Goal: Task Accomplishment & Management: Manage account settings

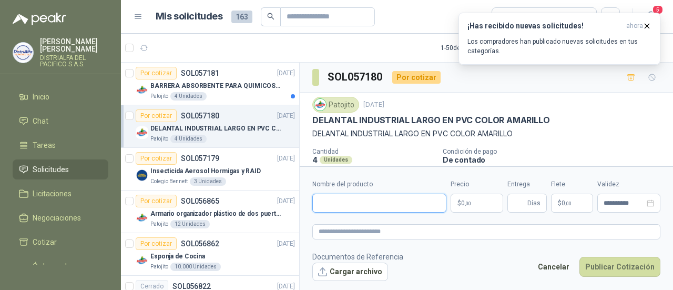
paste input "**********"
click at [352, 203] on input "**********" at bounding box center [379, 202] width 134 height 19
click at [387, 205] on input "**********" at bounding box center [379, 202] width 134 height 19
click at [430, 201] on input "**********" at bounding box center [379, 202] width 134 height 19
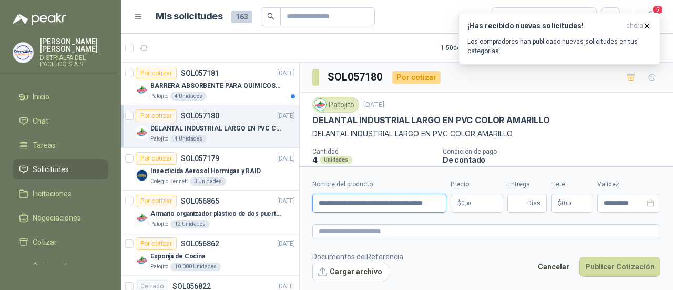
type input "**********"
click at [478, 204] on p "$ 0 ,00" at bounding box center [477, 202] width 53 height 19
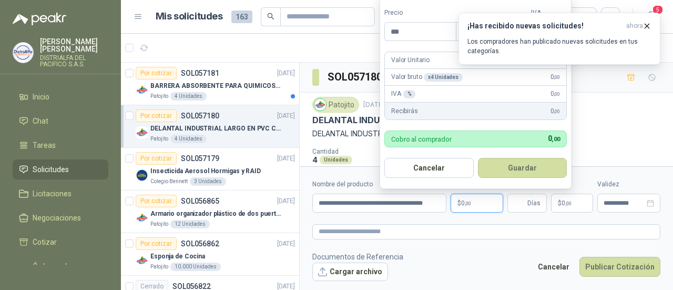
drag, startPoint x: 417, startPoint y: 35, endPoint x: 350, endPoint y: 34, distance: 67.8
click at [350, 34] on body "LAURA GONZALEZ CRUZ DISTRIALFA DEL PACIFICO S.A.S. Inicio Chat Tareas Solicitud…" at bounding box center [336, 145] width 673 height 290
type input "********"
click at [649, 24] on icon "button" at bounding box center [647, 26] width 4 height 4
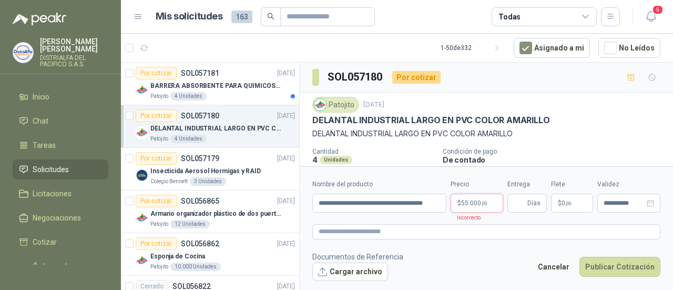
click at [488, 203] on p "$ 55.000 ,00" at bounding box center [477, 202] width 53 height 19
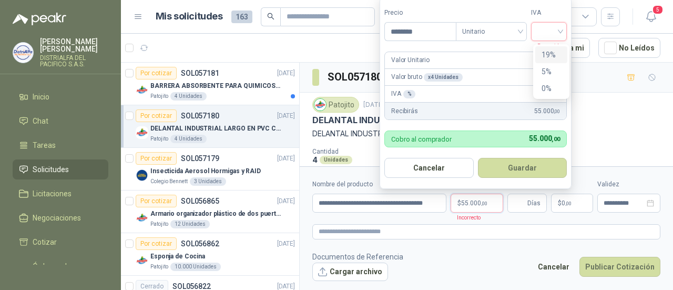
click at [545, 33] on input "search" at bounding box center [548, 31] width 23 height 16
click at [553, 53] on div "19%" at bounding box center [550, 55] width 19 height 12
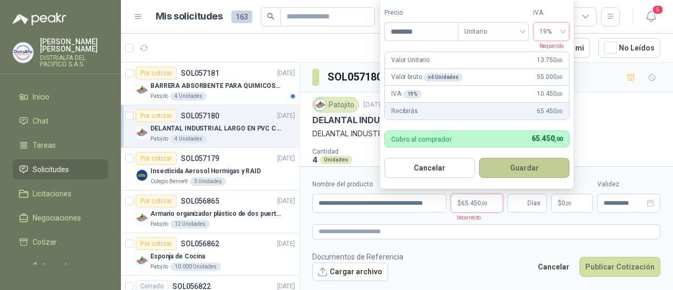
click at [511, 171] on button "Guardar" at bounding box center [524, 168] width 90 height 20
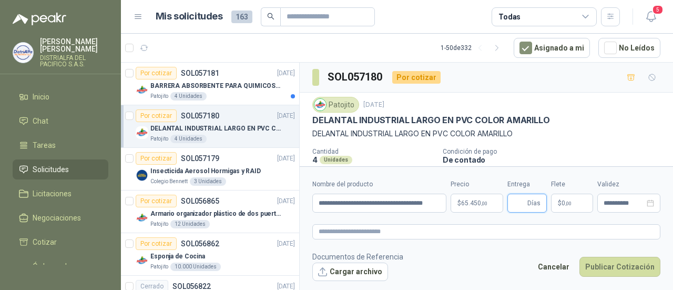
click at [521, 202] on input "Entrega" at bounding box center [520, 203] width 12 height 18
type input "*"
click at [551, 152] on p "Condición de pago" at bounding box center [556, 151] width 226 height 7
drag, startPoint x: 320, startPoint y: 205, endPoint x: 475, endPoint y: 196, distance: 155.3
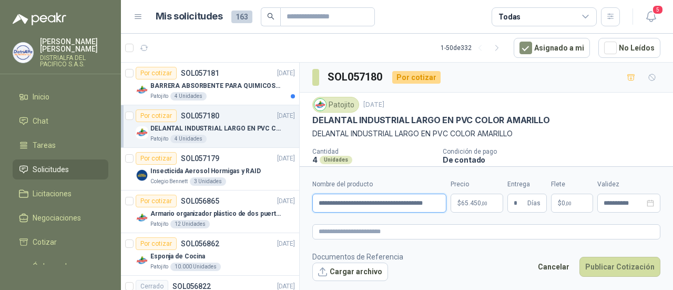
click at [475, 196] on div "**********" at bounding box center [486, 195] width 348 height 33
click at [410, 230] on textarea at bounding box center [486, 231] width 348 height 15
paste textarea "**********"
type textarea "**********"
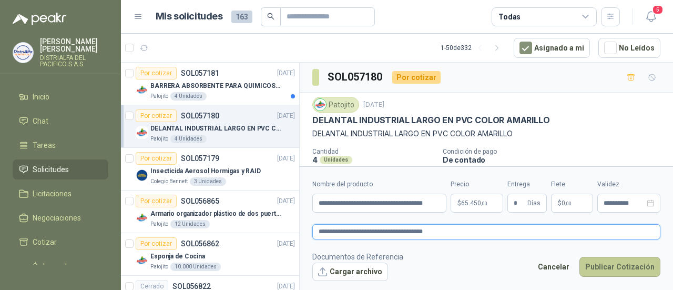
type textarea "**********"
click at [614, 265] on button "Publicar Cotización" at bounding box center [619, 267] width 81 height 20
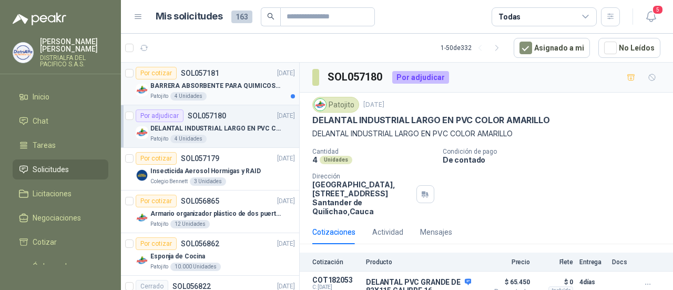
click at [228, 95] on div "Patojito 4 Unidades" at bounding box center [222, 96] width 145 height 8
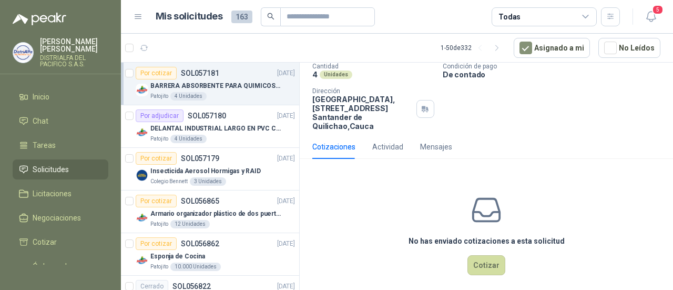
scroll to position [92, 0]
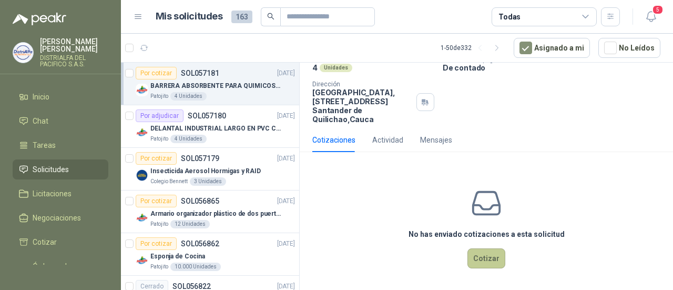
click at [482, 255] on button "Cotizar" at bounding box center [486, 258] width 38 height 20
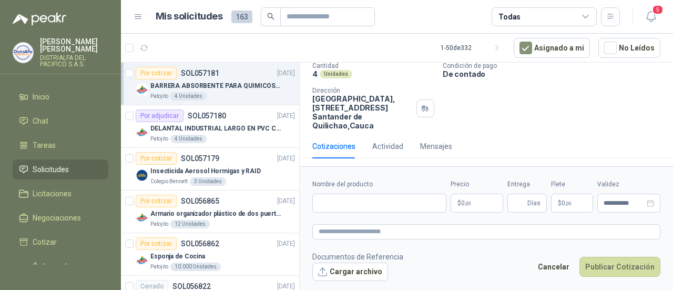
scroll to position [85, 0]
click at [390, 203] on input "Nombre del producto" at bounding box center [379, 202] width 134 height 19
paste input "**********"
type input "**********"
click at [404, 238] on textarea at bounding box center [486, 231] width 348 height 15
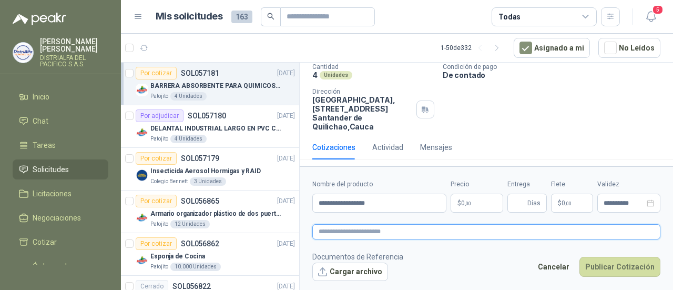
paste textarea "**********"
type textarea "**********"
click at [388, 231] on textarea "**********" at bounding box center [486, 231] width 348 height 15
paste textarea "**********"
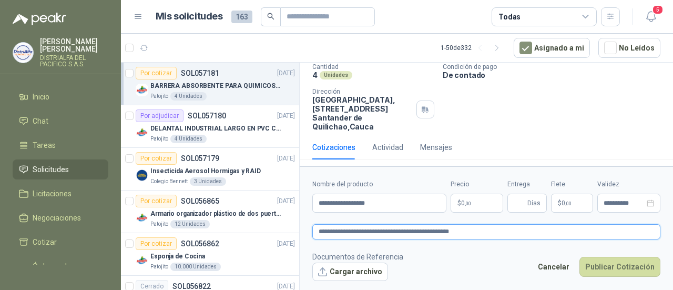
type textarea "**********"
click at [354, 268] on button "Cargar archivo" at bounding box center [350, 271] width 76 height 19
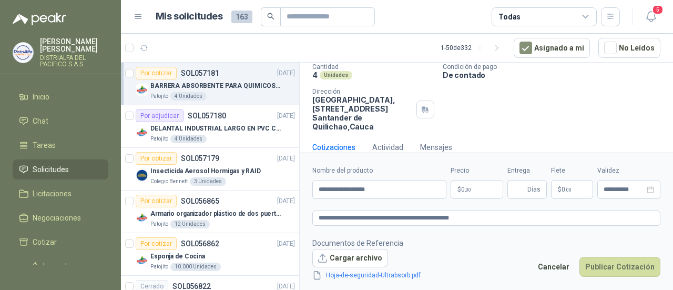
scroll to position [92, 0]
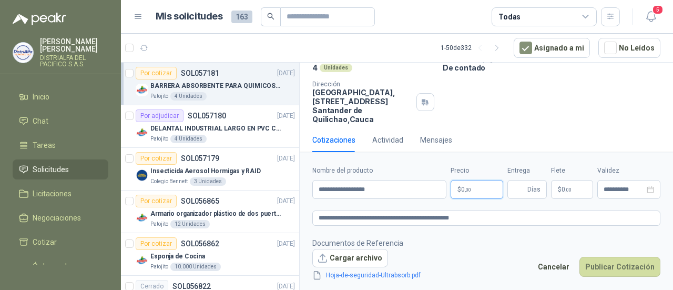
click at [468, 187] on body "LAURA GONZALEZ CRUZ DISTRIALFA DEL PACIFICO S.A.S. Inicio Chat Tareas Solicitud…" at bounding box center [336, 145] width 673 height 290
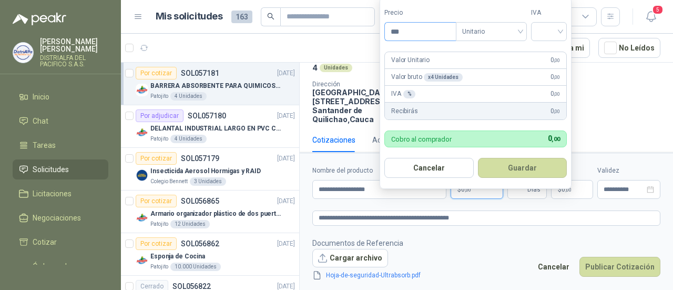
click at [407, 32] on input "***" at bounding box center [420, 32] width 71 height 18
type input "********"
click at [551, 30] on input "search" at bounding box center [548, 31] width 23 height 16
click at [555, 57] on div "19%" at bounding box center [550, 55] width 19 height 12
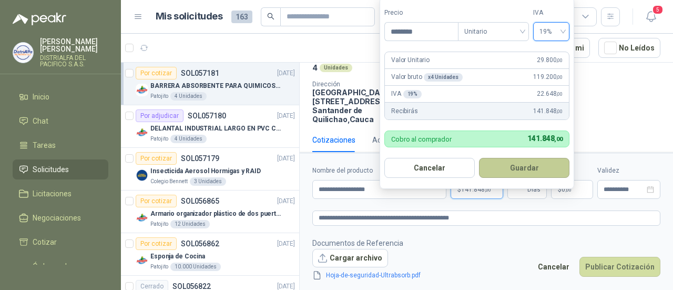
click at [512, 163] on button "Guardar" at bounding box center [524, 168] width 90 height 20
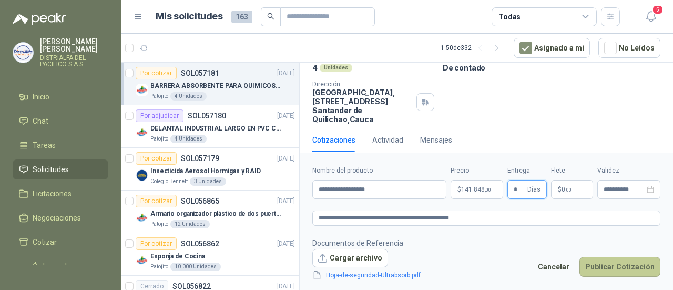
type input "*"
click at [609, 269] on button "Publicar Cotización" at bounding box center [619, 267] width 81 height 20
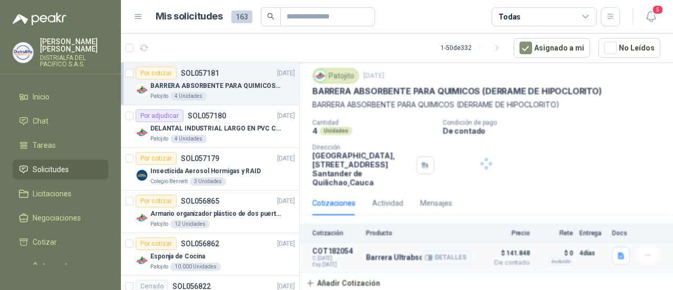
scroll to position [27, 0]
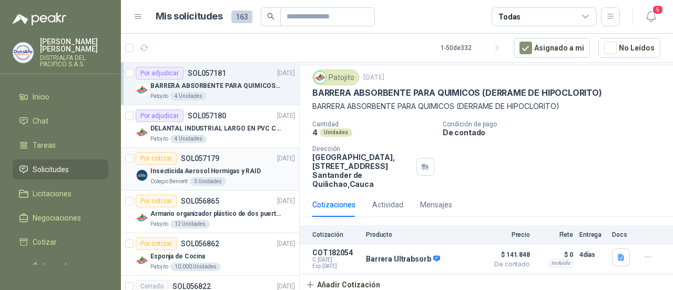
click at [210, 182] on div "3 Unidades" at bounding box center [208, 181] width 36 height 8
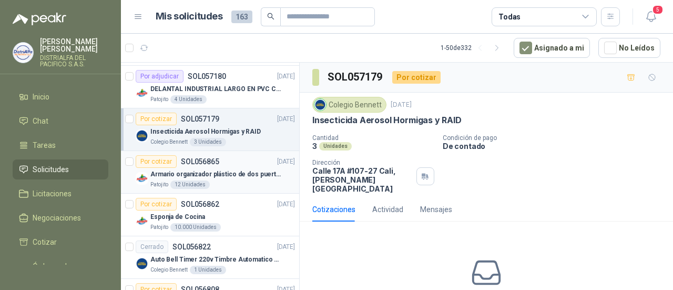
scroll to position [53, 0]
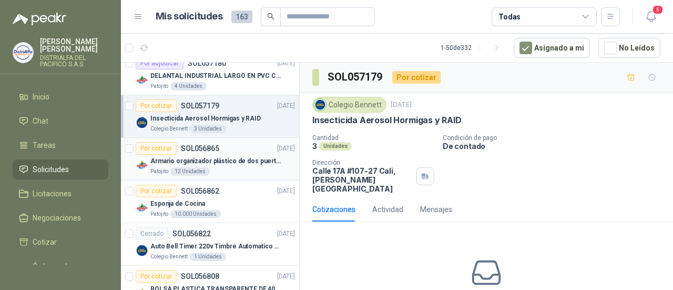
click at [255, 168] on div "Patojito 12 Unidades" at bounding box center [222, 171] width 145 height 8
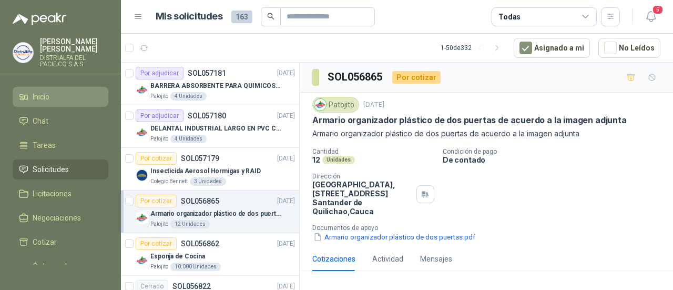
click at [65, 100] on li "Inicio" at bounding box center [60, 97] width 83 height 12
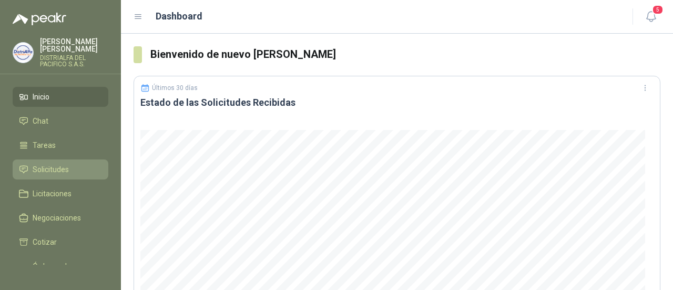
click at [54, 165] on span "Solicitudes" at bounding box center [51, 169] width 36 height 12
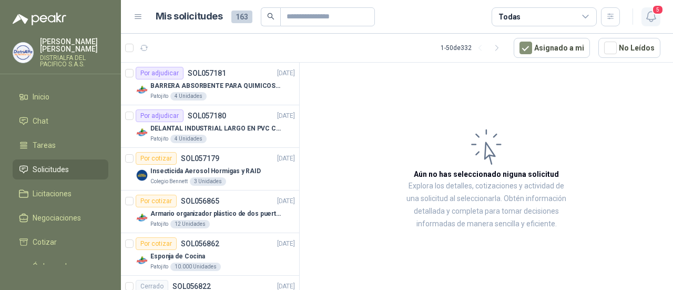
click at [653, 13] on span "5" at bounding box center [658, 10] width 12 height 10
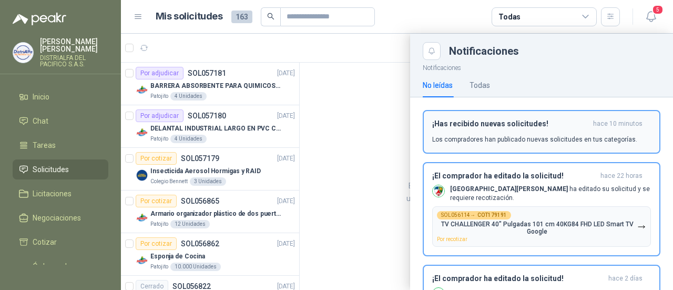
click at [556, 121] on h3 "¡Has recibido nuevas solicitudes!" at bounding box center [510, 123] width 157 height 9
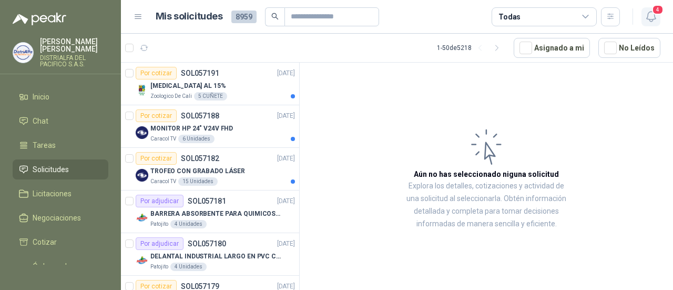
click at [657, 11] on span "4" at bounding box center [658, 10] width 12 height 10
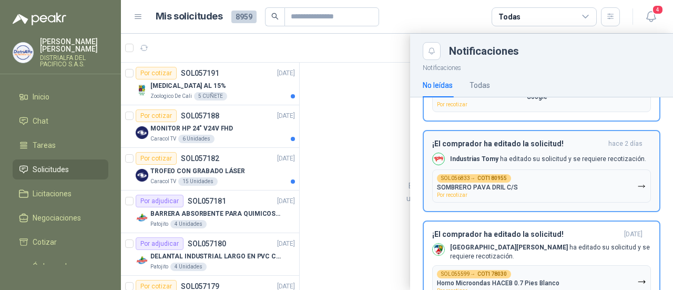
scroll to position [105, 0]
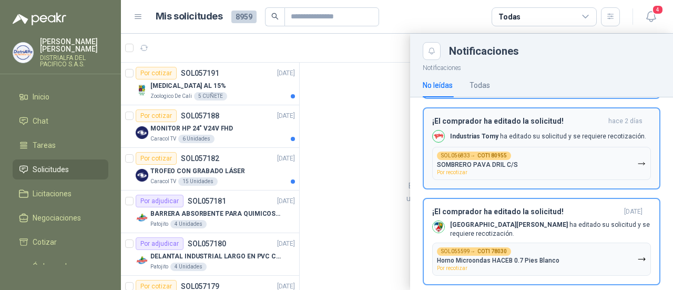
click at [574, 147] on button "SOL056833 → COT180955 SOMBRERO PAVA DRIL C/S Por recotizar" at bounding box center [541, 163] width 219 height 33
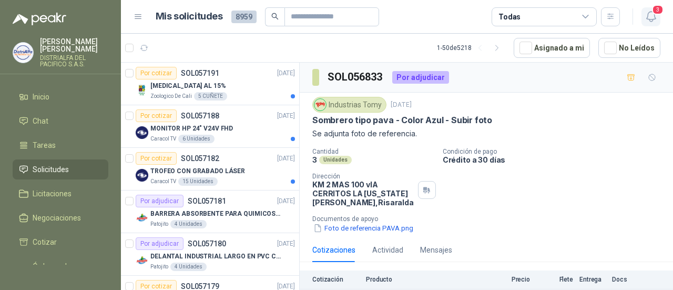
click at [647, 13] on icon "button" at bounding box center [651, 16] width 13 height 13
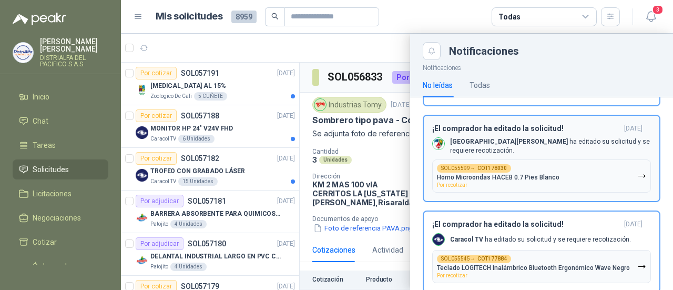
scroll to position [113, 0]
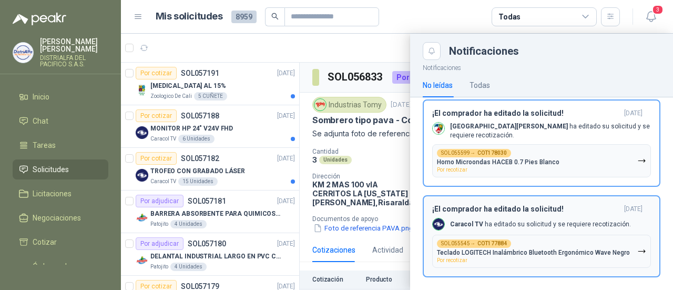
click at [546, 239] on div "SOL055545 → COT177884 Teclado LOGITECH Inalámbrico Bluetooth Ergonómico Wave Ne…" at bounding box center [533, 251] width 193 height 24
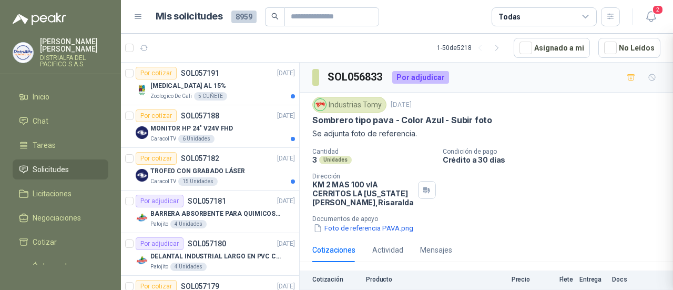
scroll to position [22, 0]
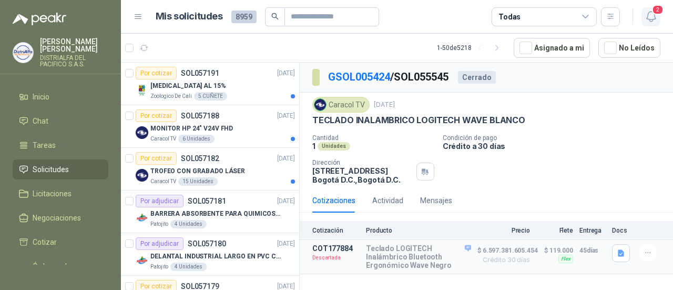
click at [649, 12] on icon "button" at bounding box center [650, 17] width 9 height 10
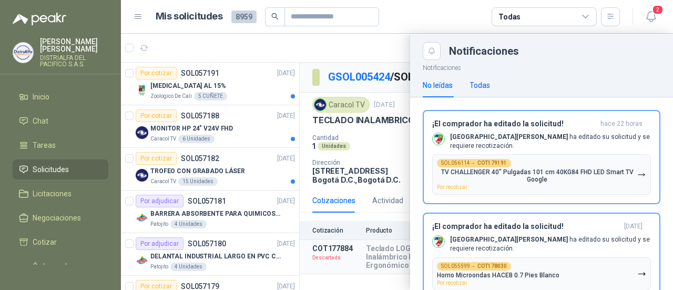
click at [487, 83] on div "Todas" at bounding box center [479, 85] width 21 height 12
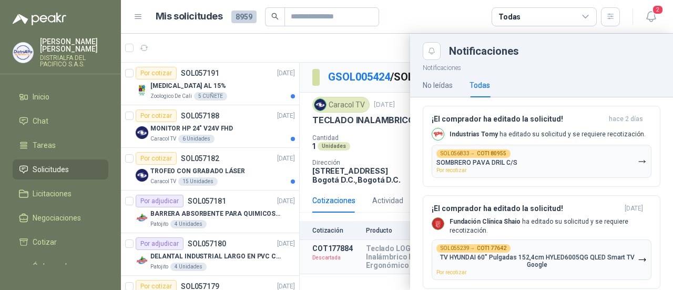
scroll to position [210, 0]
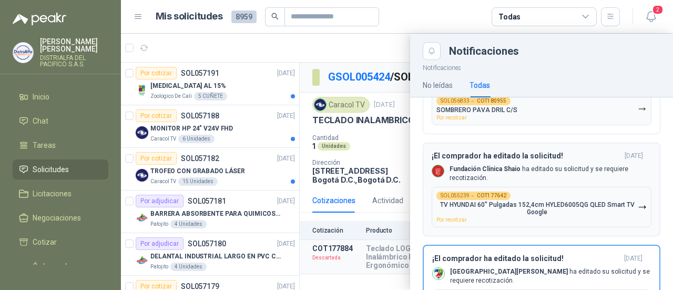
click at [569, 179] on div "¡El comprador ha editado la solicitud! hace 7 días Fundación Clínica Shaio ha e…" at bounding box center [542, 189] width 220 height 76
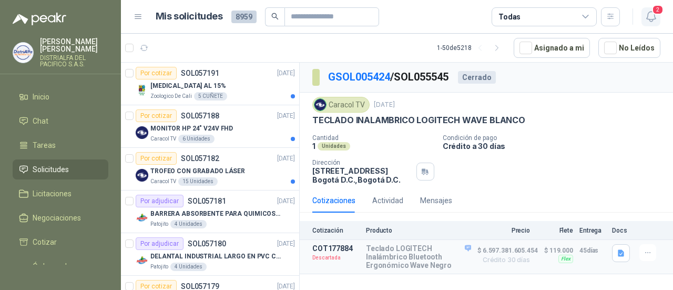
click at [650, 17] on icon "button" at bounding box center [651, 16] width 13 height 13
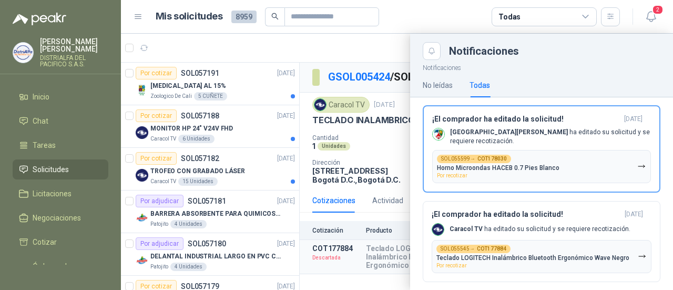
scroll to position [354, 0]
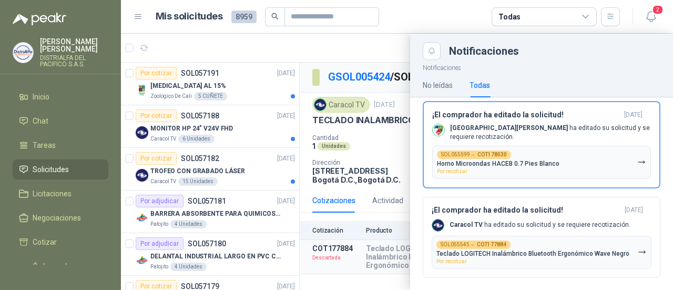
click at [355, 47] on div at bounding box center [397, 162] width 552 height 256
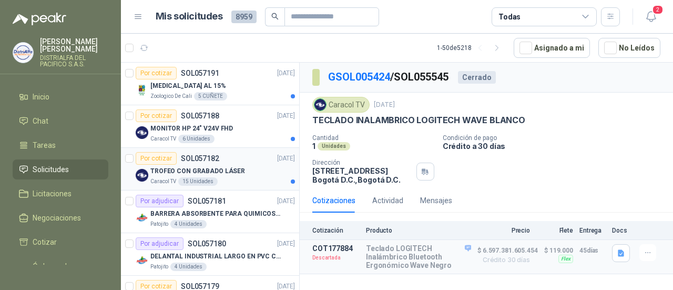
click at [235, 178] on div "Caracol TV 15 Unidades" at bounding box center [222, 181] width 145 height 8
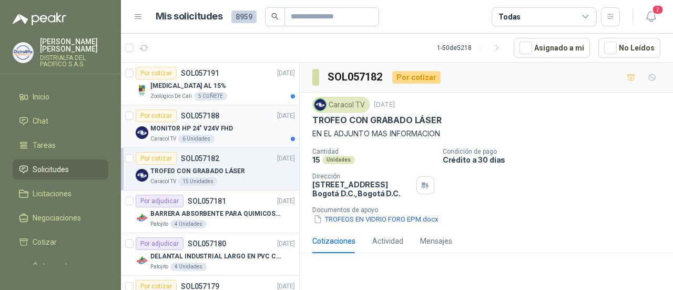
click at [265, 128] on div "MONITOR HP 24" V24V FHD" at bounding box center [222, 128] width 145 height 13
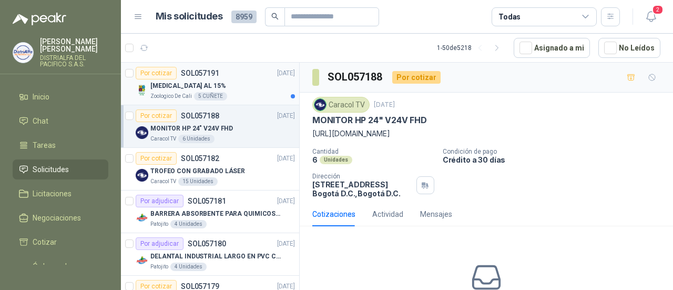
click at [254, 92] on div "Zoologico De Cali 5 CUÑETE" at bounding box center [222, 96] width 145 height 8
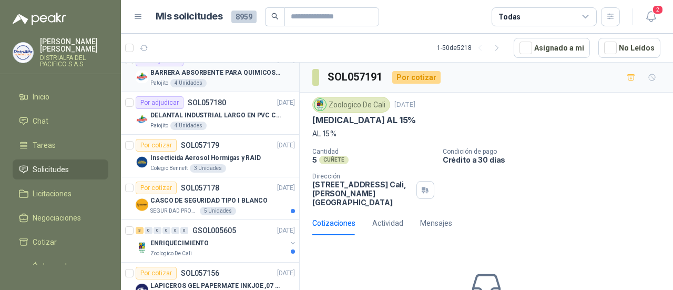
scroll to position [158, 0]
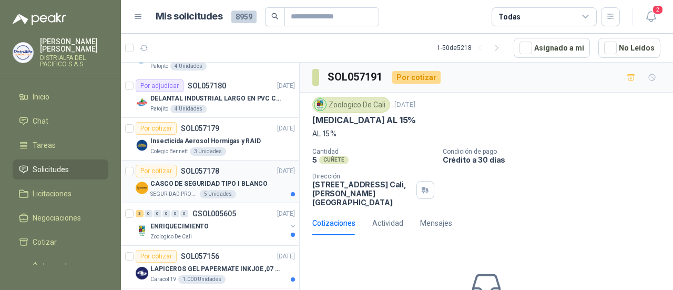
click at [252, 181] on p "CASCO DE SEGURIDAD TIPO I BLANCO" at bounding box center [208, 184] width 117 height 10
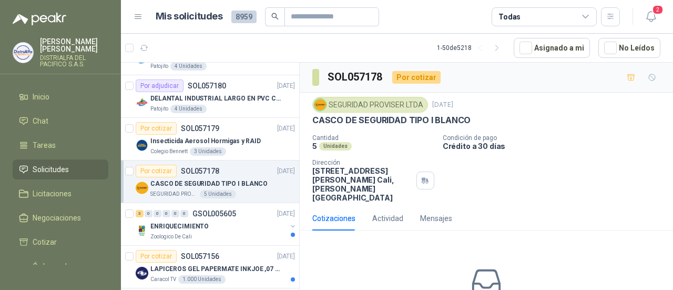
click at [319, 102] on img at bounding box center [320, 105] width 12 height 12
click at [360, 106] on div "SEGURIDAD PROVISER LTDA" at bounding box center [370, 105] width 116 height 16
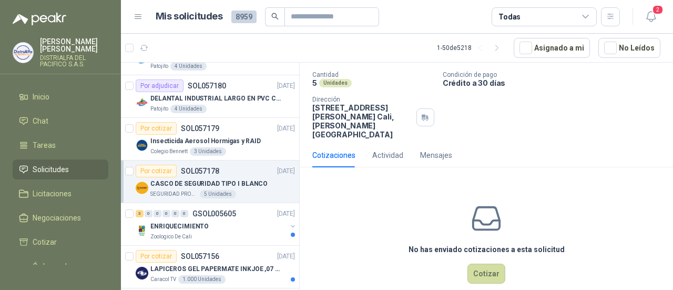
scroll to position [69, 0]
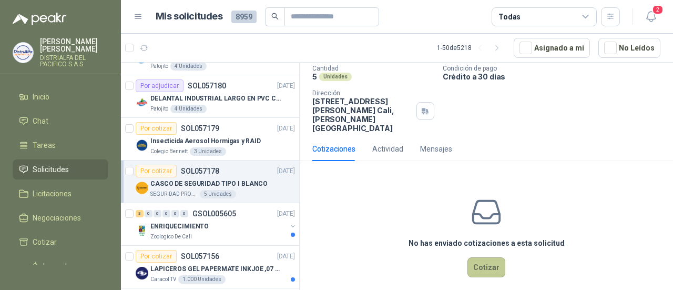
click at [475, 257] on button "Cotizar" at bounding box center [486, 267] width 38 height 20
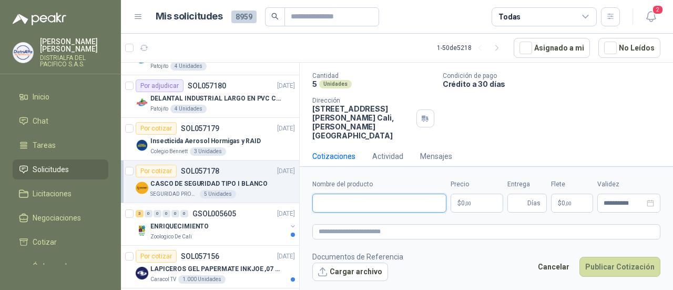
click at [362, 208] on input "Nombre del producto" at bounding box center [379, 202] width 134 height 19
click at [353, 201] on input "Nombre del producto" at bounding box center [379, 202] width 134 height 19
paste input "**********"
type input "**********"
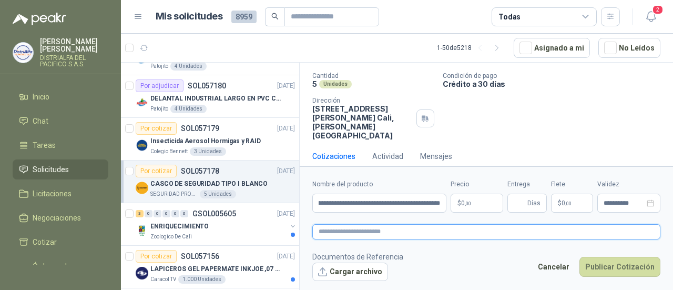
click at [354, 228] on textarea at bounding box center [486, 231] width 348 height 15
paste textarea "**********"
type textarea "**********"
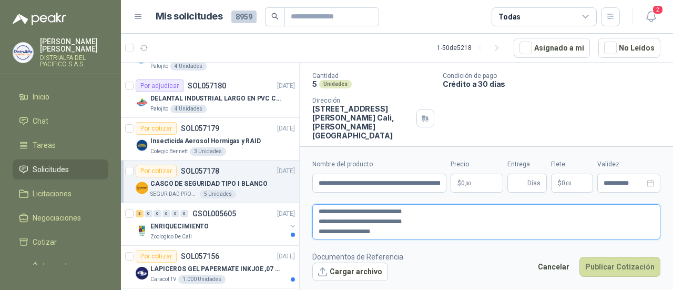
scroll to position [69, 0]
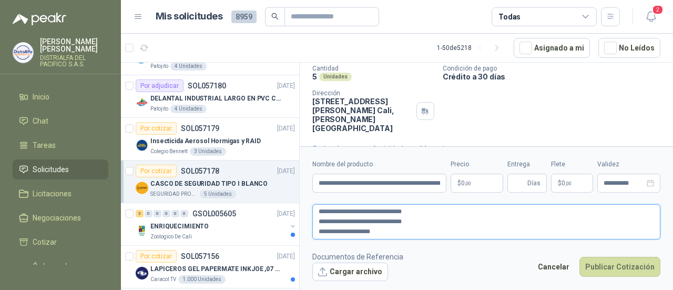
click at [319, 220] on textarea "**********" at bounding box center [486, 221] width 348 height 35
type textarea "**********"
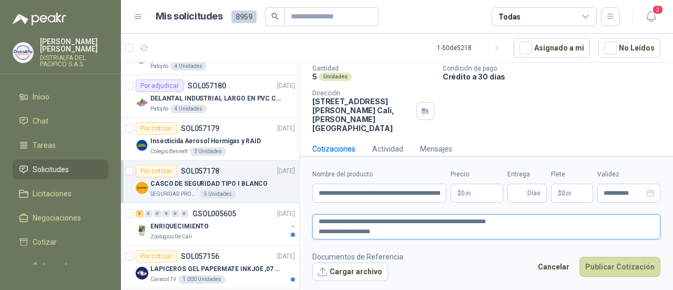
type textarea "**********"
click at [318, 233] on textarea "**********" at bounding box center [486, 226] width 348 height 25
type textarea "**********"
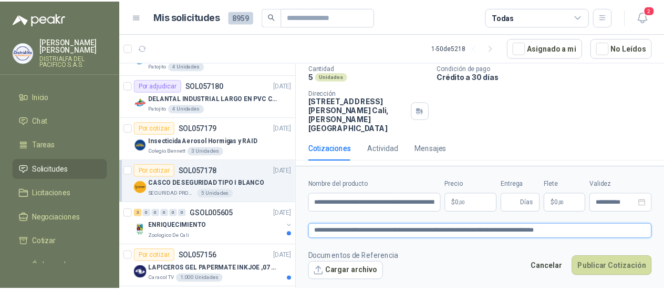
scroll to position [62, 0]
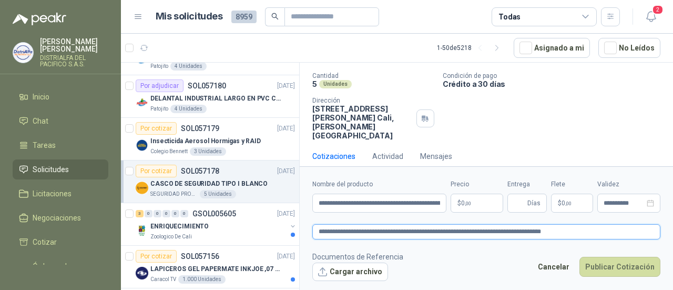
type textarea "**********"
click at [569, 234] on textarea "**********" at bounding box center [486, 231] width 348 height 15
type textarea "**********"
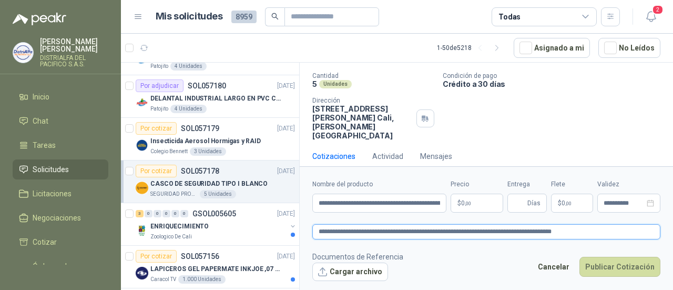
type textarea "**********"
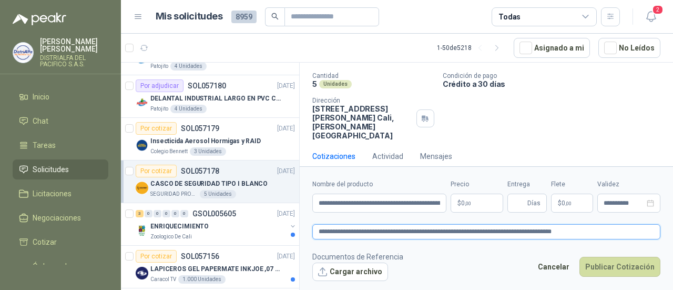
type textarea "**********"
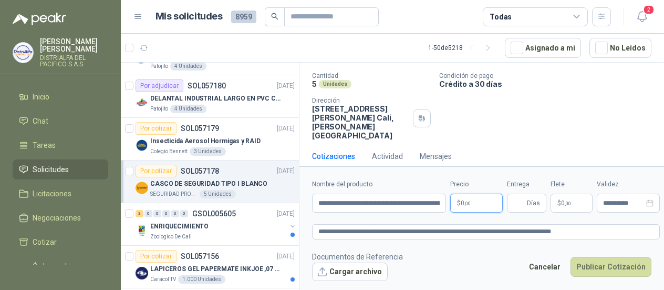
click at [469, 199] on body "LAURA GONZALEZ CRUZ DISTRIALFA DEL PACIFICO S.A.S. Inicio Chat Tareas Solicitud…" at bounding box center [332, 145] width 664 height 290
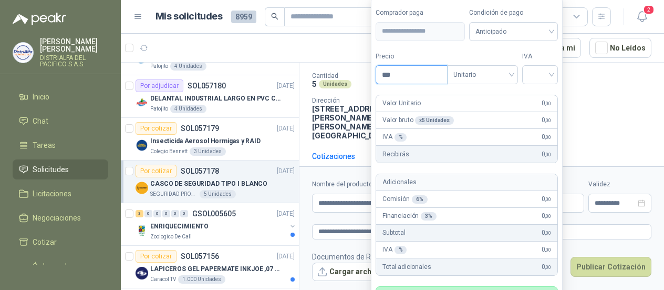
click at [395, 77] on input "***" at bounding box center [411, 75] width 71 height 18
type input "********"
click at [541, 75] on input "search" at bounding box center [540, 74] width 23 height 16
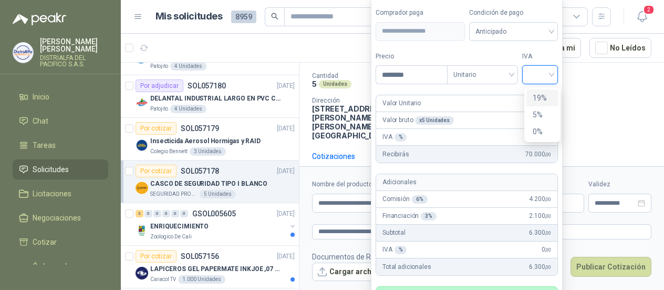
click at [541, 99] on div "19%" at bounding box center [542, 98] width 19 height 12
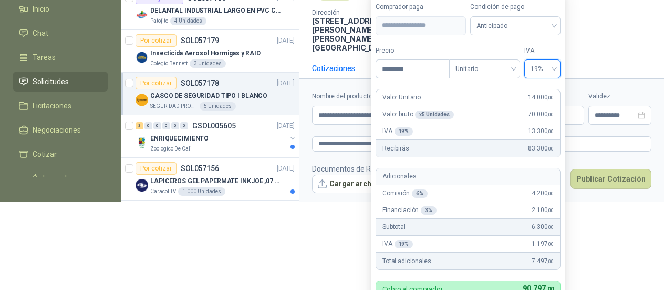
scroll to position [109, 0]
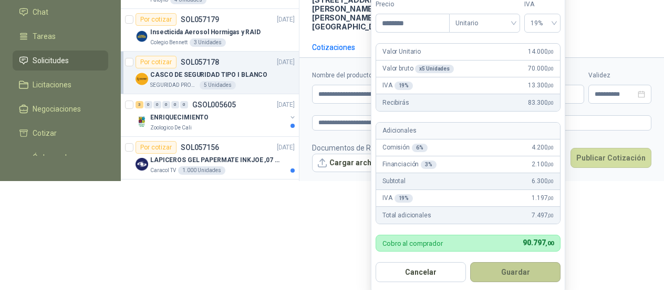
click at [527, 268] on button "Guardar" at bounding box center [516, 272] width 90 height 20
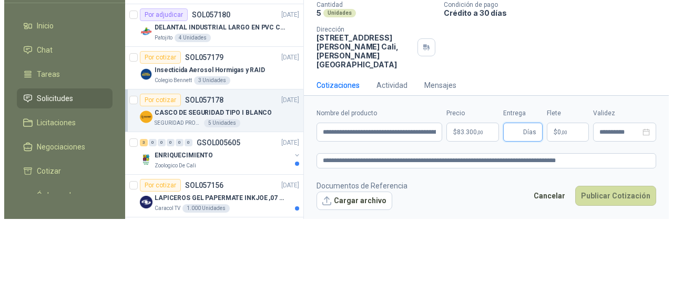
scroll to position [0, 0]
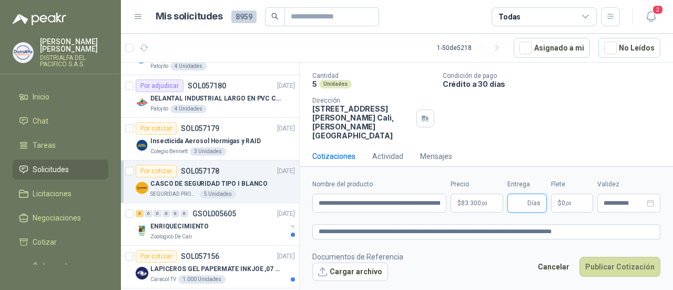
click at [518, 207] on input "Entrega" at bounding box center [520, 203] width 12 height 18
type input "*"
click at [339, 269] on button "Cargar archivo" at bounding box center [350, 271] width 76 height 19
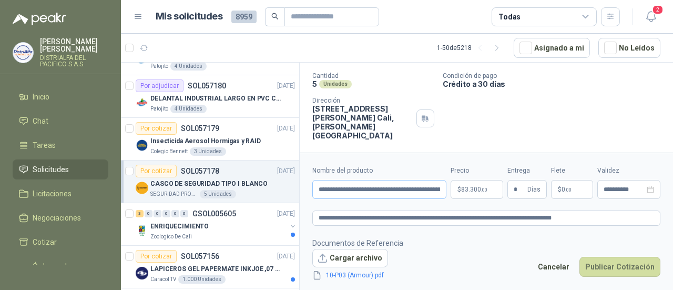
scroll to position [69, 0]
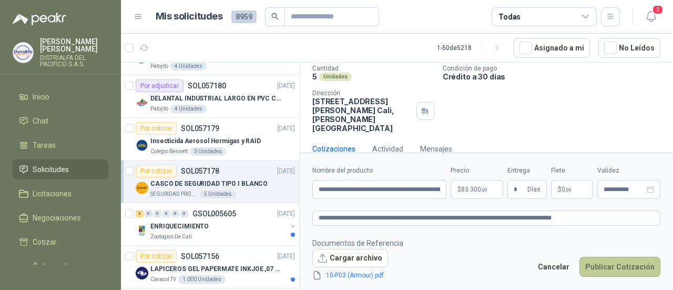
click at [608, 260] on button "Publicar Cotización" at bounding box center [619, 267] width 81 height 20
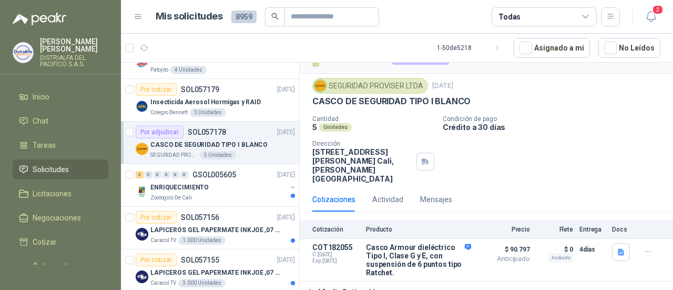
scroll to position [210, 0]
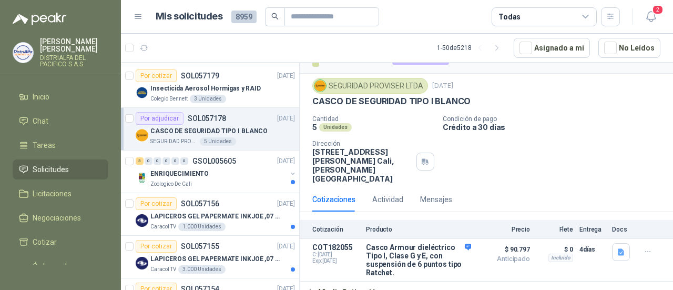
click at [249, 182] on div "Zoologico De Cali" at bounding box center [218, 184] width 136 height 8
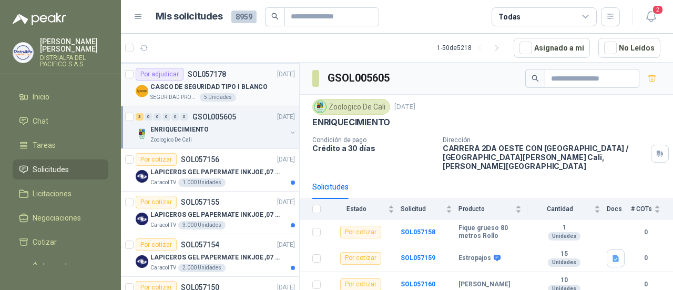
scroll to position [263, 0]
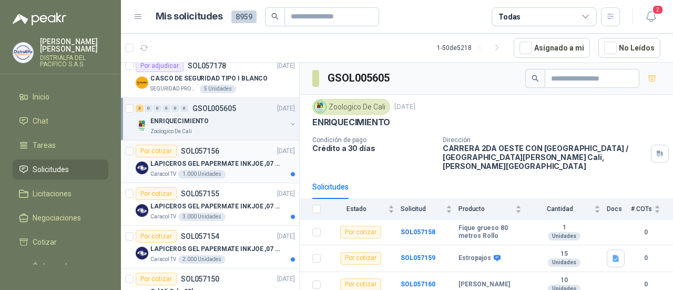
click at [259, 170] on div "Caracol TV 1.000 Unidades" at bounding box center [222, 174] width 145 height 8
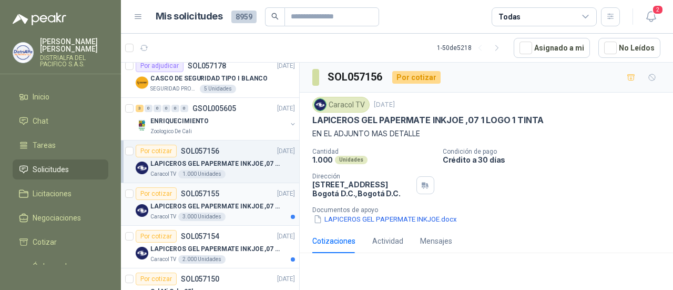
click at [262, 203] on p "LAPICEROS GEL PAPERMATE INKJOE ,07 1 LOGO 1 TINTA" at bounding box center [215, 206] width 131 height 10
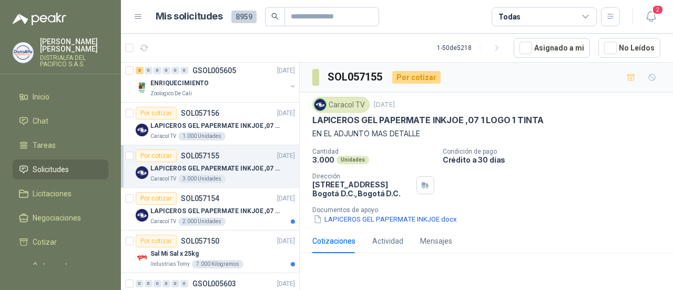
scroll to position [315, 0]
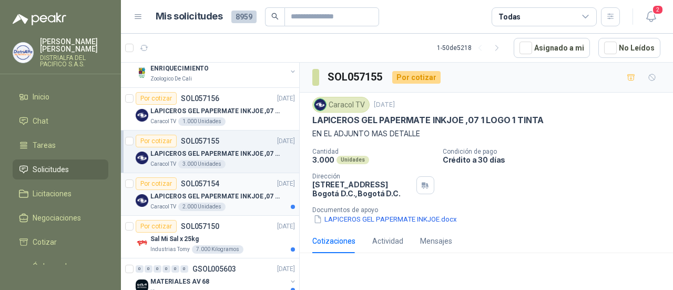
click at [259, 202] on div "Caracol TV 2.000 Unidades" at bounding box center [222, 206] width 145 height 8
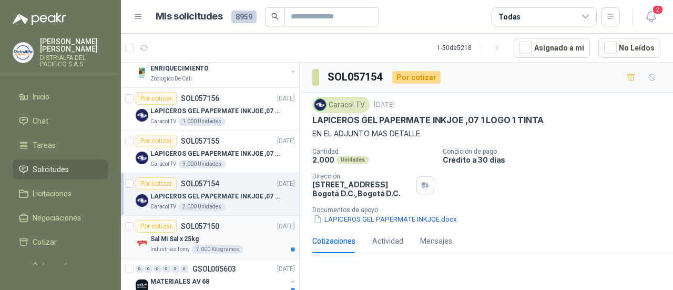
click at [261, 245] on div "Industrias Tomy 7.000 Kilogramos" at bounding box center [222, 249] width 145 height 8
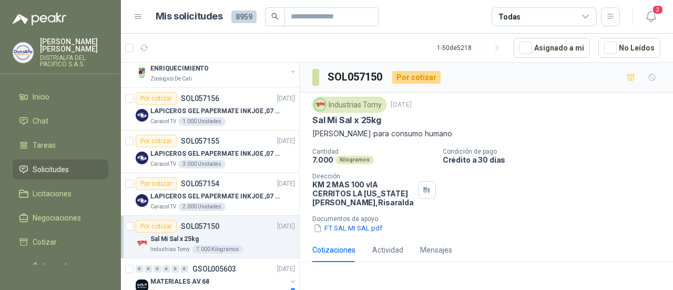
scroll to position [368, 0]
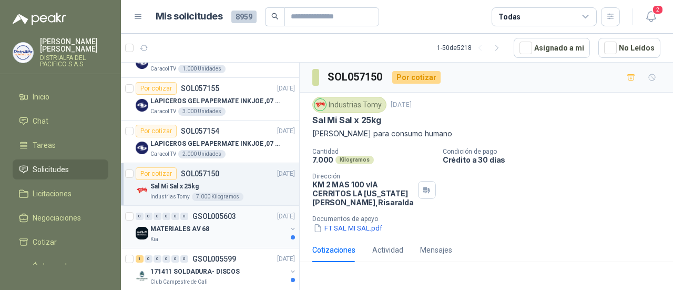
click at [263, 238] on div "Kia" at bounding box center [218, 239] width 136 height 8
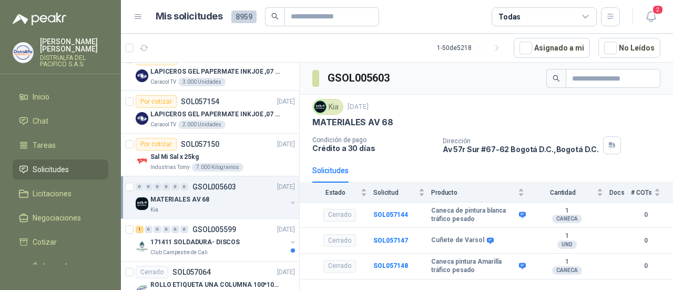
scroll to position [421, 0]
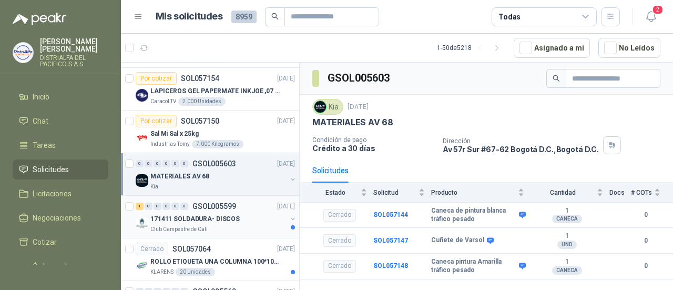
click at [246, 225] on div "Club Campestre de Cali" at bounding box center [218, 229] width 136 height 8
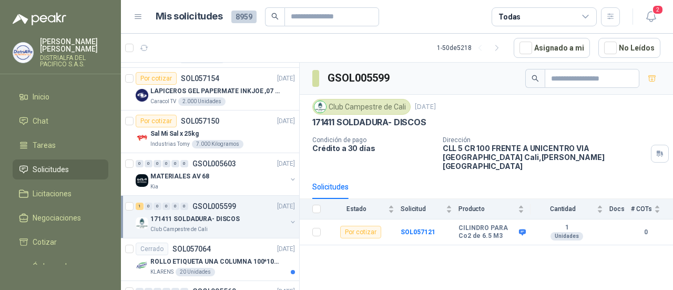
scroll to position [473, 0]
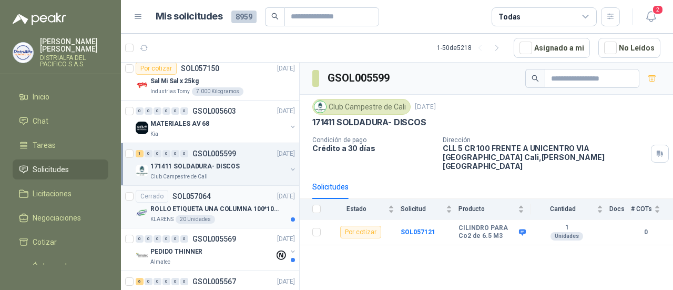
click at [231, 209] on p "ROLLO ETIQUETA UNA COLUMNA 100*100*500un" at bounding box center [215, 209] width 131 height 10
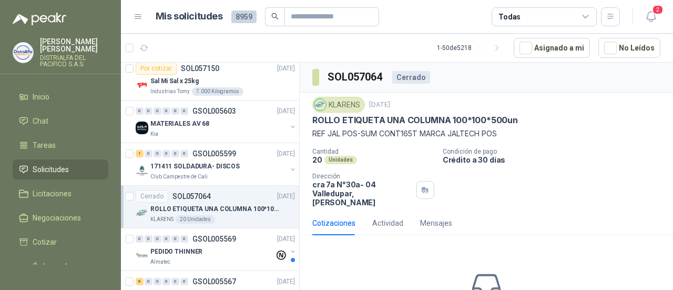
scroll to position [526, 0]
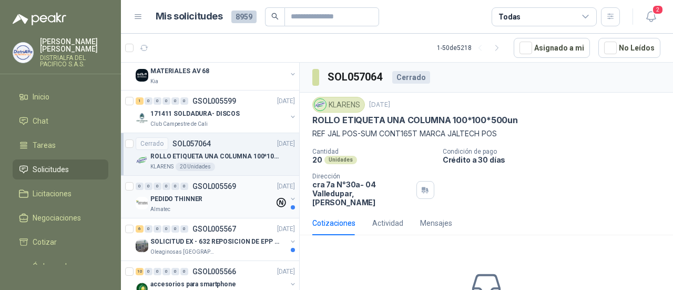
click at [234, 205] on div "Almatec" at bounding box center [212, 209] width 124 height 8
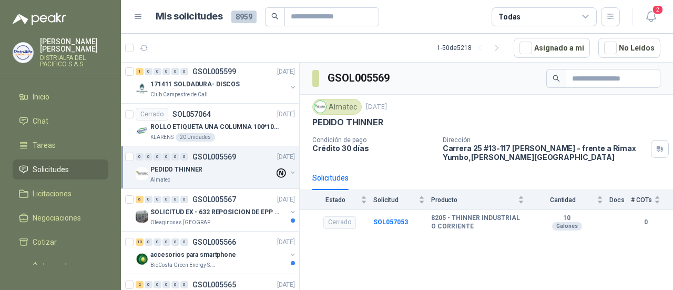
scroll to position [578, 0]
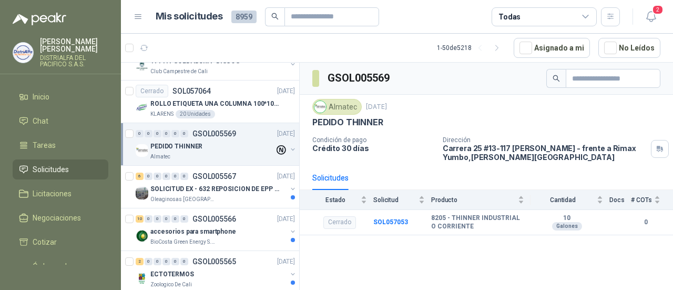
click at [235, 208] on div "10 0 0 0 0 0 GSOL005566 23/09/25 accesorios para smartphone BioCosta Green Ener…" at bounding box center [210, 229] width 178 height 43
click at [242, 195] on div "Oleaginosas [GEOGRAPHIC_DATA][PERSON_NAME]" at bounding box center [218, 199] width 136 height 8
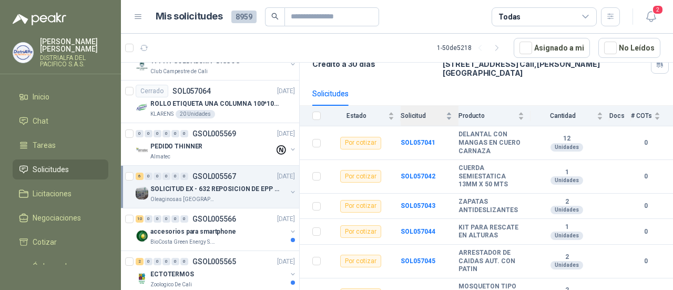
scroll to position [93, 0]
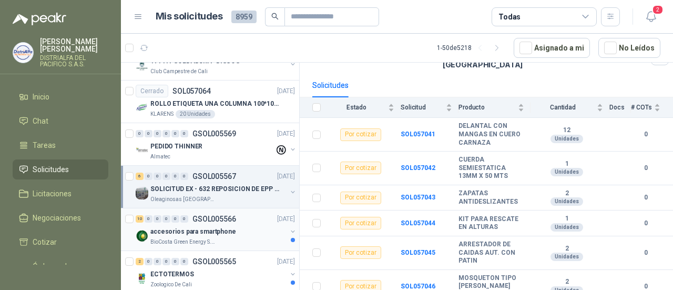
click at [228, 229] on p "accesorios para smartphone" at bounding box center [193, 232] width 86 height 10
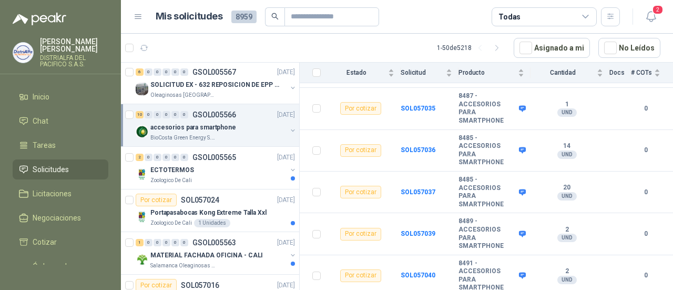
scroll to position [683, 0]
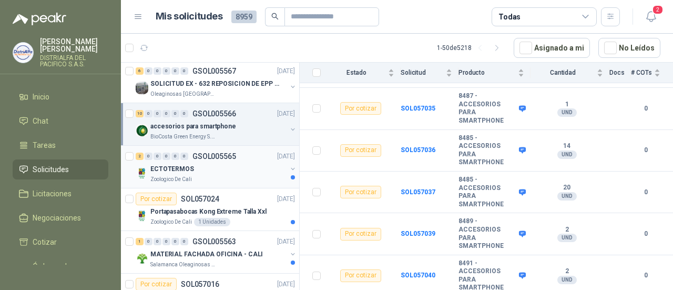
click at [236, 175] on div "Zoologico De Cali" at bounding box center [218, 179] width 136 height 8
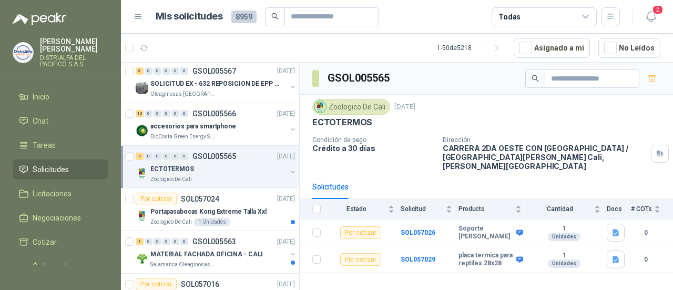
scroll to position [736, 0]
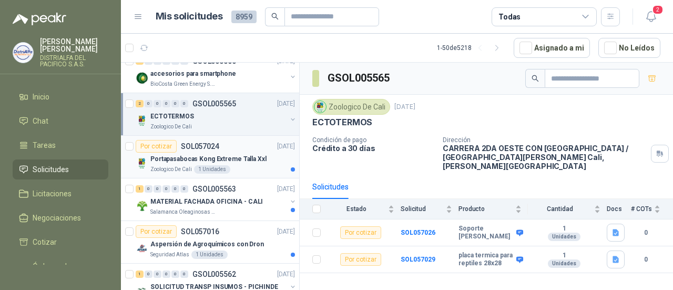
click at [245, 165] on div "Zoologico De Cali 1 Unidades" at bounding box center [222, 169] width 145 height 8
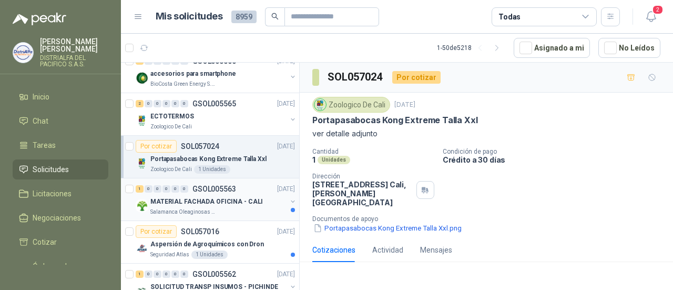
click at [248, 208] on div "Salamanca Oleaginosas SAS" at bounding box center [218, 212] width 136 height 8
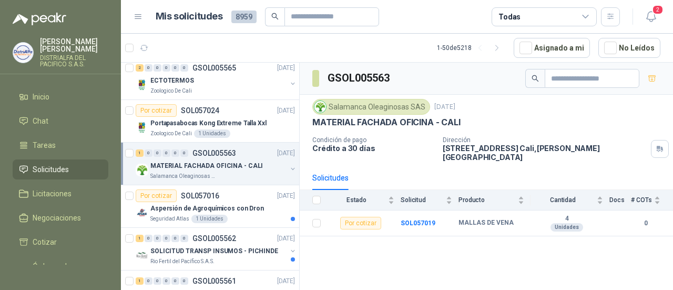
scroll to position [789, 0]
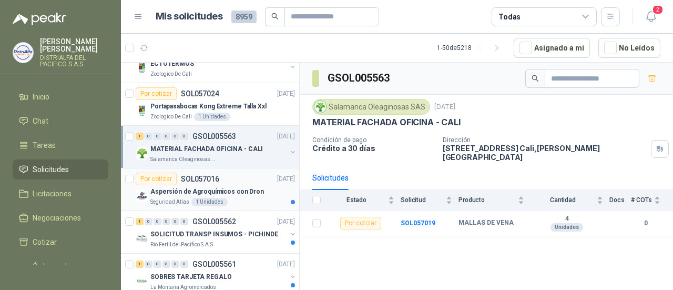
click at [259, 198] on div "Seguridad Atlas 1 Unidades" at bounding box center [222, 202] width 145 height 8
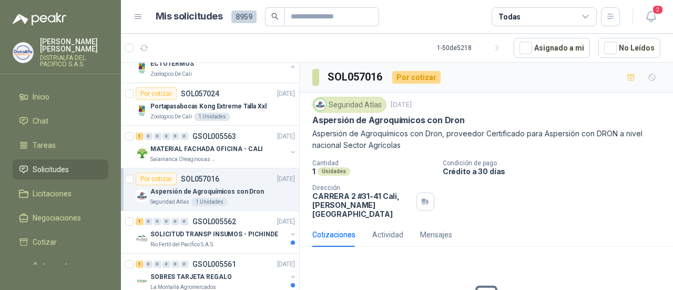
scroll to position [841, 0]
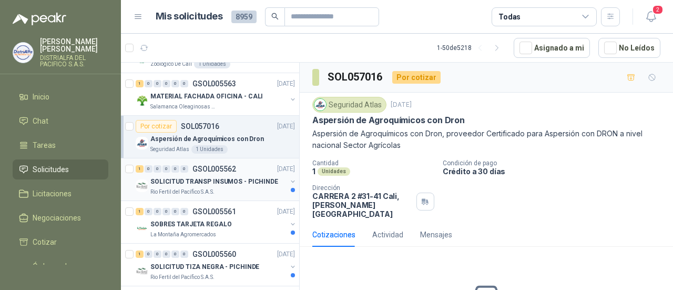
click at [258, 180] on p "SOLICITUD TRANSP INSUMOS - PICHINDE" at bounding box center [214, 182] width 128 height 10
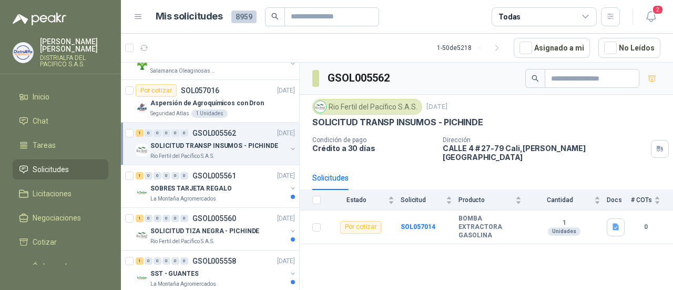
scroll to position [894, 0]
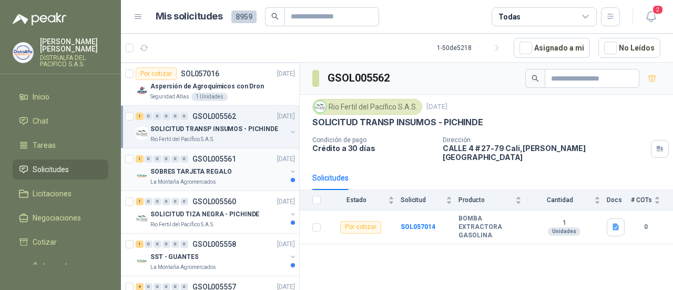
click at [259, 178] on div "La Montaña Agromercados" at bounding box center [218, 182] width 136 height 8
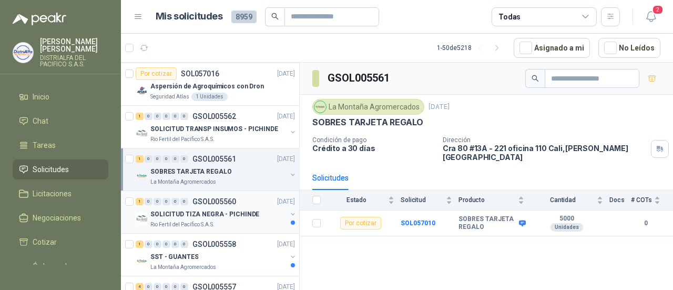
click at [260, 213] on div "SOLICITUD TIZA NEGRA - PICHINDE" at bounding box center [218, 214] width 136 height 13
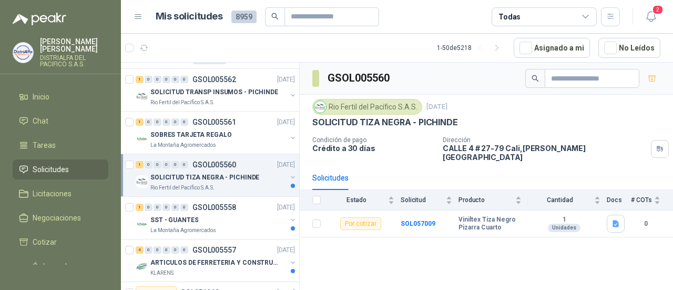
scroll to position [946, 0]
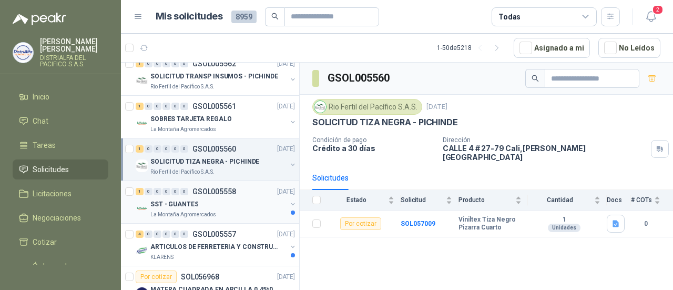
click at [261, 201] on div "SST - GUANTES" at bounding box center [218, 204] width 136 height 13
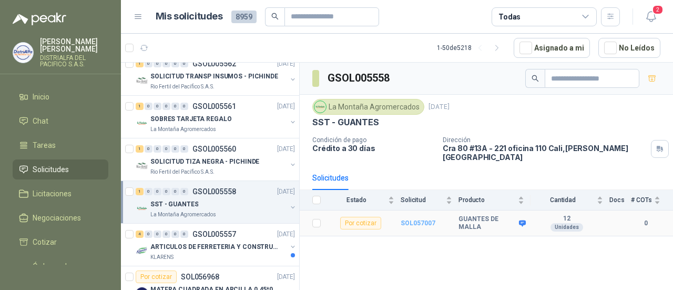
click at [409, 219] on b "SOL057007" at bounding box center [418, 222] width 35 height 7
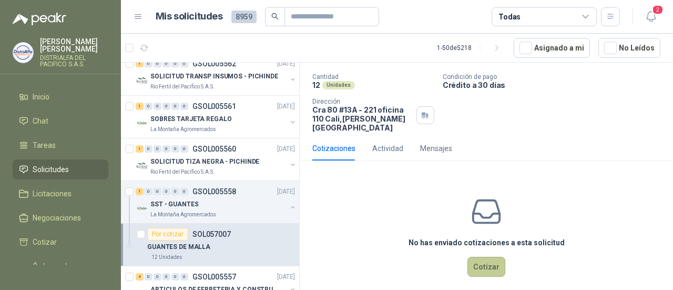
click at [479, 262] on button "Cotizar" at bounding box center [486, 267] width 38 height 20
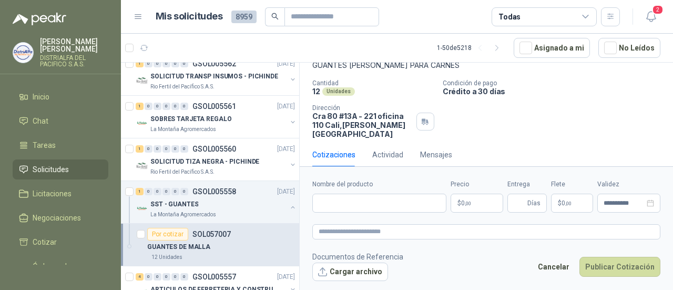
scroll to position [67, 0]
click at [398, 238] on textarea at bounding box center [486, 231] width 348 height 15
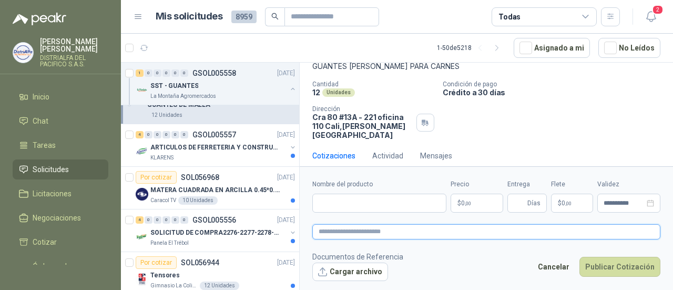
scroll to position [1104, 0]
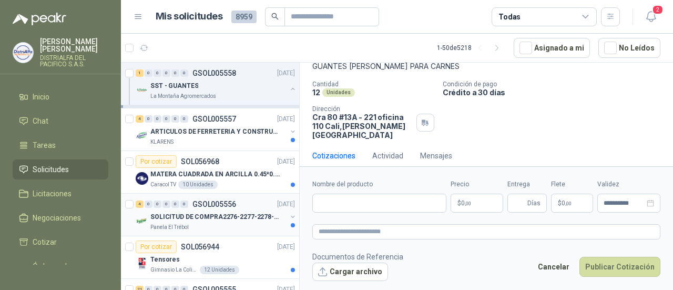
click at [251, 224] on div "Panela El Trébol" at bounding box center [218, 227] width 136 height 8
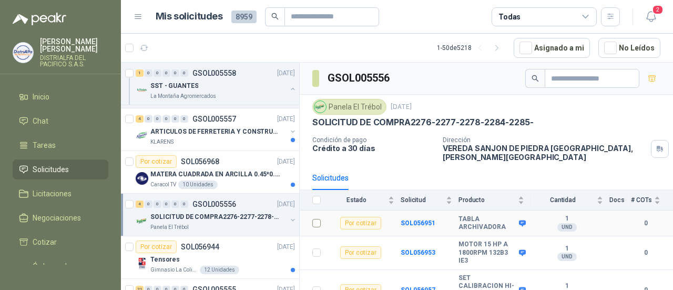
scroll to position [34, 0]
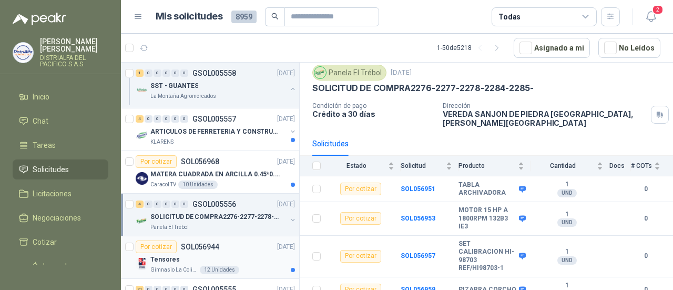
click at [227, 242] on div "Por cotizar SOL056944 22/09/25" at bounding box center [215, 246] width 159 height 13
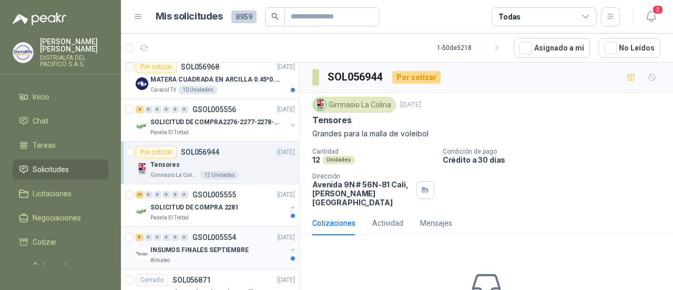
scroll to position [1209, 0]
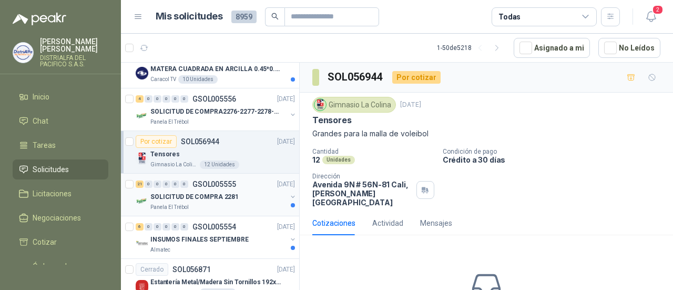
click at [243, 196] on div "SOLICITUD DE COMPRA 2281" at bounding box center [218, 196] width 136 height 13
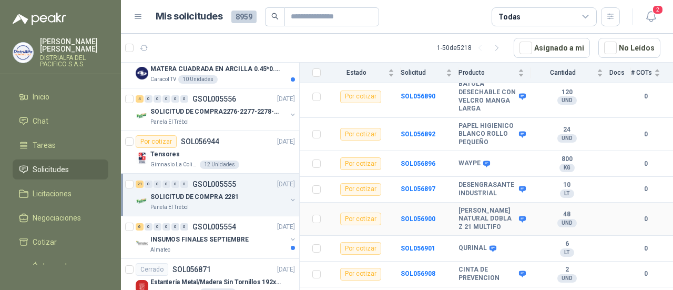
scroll to position [118, 0]
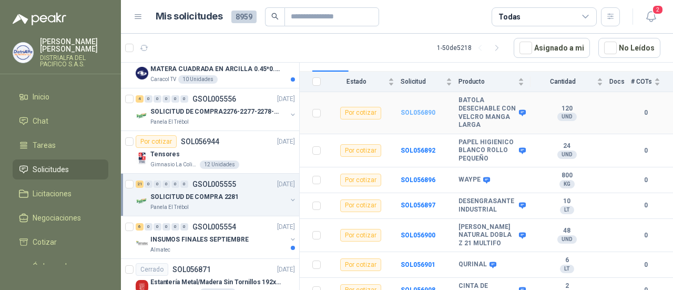
click at [417, 109] on b "SOL056890" at bounding box center [418, 112] width 35 height 7
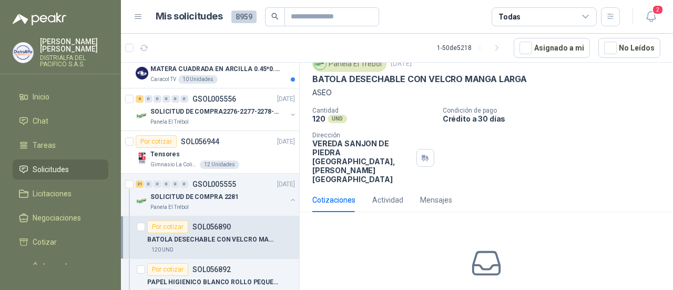
scroll to position [83, 0]
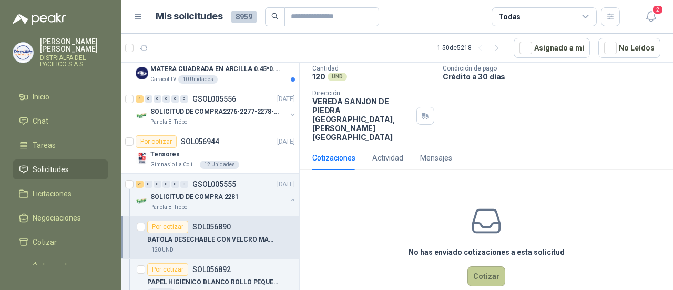
click at [475, 266] on button "Cotizar" at bounding box center [486, 276] width 38 height 20
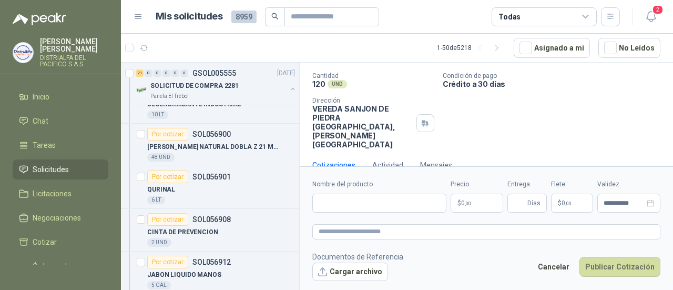
scroll to position [1525, 0]
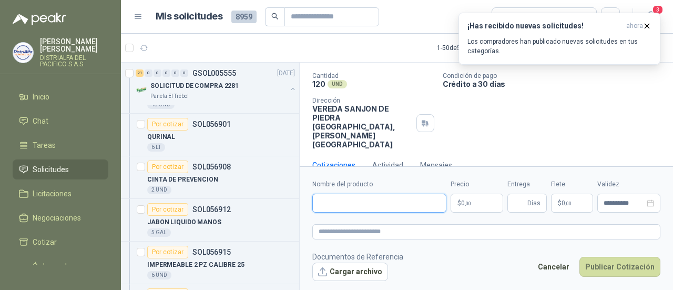
click at [377, 200] on input "Nombre del producto" at bounding box center [379, 202] width 134 height 19
paste input "**********"
type input "**********"
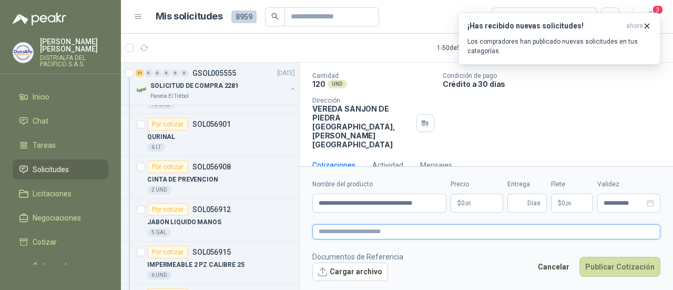
click at [390, 229] on textarea at bounding box center [486, 231] width 348 height 15
paste textarea "**********"
type textarea "**********"
click at [401, 233] on textarea "**********" at bounding box center [486, 231] width 348 height 15
type textarea "**********"
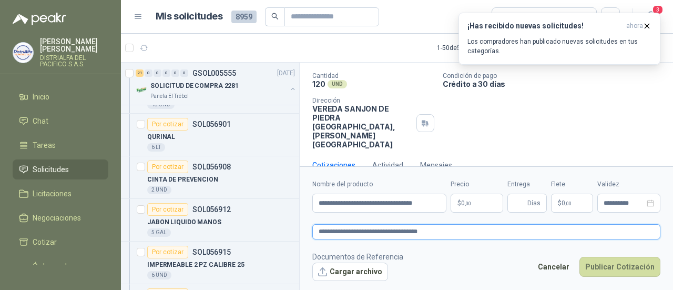
type textarea "**********"
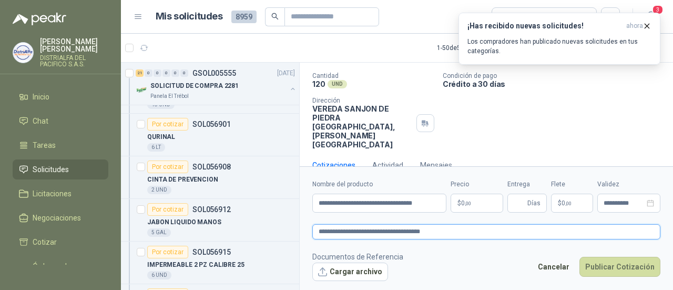
type textarea "**********"
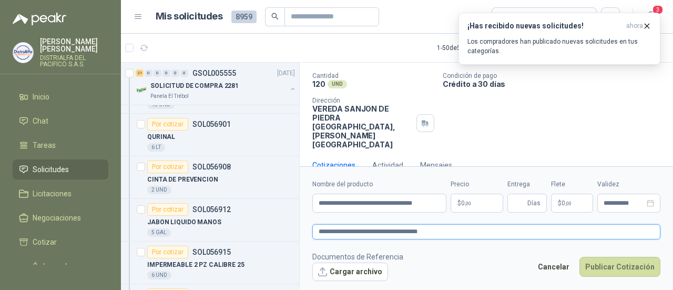
type textarea "**********"
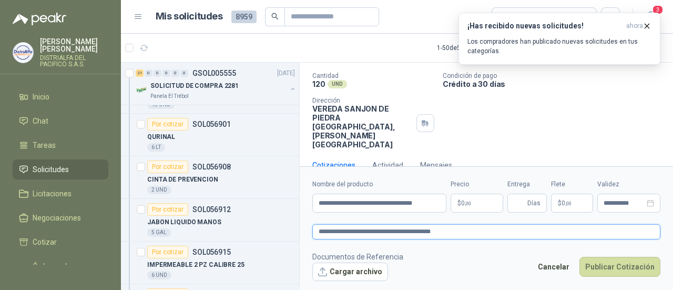
type textarea "**********"
drag, startPoint x: 467, startPoint y: 233, endPoint x: 475, endPoint y: 250, distance: 18.6
click at [468, 234] on textarea "**********" at bounding box center [486, 231] width 348 height 15
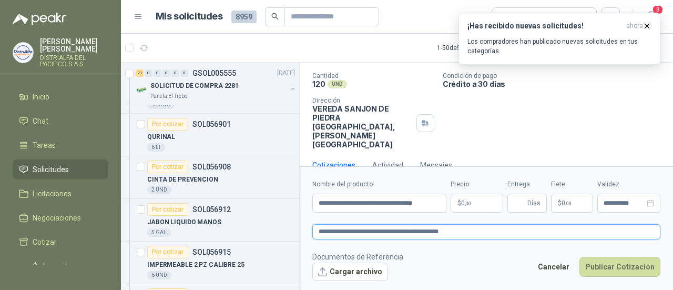
type textarea "**********"
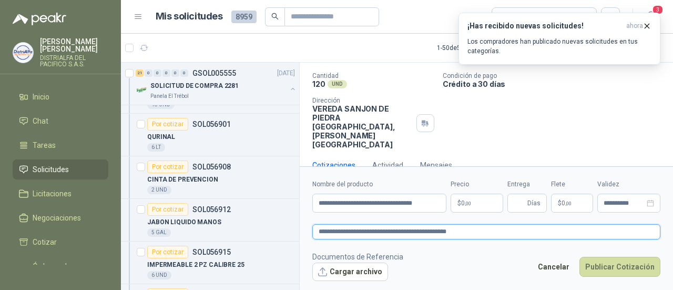
type textarea "**********"
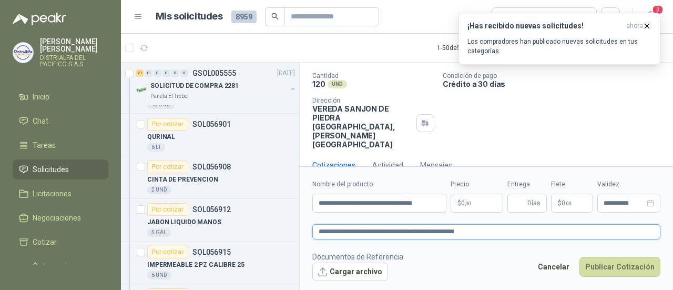
type textarea "**********"
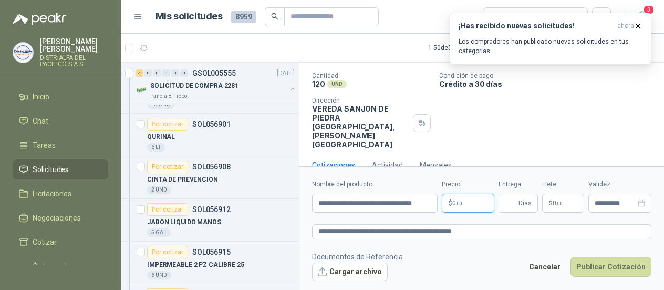
click at [472, 207] on body "LAURA GONZALEZ CRUZ DISTRIALFA DEL PACIFICO S.A.S. Inicio Chat Tareas Solicitud…" at bounding box center [332, 145] width 664 height 290
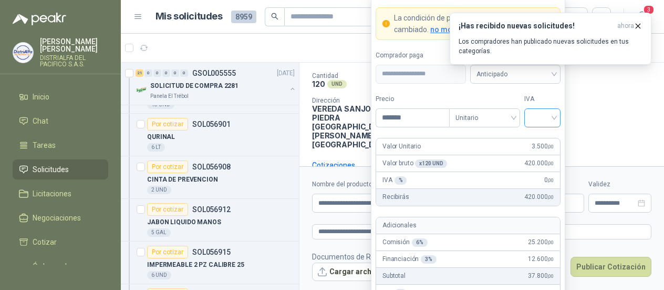
type input "*******"
click at [534, 119] on input "search" at bounding box center [543, 117] width 24 height 16
click at [537, 142] on div "19%" at bounding box center [542, 141] width 19 height 12
click at [638, 26] on icon "button" at bounding box center [638, 26] width 9 height 9
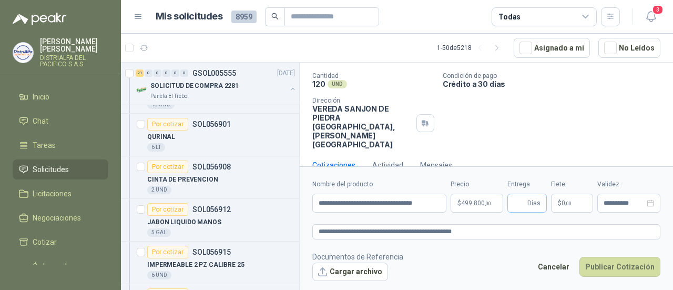
click at [528, 210] on span "Días" at bounding box center [533, 203] width 13 height 18
type input "*"
click at [605, 265] on button "Publicar Cotización" at bounding box center [619, 267] width 81 height 20
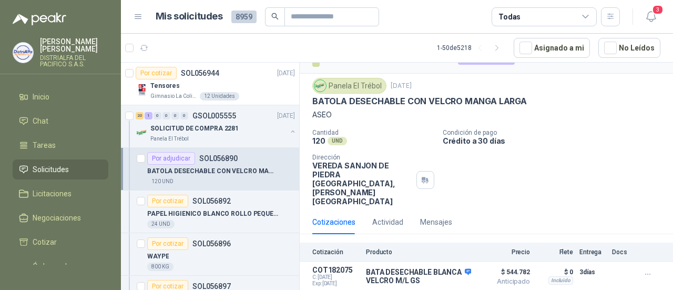
scroll to position [1262, 0]
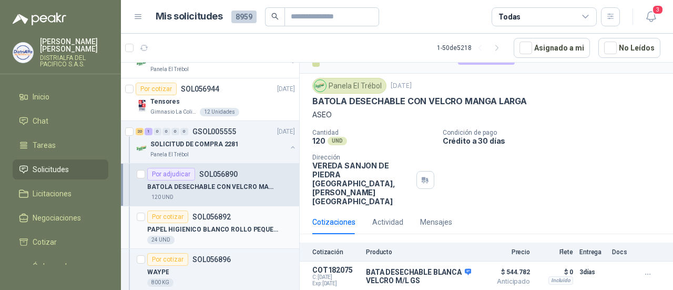
click at [237, 226] on p "PAPEL HIGIENICO BLANCO ROLLO PEQUEÑO" at bounding box center [212, 229] width 131 height 10
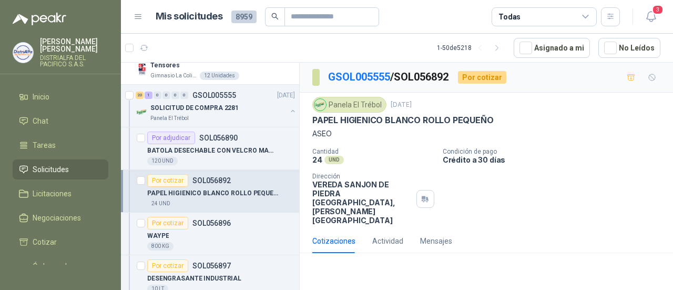
scroll to position [1314, 0]
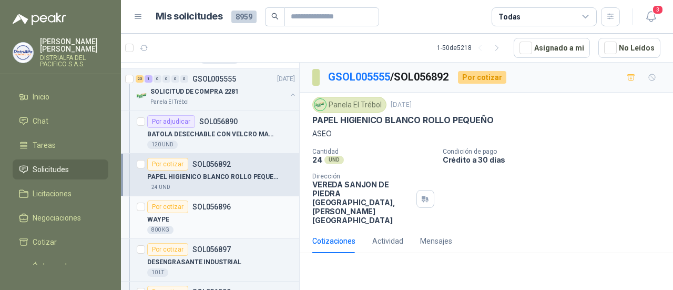
click at [236, 213] on div "WAYPE" at bounding box center [221, 219] width 148 height 13
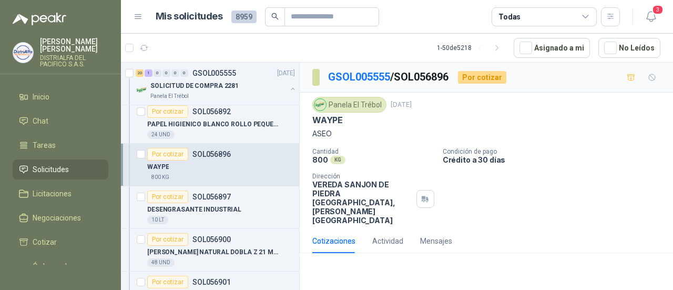
scroll to position [1419, 0]
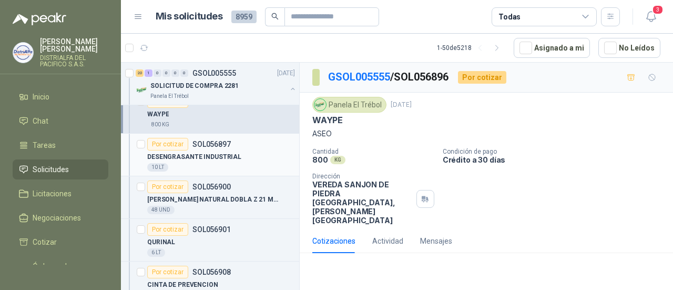
click at [229, 155] on p "DESENGRASANTE INDUSTRIAL" at bounding box center [194, 157] width 94 height 10
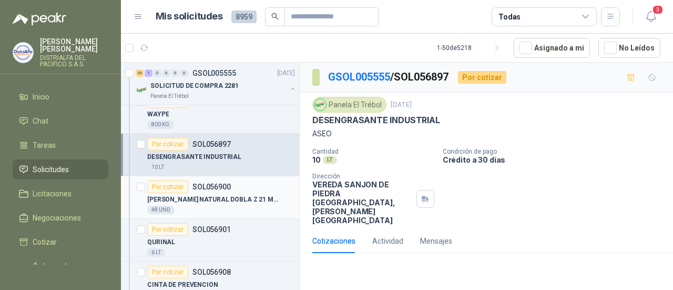
click at [223, 195] on p "TOALLA SCOTT NATURAL DOBLA Z 21 MULTIFO" at bounding box center [212, 200] width 131 height 10
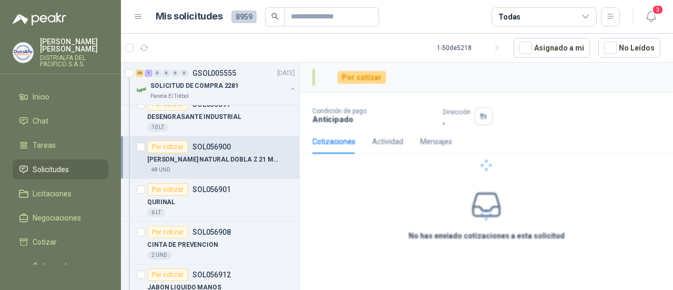
scroll to position [1472, 0]
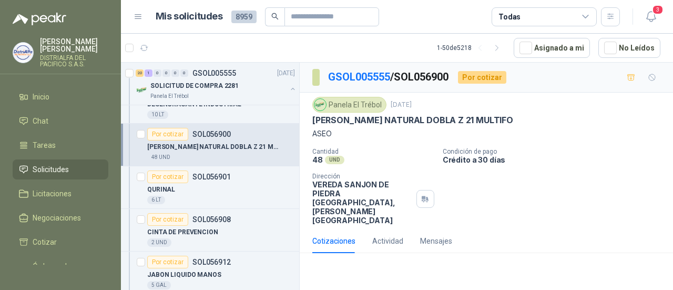
click at [223, 196] on div "6 LT" at bounding box center [221, 200] width 148 height 8
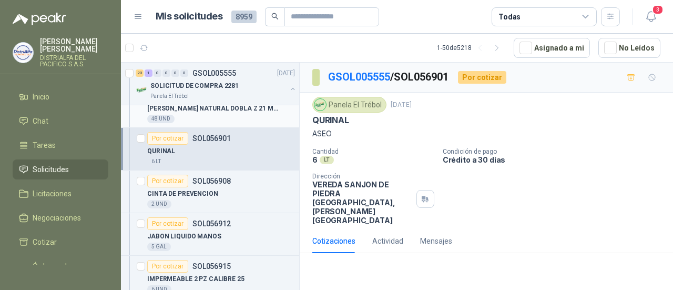
scroll to position [1525, 0]
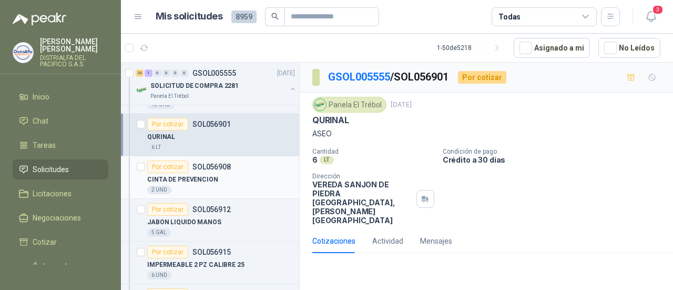
click at [228, 186] on div "2 UND" at bounding box center [221, 190] width 148 height 8
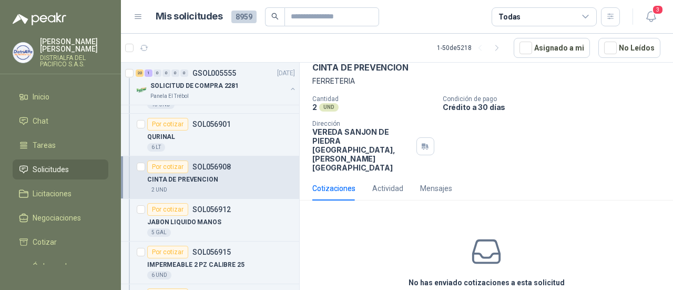
scroll to position [83, 0]
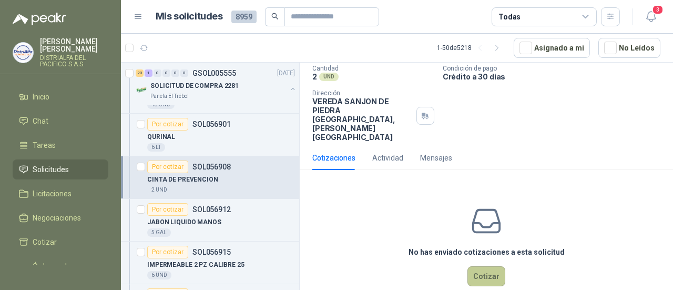
click at [482, 266] on button "Cotizar" at bounding box center [486, 276] width 38 height 20
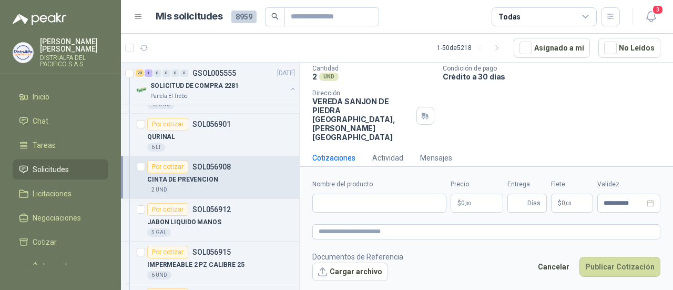
scroll to position [76, 0]
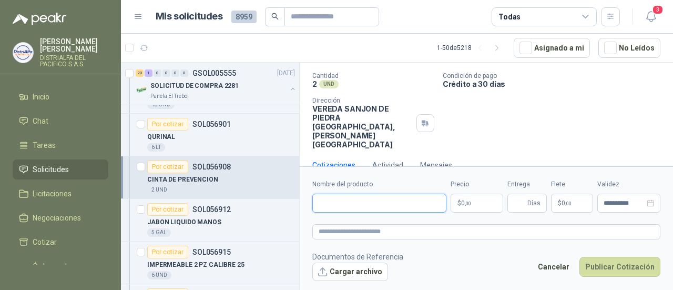
click at [383, 207] on input "Nombre del producto" at bounding box center [379, 202] width 134 height 19
drag, startPoint x: 400, startPoint y: 199, endPoint x: 234, endPoint y: 198, distance: 165.1
click at [234, 198] on div "Por cotizar SOL057191 24/09/25 HIPOCLORITO DE SODIO AL 15% Zoologico De Cali 5 …" at bounding box center [397, 177] width 552 height 231
paste input "**********"
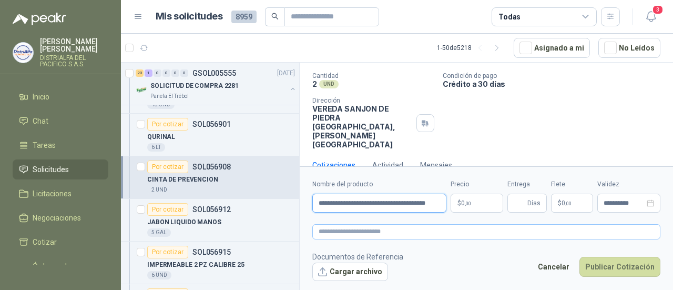
type input "**********"
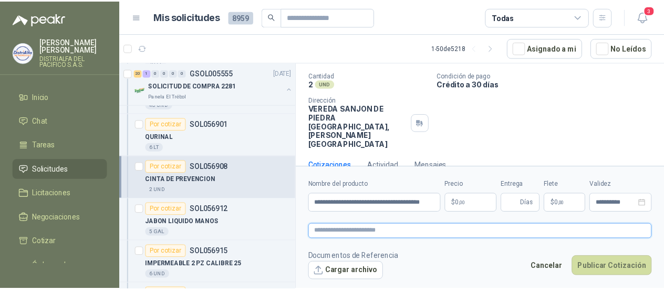
scroll to position [0, 0]
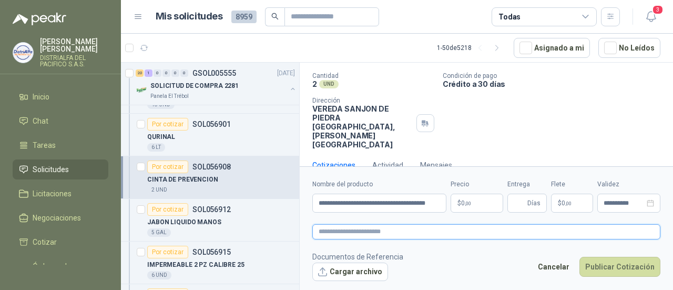
click at [360, 234] on textarea at bounding box center [486, 231] width 348 height 15
paste textarea "**********"
type textarea "**********"
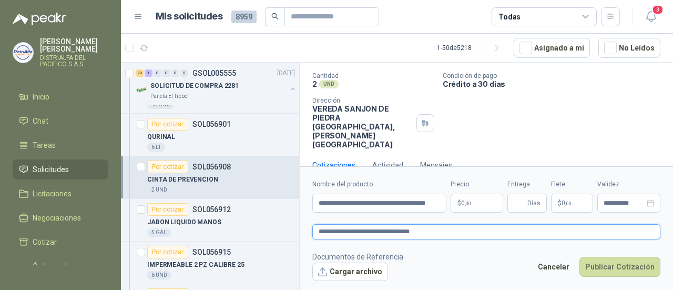
type textarea "**********"
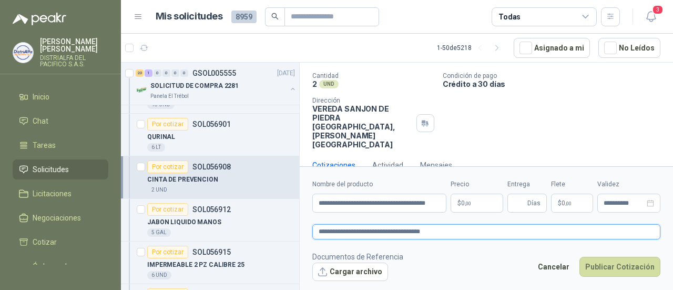
type textarea "**********"
click at [456, 203] on body "LAURA GONZALEZ CRUZ DISTRIALFA DEL PACIFICO S.A.S. Inicio Chat Tareas Solicitud…" at bounding box center [336, 145] width 673 height 290
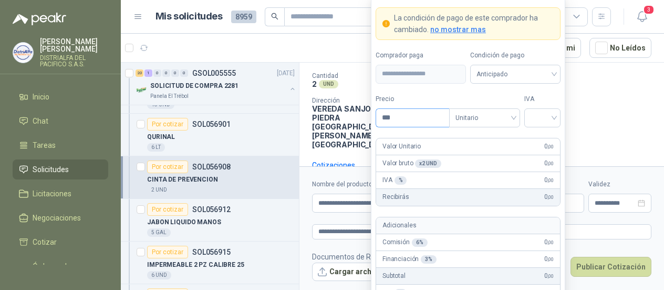
click at [416, 120] on input "***" at bounding box center [412, 118] width 73 height 18
drag, startPoint x: 416, startPoint y: 120, endPoint x: 361, endPoint y: 106, distance: 57.1
click at [361, 106] on body "LAURA GONZALEZ CRUZ DISTRIALFA DEL PACIFICO S.A.S. Inicio Chat Tareas Solicitud…" at bounding box center [332, 145] width 664 height 290
type input "*******"
click at [539, 124] on input "search" at bounding box center [543, 117] width 24 height 16
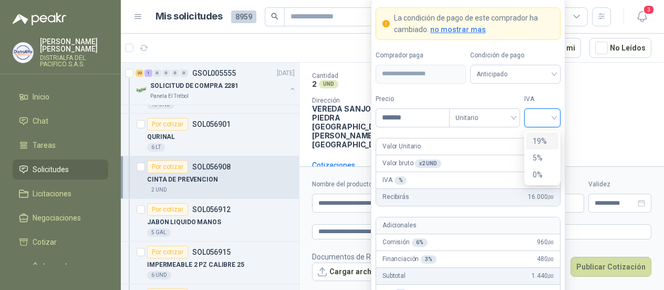
click at [537, 144] on div "19%" at bounding box center [542, 141] width 19 height 12
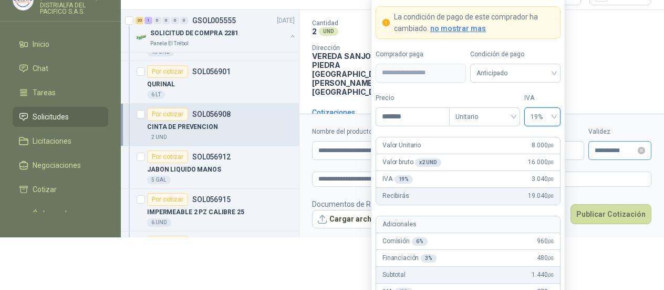
scroll to position [23, 0]
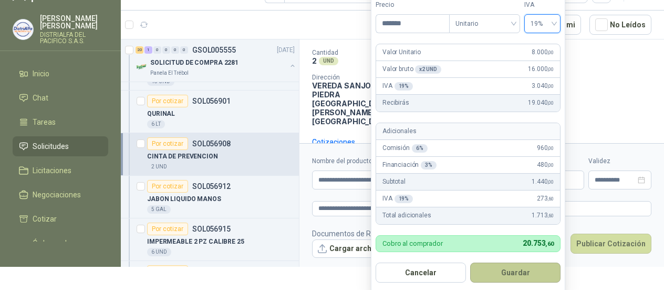
click at [533, 266] on button "Guardar" at bounding box center [516, 272] width 90 height 20
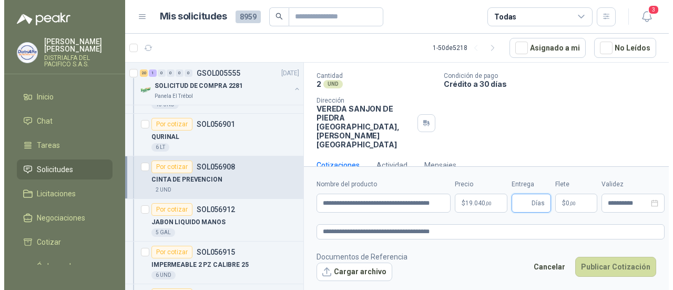
scroll to position [0, 0]
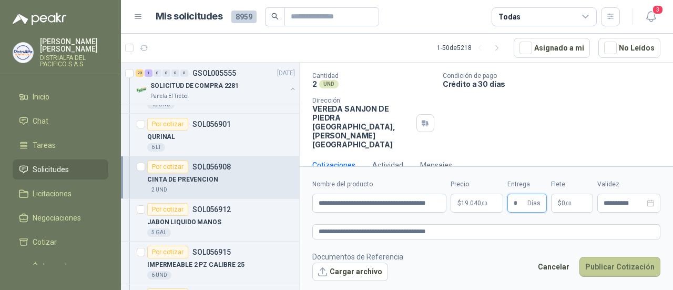
type input "*"
click at [606, 267] on button "Publicar Cotización" at bounding box center [619, 267] width 81 height 20
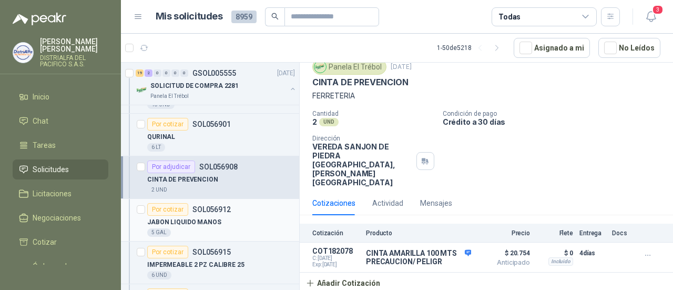
scroll to position [24, 0]
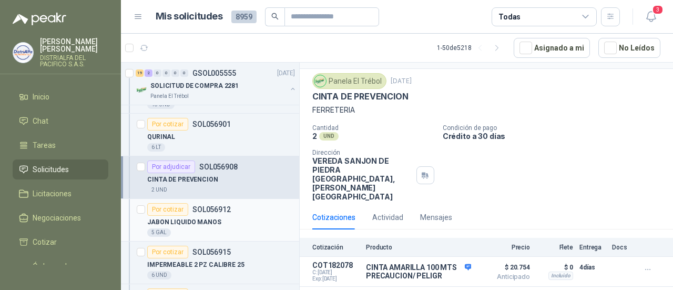
click at [219, 216] on div "JABON LIQUIDO MANOS" at bounding box center [221, 222] width 148 height 13
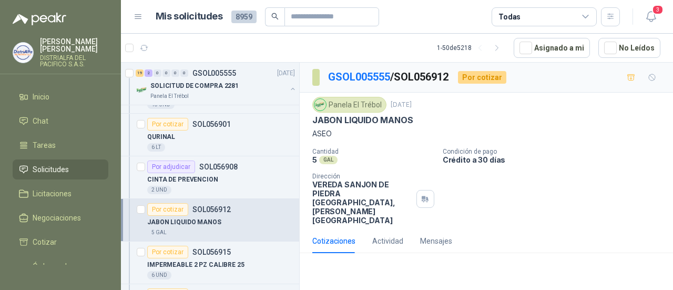
scroll to position [1577, 0]
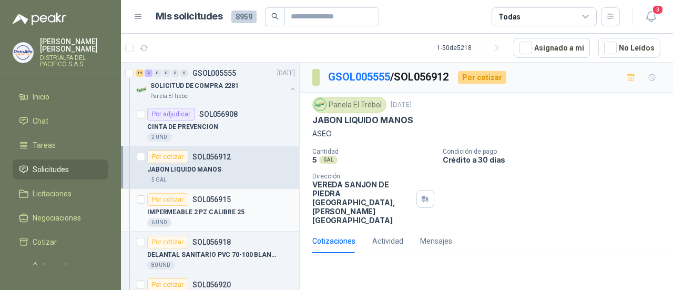
click at [219, 207] on p "IMPERMEABLE 2 PZ CALIBRE 25" at bounding box center [195, 212] width 97 height 10
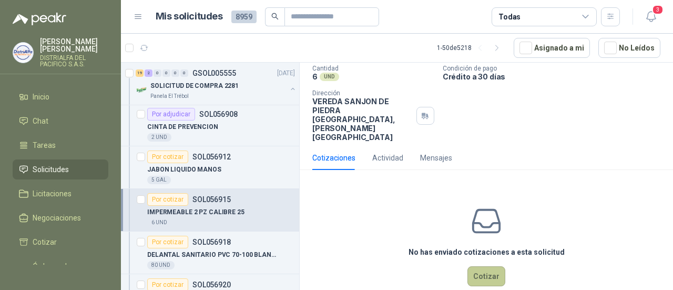
click at [483, 266] on button "Cotizar" at bounding box center [486, 276] width 38 height 20
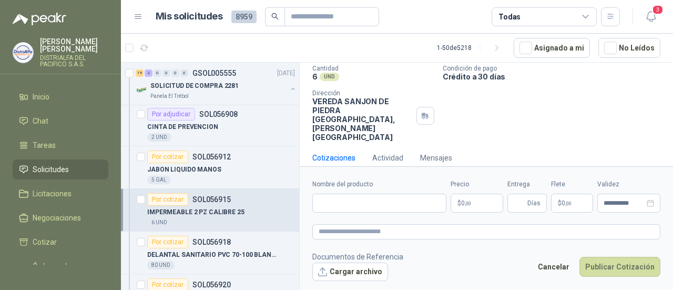
scroll to position [76, 0]
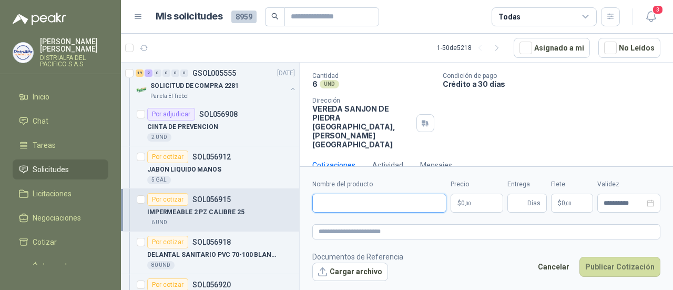
click at [344, 204] on input "Nombre del producto" at bounding box center [379, 202] width 134 height 19
paste input "**********"
click at [353, 203] on input "**********" at bounding box center [379, 202] width 134 height 19
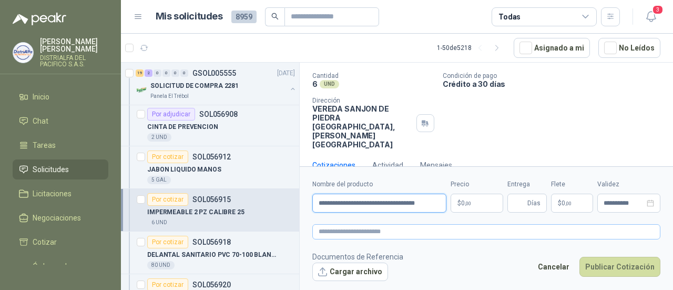
type input "**********"
click at [362, 229] on textarea at bounding box center [486, 231] width 348 height 15
drag, startPoint x: 319, startPoint y: 203, endPoint x: 521, endPoint y: 202, distance: 202.9
click at [521, 202] on div "**********" at bounding box center [486, 195] width 348 height 33
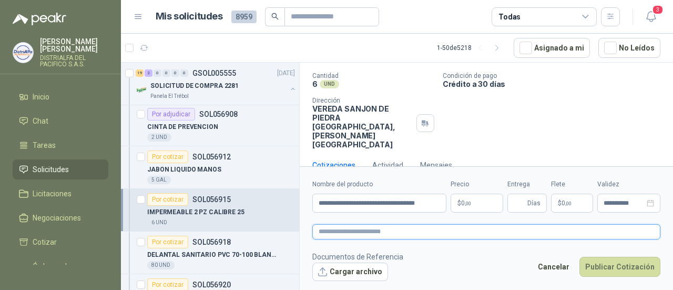
click at [369, 231] on textarea at bounding box center [486, 231] width 348 height 15
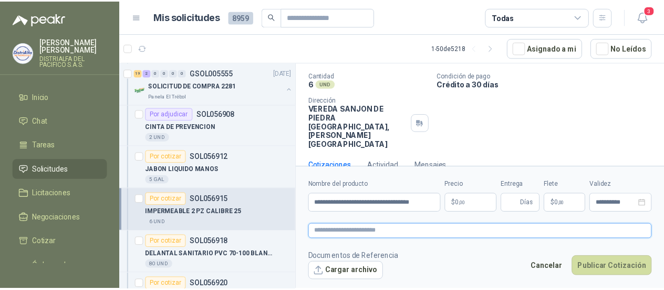
scroll to position [0, 0]
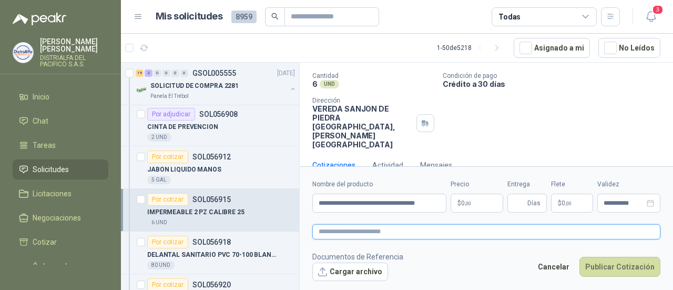
paste textarea "**********"
type textarea "**********"
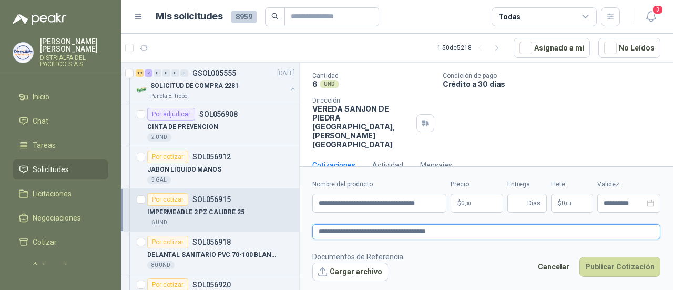
type textarea "**********"
click at [466, 201] on body "LAURA GONZALEZ CRUZ DISTRIALFA DEL PACIFICO S.A.S. Inicio Chat Tareas Solicitud…" at bounding box center [336, 145] width 673 height 290
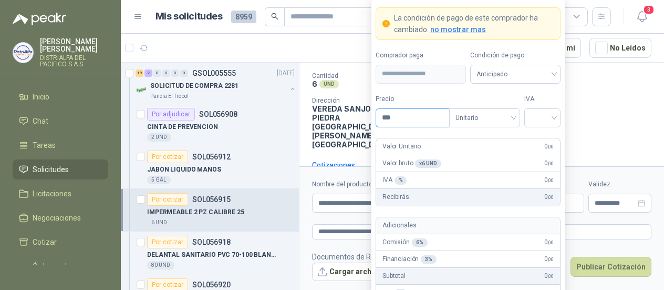
click at [399, 120] on input "***" at bounding box center [412, 118] width 73 height 18
type input "********"
click at [539, 116] on input "search" at bounding box center [543, 117] width 24 height 16
click at [535, 141] on div "19%" at bounding box center [542, 141] width 19 height 12
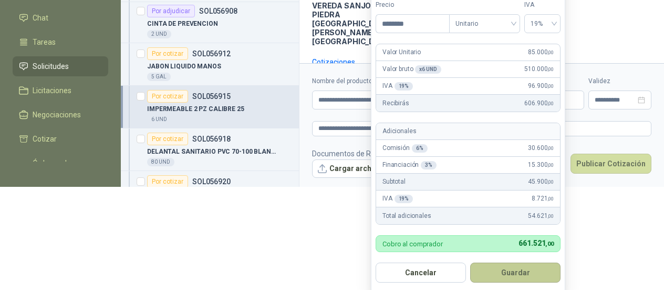
click at [514, 270] on button "Guardar" at bounding box center [516, 272] width 90 height 20
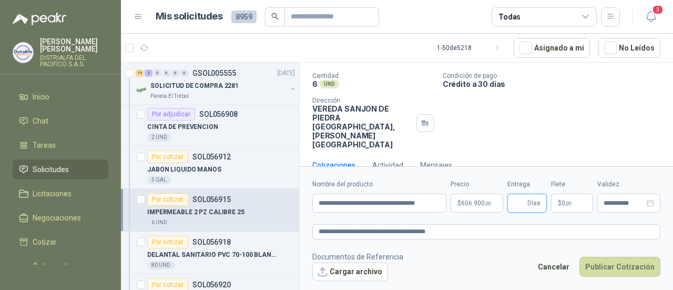
click at [520, 206] on input "Entrega" at bounding box center [520, 203] width 12 height 18
type input "*"
click at [623, 263] on button "Publicar Cotización" at bounding box center [619, 267] width 81 height 20
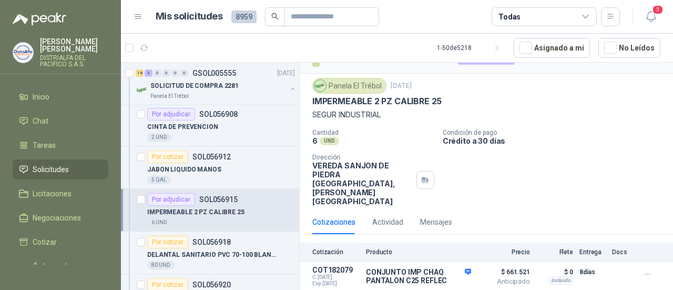
scroll to position [1630, 0]
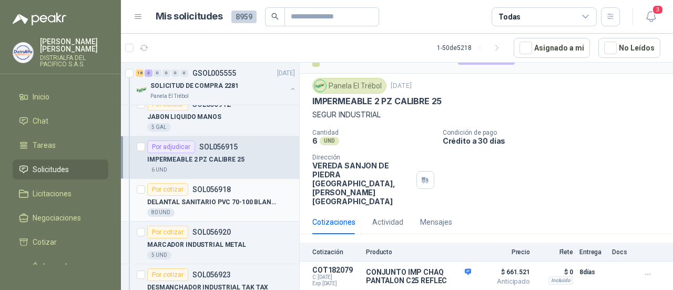
click at [228, 197] on p "DELANTAL SANITARIO PVC 70-100 BLANCO" at bounding box center [212, 202] width 131 height 10
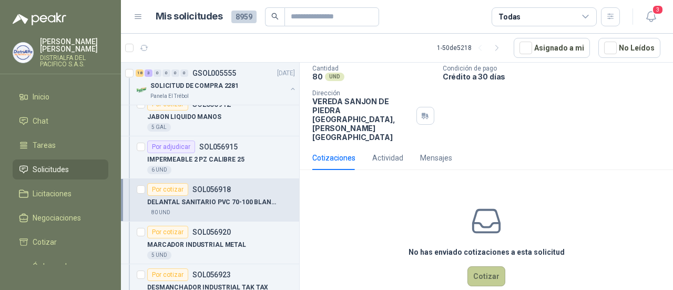
click at [486, 266] on button "Cotizar" at bounding box center [486, 276] width 38 height 20
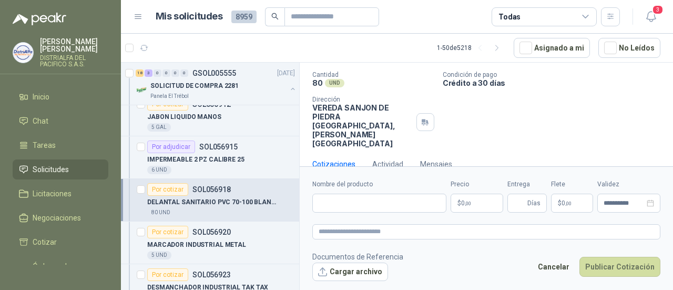
scroll to position [76, 0]
click at [359, 196] on input "Nombre del producto" at bounding box center [379, 202] width 134 height 19
paste input "**********"
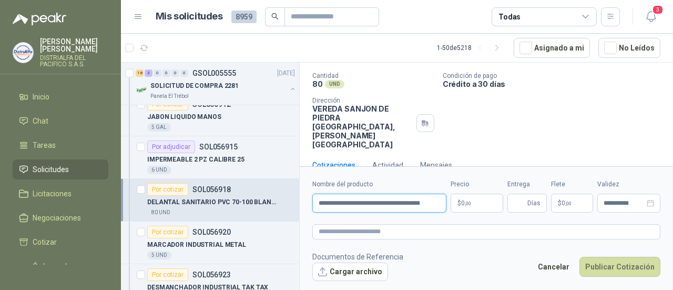
scroll to position [0, 17]
type input "**********"
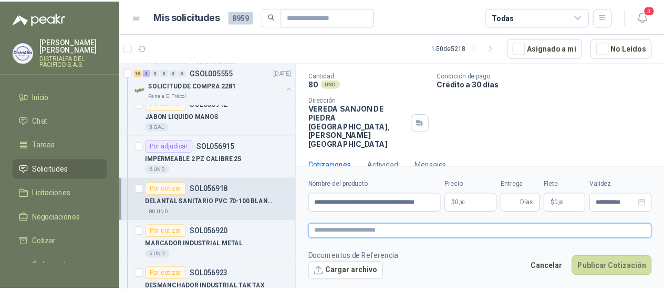
scroll to position [0, 0]
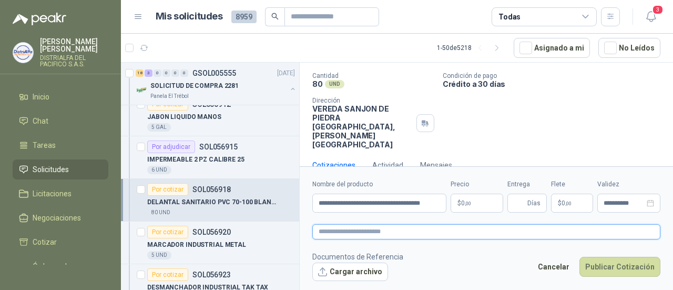
click at [357, 229] on textarea at bounding box center [486, 231] width 348 height 15
paste textarea "**********"
type textarea "**********"
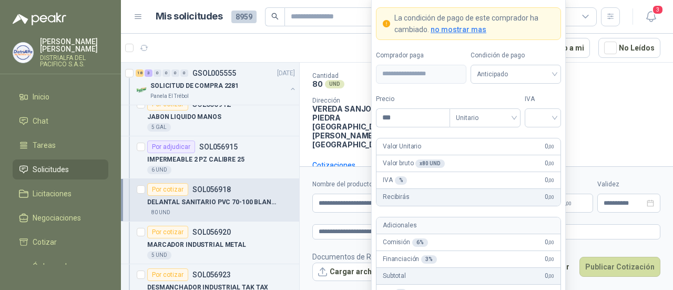
click at [470, 207] on body "LAURA GONZALEZ CRUZ DISTRIALFA DEL PACIFICO S.A.S. Inicio Chat Tareas Solicitud…" at bounding box center [336, 145] width 673 height 290
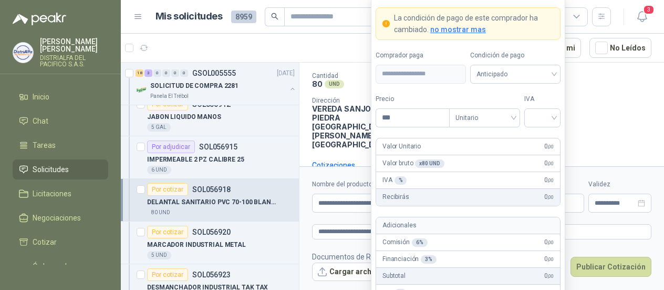
drag, startPoint x: 409, startPoint y: 121, endPoint x: 341, endPoint y: 117, distance: 68.5
click at [341, 117] on body "LAURA GONZALEZ CRUZ DISTRIALFA DEL PACIFICO S.A.S. Inicio Chat Tareas Solicitud…" at bounding box center [332, 145] width 664 height 290
type input "********"
click at [548, 120] on input "search" at bounding box center [543, 117] width 24 height 16
click at [549, 141] on div "19%" at bounding box center [542, 141] width 19 height 12
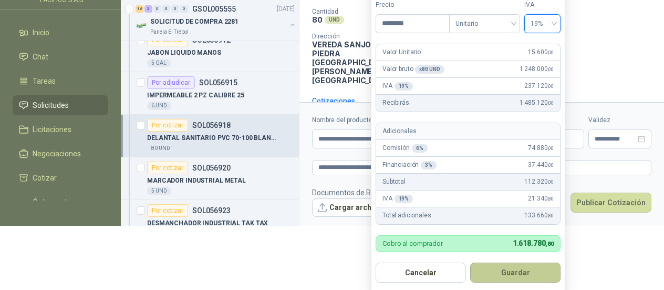
click at [528, 271] on button "Guardar" at bounding box center [516, 272] width 90 height 20
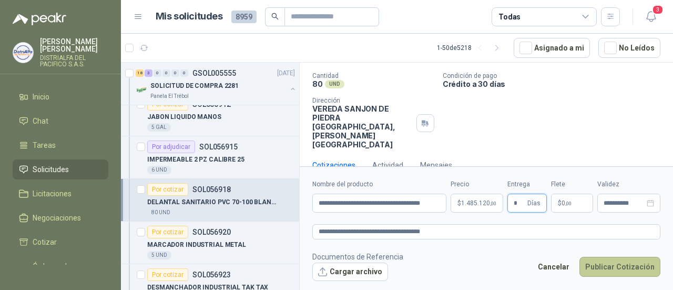
type input "*"
click at [615, 270] on button "Publicar Cotización" at bounding box center [619, 267] width 81 height 20
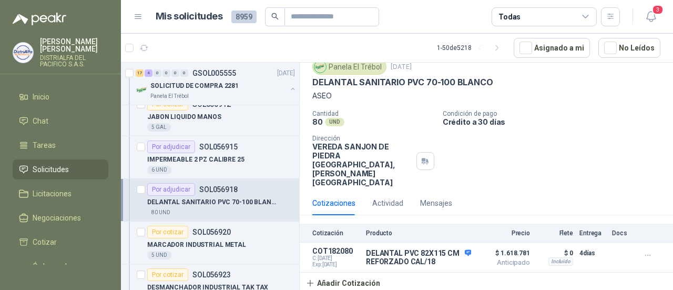
scroll to position [19, 0]
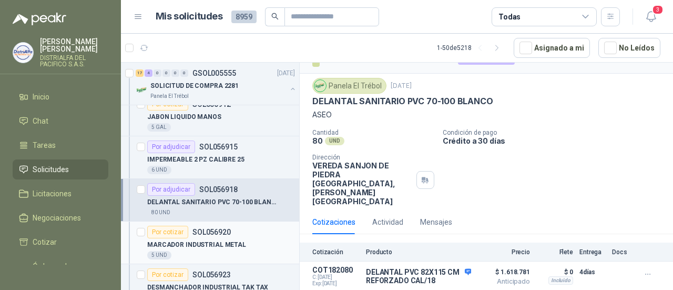
click at [238, 238] on div "MARCADOR INDUSTRIAL METAL" at bounding box center [221, 244] width 148 height 13
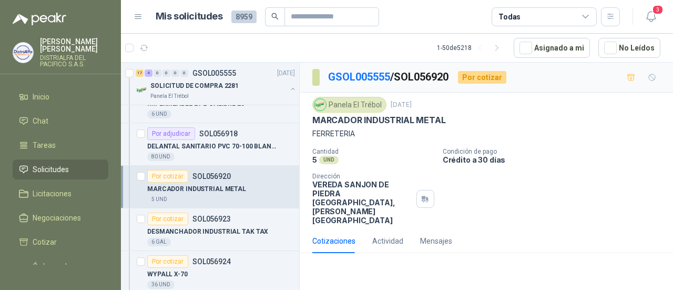
scroll to position [1735, 0]
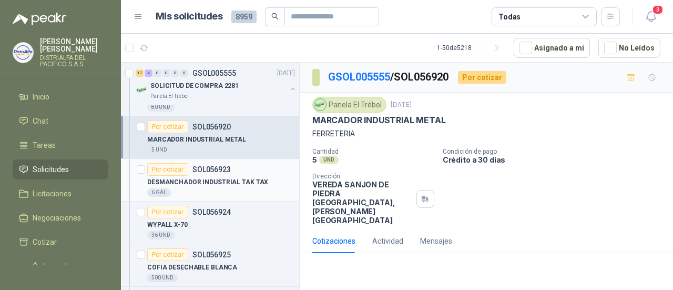
click at [233, 177] on p "DESMANCHADOR INDUSTRIAL TAK TAX" at bounding box center [207, 182] width 121 height 10
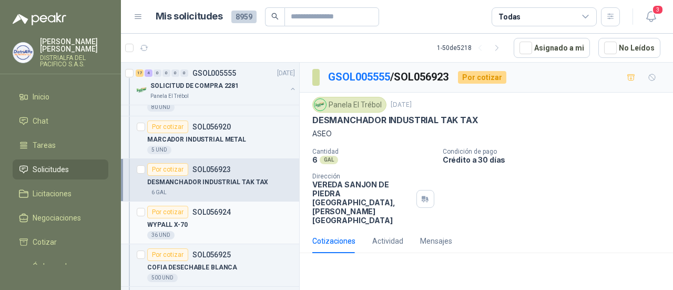
click at [237, 218] on div "WYPALL X-70" at bounding box center [221, 224] width 148 height 13
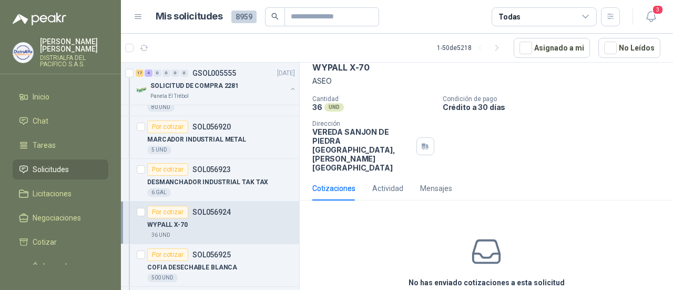
scroll to position [83, 0]
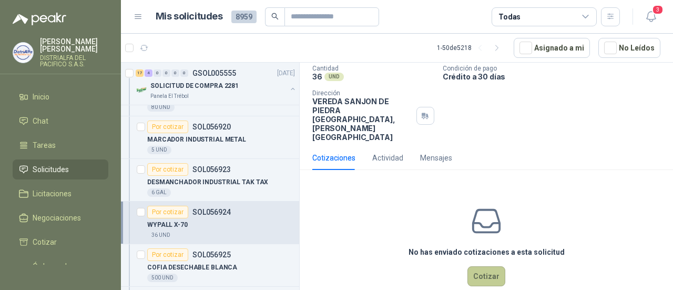
click at [478, 266] on button "Cotizar" at bounding box center [486, 276] width 38 height 20
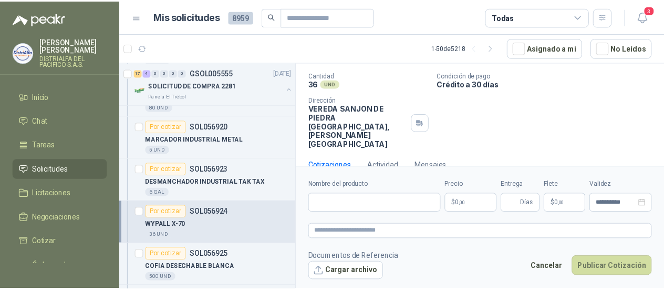
scroll to position [76, 0]
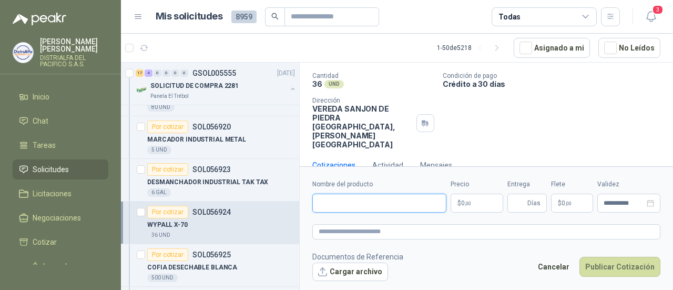
click at [372, 206] on input "Nombre del producto" at bounding box center [379, 202] width 134 height 19
paste input "**********"
type input "**********"
click at [372, 232] on textarea at bounding box center [486, 231] width 348 height 15
paste textarea "**********"
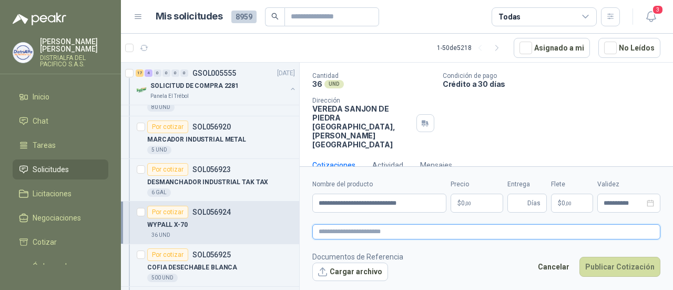
type textarea "**********"
click at [453, 236] on textarea "**********" at bounding box center [486, 231] width 348 height 15
type textarea "**********"
paste textarea "**********"
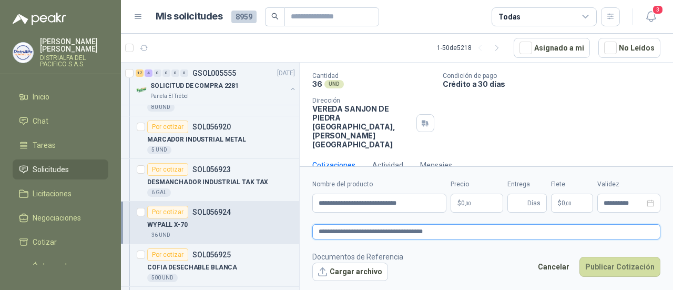
type textarea "**********"
click at [468, 203] on span ",00" at bounding box center [468, 203] width 6 height 6
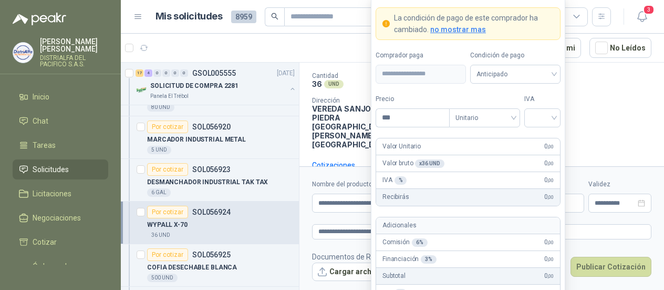
drag, startPoint x: 401, startPoint y: 119, endPoint x: 351, endPoint y: 118, distance: 50.0
click at [351, 118] on body "LAURA GONZALEZ CRUZ DISTRIALFA DEL PACIFICO S.A.S. Inicio Chat Tareas Solicitud…" at bounding box center [332, 145] width 664 height 290
type input "********"
click at [537, 108] on div "IVA" at bounding box center [543, 110] width 36 height 33
click at [536, 111] on input "search" at bounding box center [543, 117] width 24 height 16
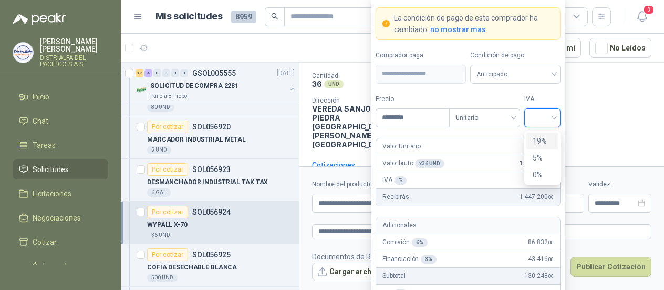
click at [537, 139] on div "19%" at bounding box center [542, 141] width 19 height 12
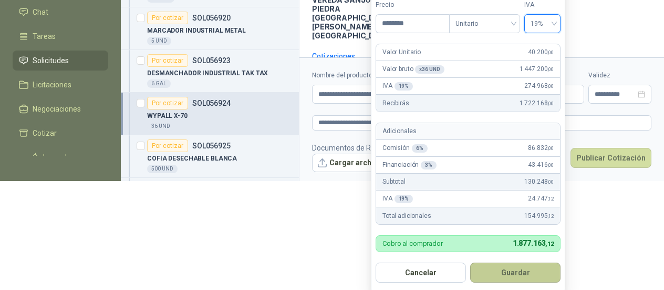
click at [512, 271] on button "Guardar" at bounding box center [516, 272] width 90 height 20
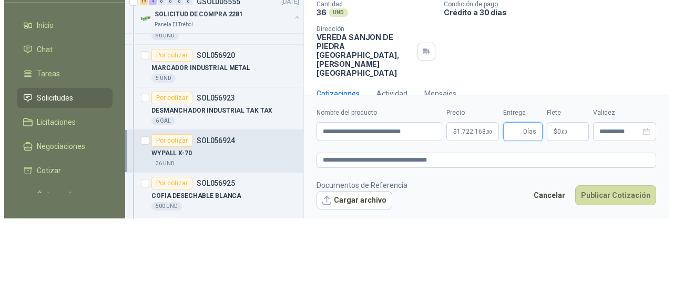
scroll to position [0, 0]
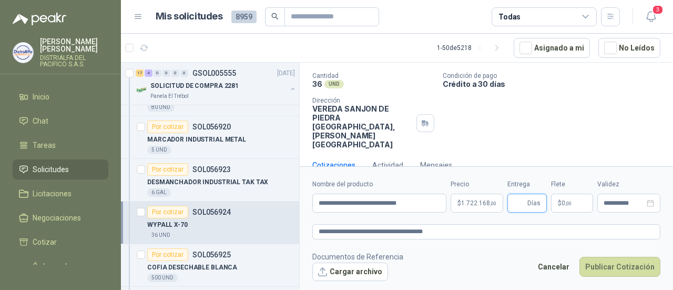
click at [519, 202] on input "Entrega" at bounding box center [520, 203] width 12 height 18
type input "*"
click at [618, 262] on button "Publicar Cotización" at bounding box center [619, 267] width 81 height 20
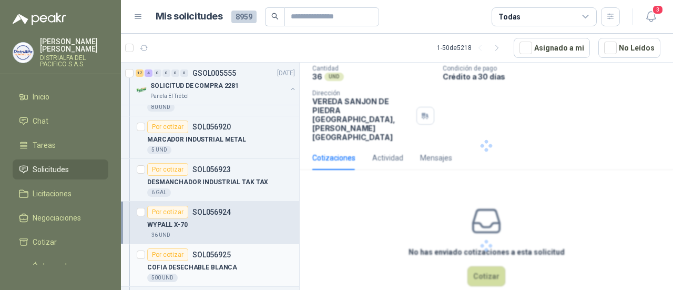
scroll to position [19, 0]
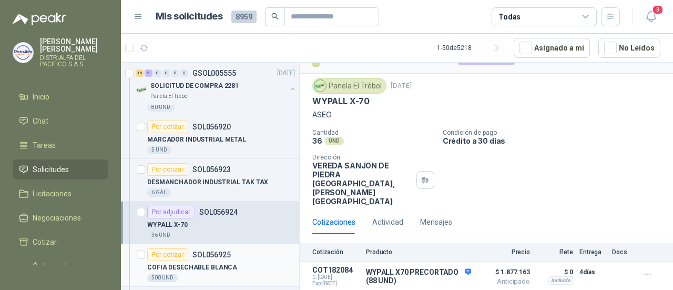
click at [241, 261] on div "COFIA DESECHABLE BLANCA" at bounding box center [221, 267] width 148 height 13
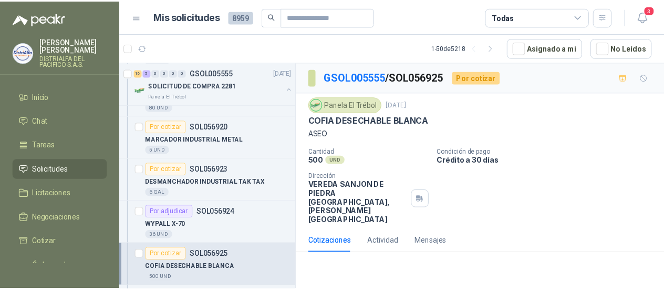
scroll to position [53, 0]
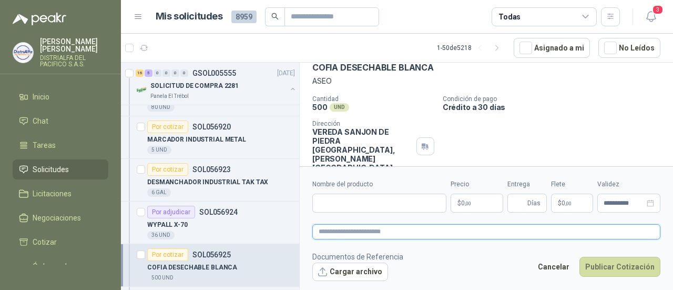
click at [354, 231] on textarea at bounding box center [486, 231] width 348 height 15
click at [354, 201] on input "Nombre del producto" at bounding box center [379, 202] width 134 height 19
paste input "**********"
type input "**********"
click at [364, 240] on form "**********" at bounding box center [486, 229] width 373 height 127
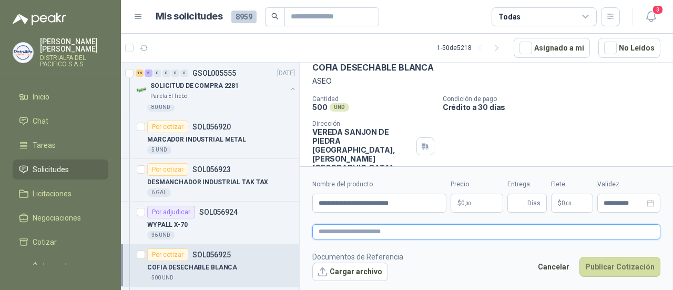
click at [365, 233] on textarea at bounding box center [486, 231] width 348 height 15
paste textarea "**********"
type textarea "**********"
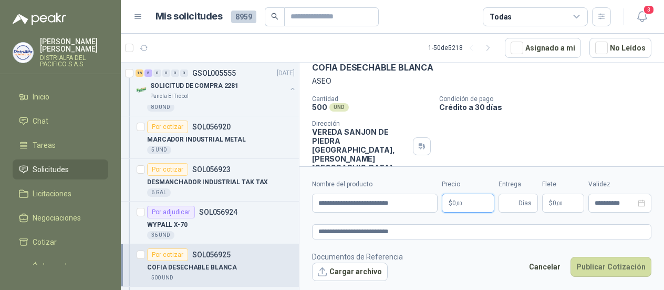
click at [467, 206] on body "LAURA GONZALEZ CRUZ DISTRIALFA DEL PACIFICO S.A.S. Inicio Chat Tareas Solicitud…" at bounding box center [332, 145] width 664 height 290
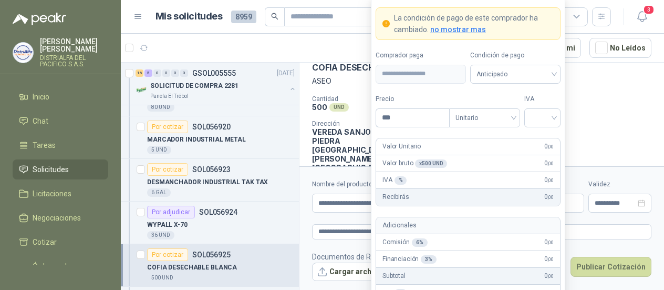
drag, startPoint x: 402, startPoint y: 122, endPoint x: 330, endPoint y: 120, distance: 71.5
click at [330, 120] on body "LAURA GONZALEZ CRUZ DISTRIALFA DEL PACIFICO S.A.S. Inicio Chat Tareas Solicitud…" at bounding box center [332, 145] width 664 height 290
type input "*****"
click at [539, 121] on input "search" at bounding box center [543, 117] width 24 height 16
click at [541, 138] on div "19%" at bounding box center [542, 141] width 19 height 12
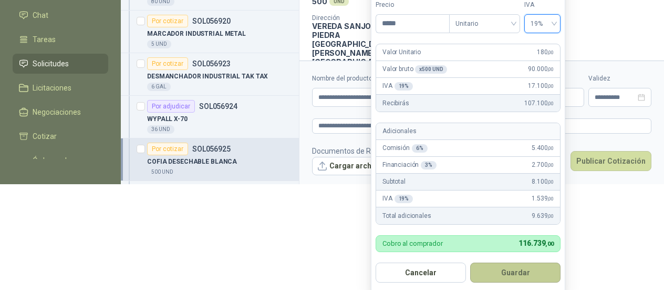
click at [528, 271] on button "Guardar" at bounding box center [516, 272] width 90 height 20
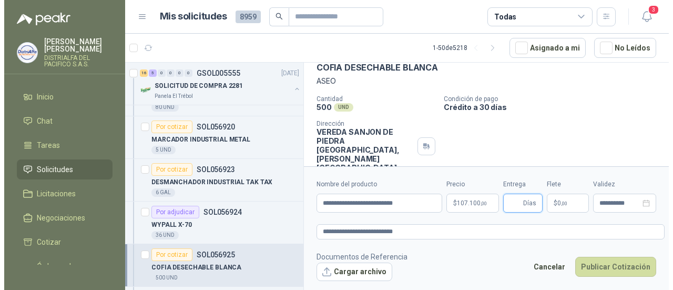
scroll to position [0, 0]
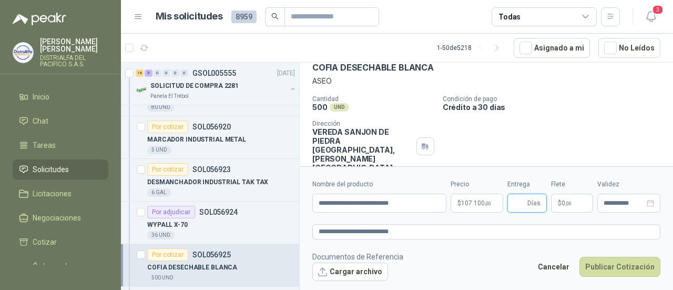
click at [516, 204] on input "Entrega" at bounding box center [520, 203] width 12 height 18
type input "*"
click at [604, 268] on button "Publicar Cotización" at bounding box center [619, 267] width 81 height 20
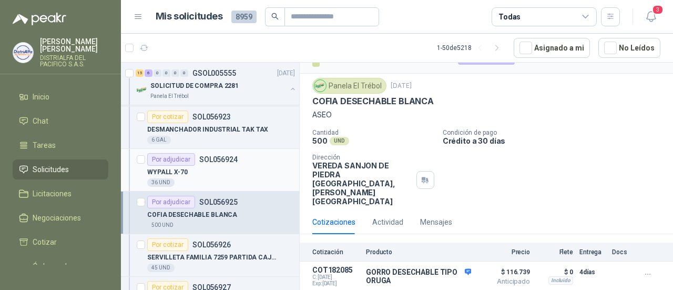
scroll to position [1840, 0]
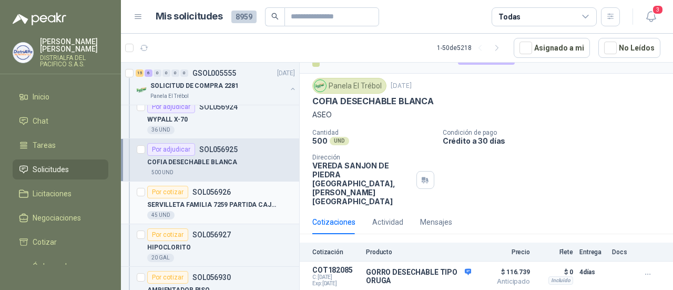
click at [233, 200] on p "SERVILLETA FAMILIA 7259 PARTIDA CAJA X 9" at bounding box center [212, 205] width 131 height 10
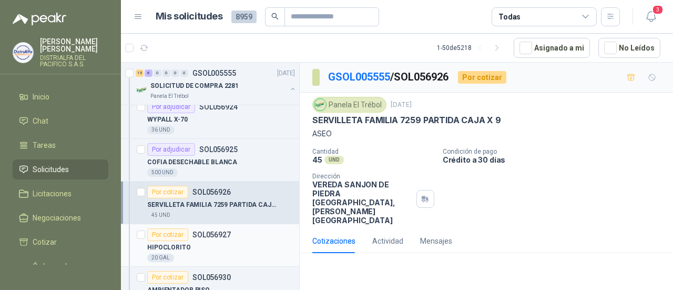
click at [236, 242] on div "HIPOCLORITO" at bounding box center [221, 247] width 148 height 13
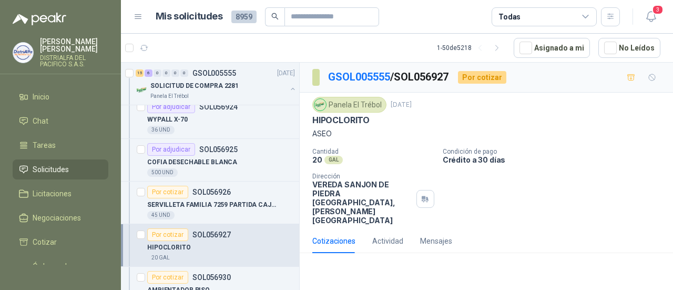
scroll to position [1893, 0]
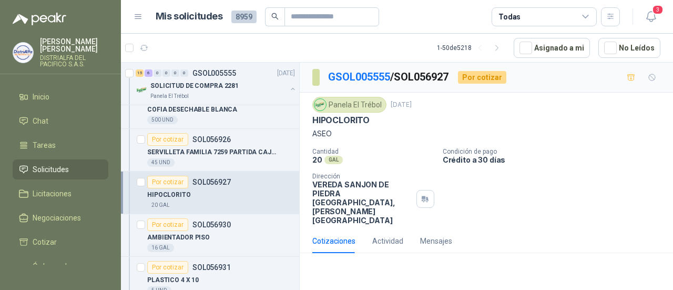
click at [236, 243] on div "16 GAL" at bounding box center [221, 247] width 148 height 8
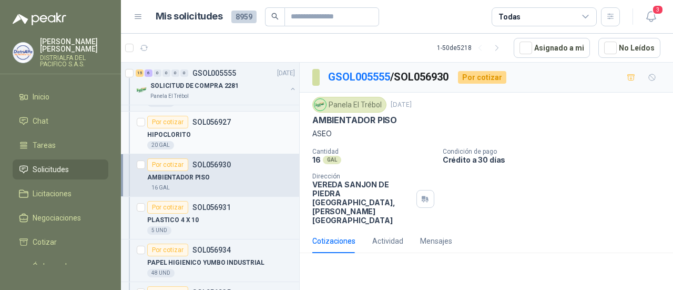
scroll to position [1998, 0]
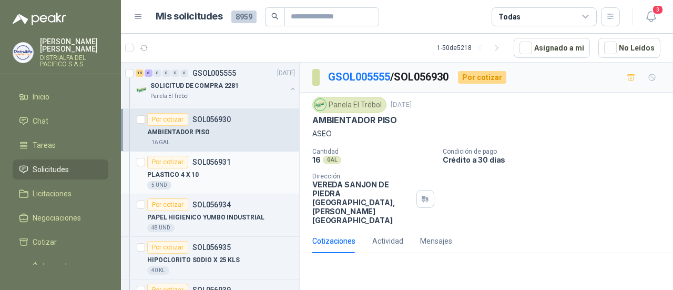
click at [226, 181] on div "5 UND" at bounding box center [221, 185] width 148 height 8
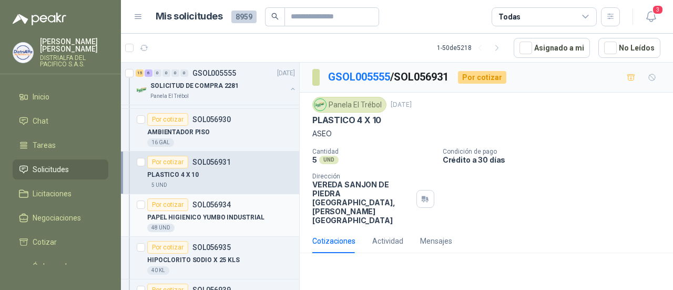
click at [223, 212] on p "PAPEL HIGIENICO YUMBO INDUSTRIAL" at bounding box center [205, 217] width 117 height 10
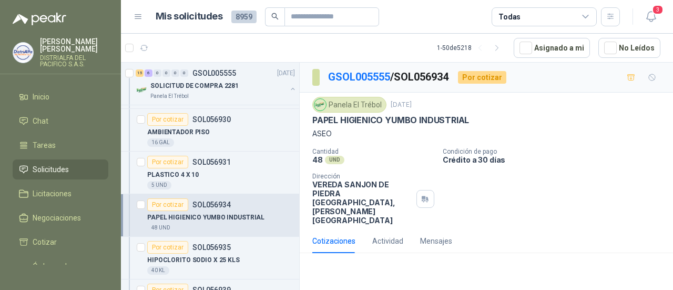
scroll to position [2050, 0]
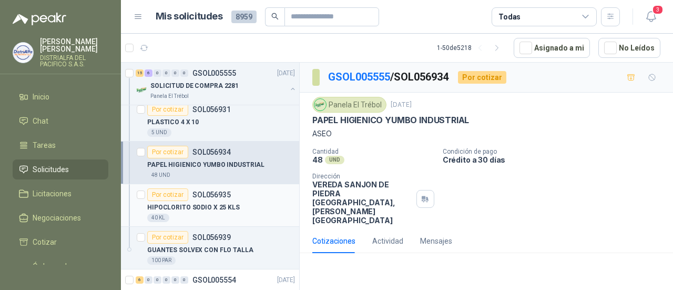
click at [224, 202] on p "HIPOCLORITO SODIO X 25 KLS" at bounding box center [193, 207] width 93 height 10
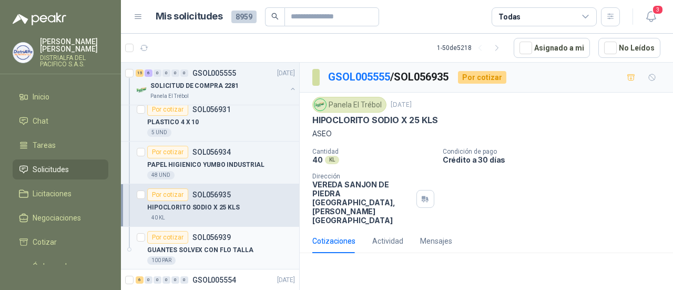
scroll to position [2103, 0]
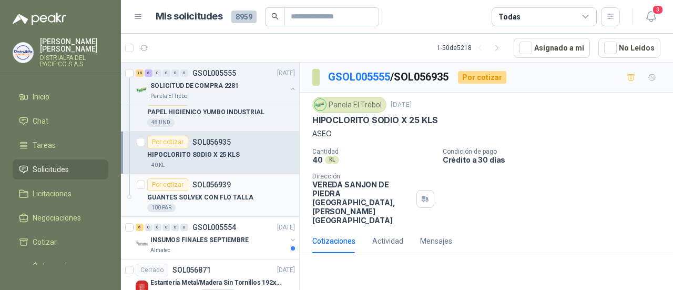
click at [230, 192] on p "GUANTES SOLVEX CON FLO TALLA" at bounding box center [200, 197] width 106 height 10
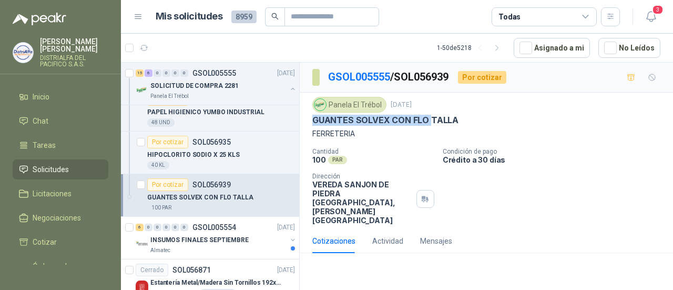
drag, startPoint x: 428, startPoint y: 122, endPoint x: 309, endPoint y: 121, distance: 119.3
click at [309, 121] on div "Panela El Trébol 22 sept, 2025 GUANTES SOLVEX CON FLO TALLA FERRETERIA Cantidad…" at bounding box center [486, 161] width 373 height 136
copy p "GUANTES SOLVEX CON FLO"
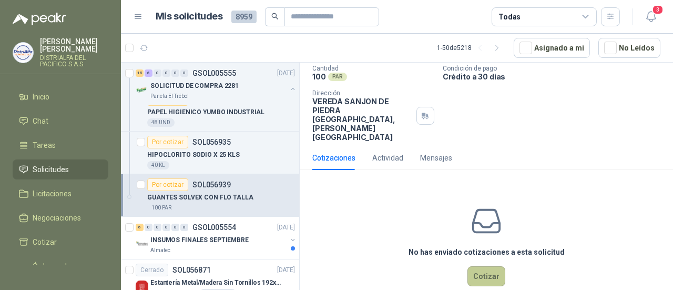
click at [484, 266] on button "Cotizar" at bounding box center [486, 276] width 38 height 20
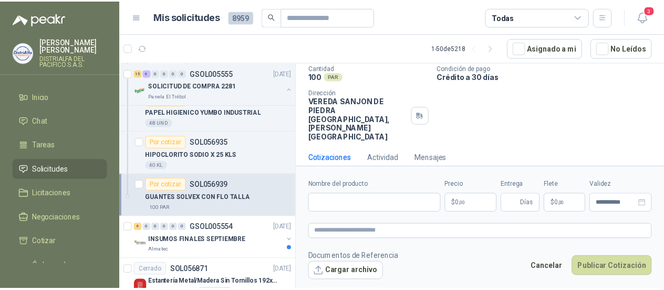
scroll to position [76, 0]
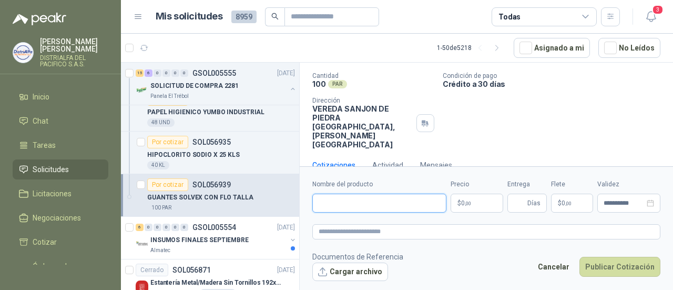
click at [399, 203] on input "Nombre del producto" at bounding box center [379, 202] width 134 height 19
paste input "**********"
type input "**********"
click at [398, 232] on textarea at bounding box center [486, 231] width 348 height 15
paste textarea "**********"
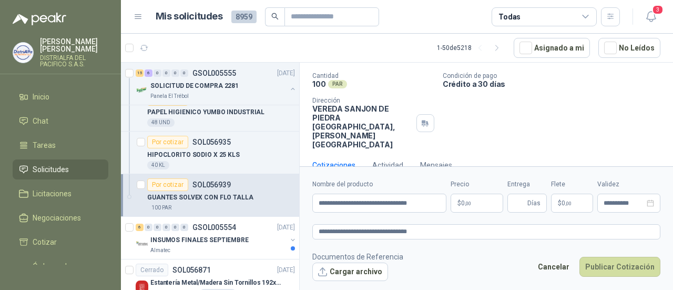
click at [475, 206] on body "LAURA GONZALEZ CRUZ DISTRIALFA DEL PACIFICO S.A.S. Inicio Chat Tareas Solicitud…" at bounding box center [336, 145] width 673 height 290
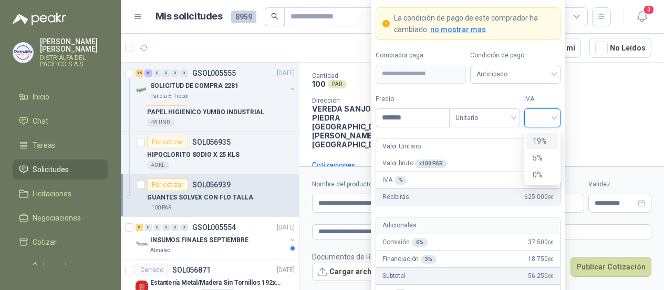
click at [554, 117] on input "search" at bounding box center [543, 117] width 24 height 16
click at [539, 141] on div "19%" at bounding box center [542, 141] width 19 height 12
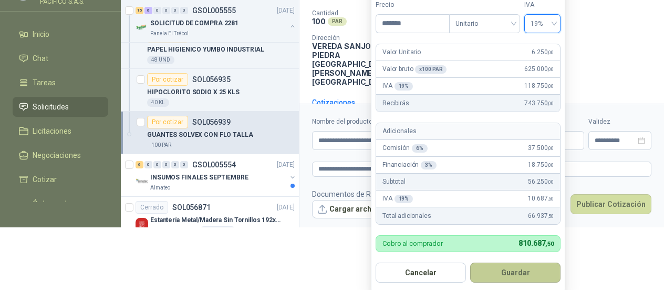
click at [514, 272] on button "Guardar" at bounding box center [516, 272] width 90 height 20
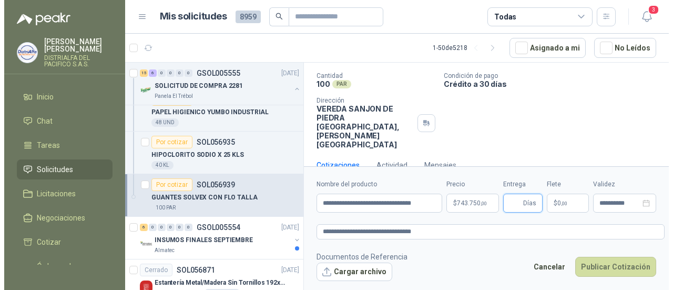
scroll to position [0, 0]
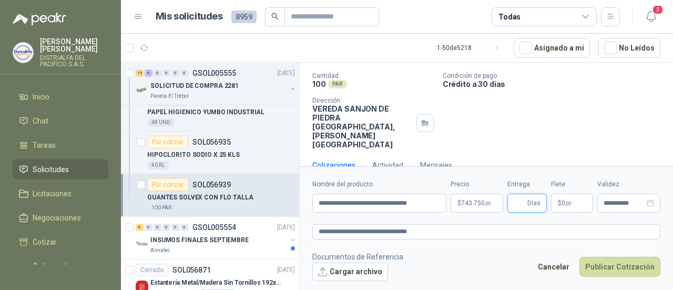
click at [516, 202] on input "Entrega" at bounding box center [520, 203] width 12 height 18
click at [611, 265] on button "Publicar Cotización" at bounding box center [619, 267] width 81 height 20
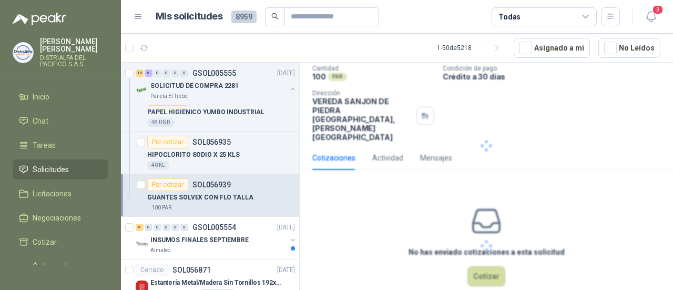
scroll to position [19, 0]
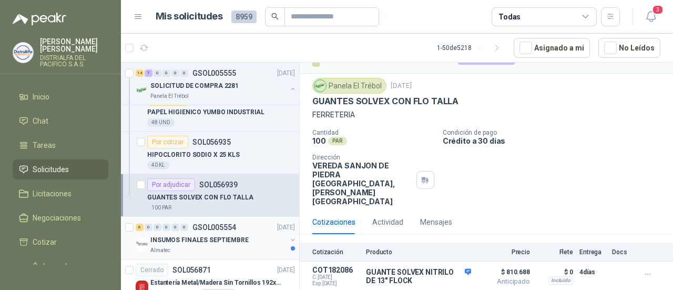
click at [211, 235] on p "INSUMOS FINALES SEPTIEMBRE" at bounding box center [199, 240] width 98 height 10
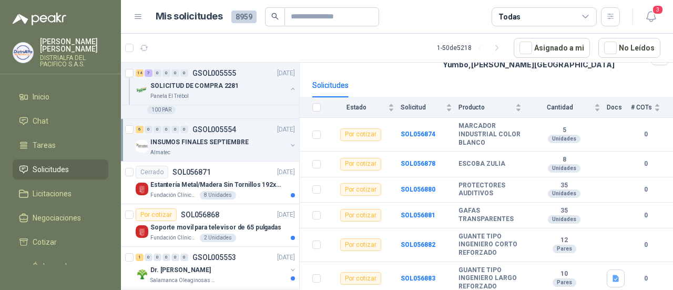
scroll to position [2208, 0]
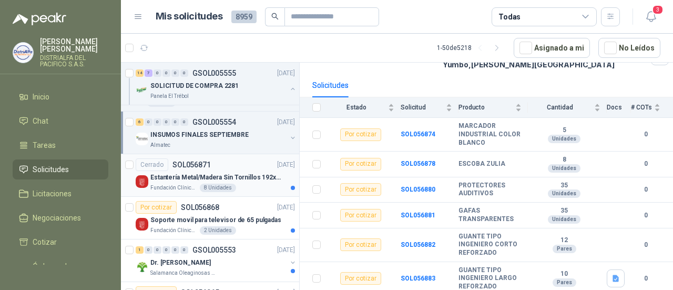
click at [239, 172] on p "Estantería Metal/Madera Sin Tornillos 192x100x50 cm 5 Niveles Gris" at bounding box center [215, 177] width 131 height 10
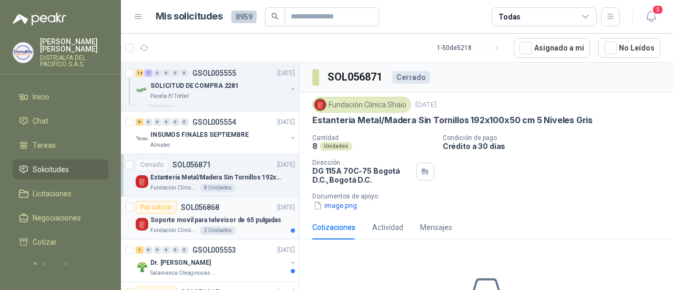
click at [232, 201] on div "Por cotizar SOL056868 22/09/25" at bounding box center [215, 207] width 159 height 13
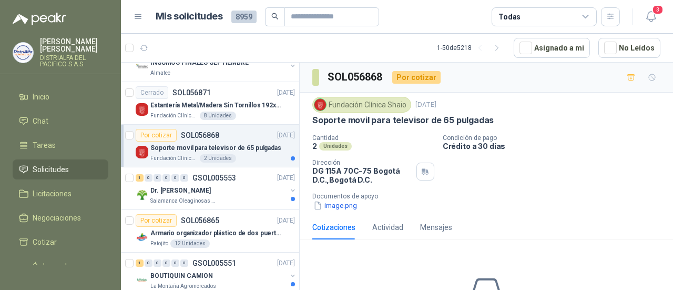
scroll to position [2313, 0]
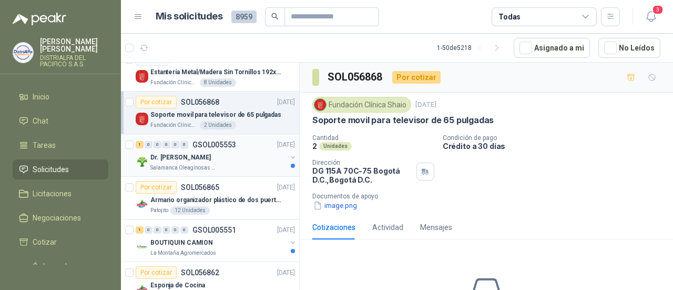
click at [250, 163] on div "Salamanca Oleaginosas SAS" at bounding box center [218, 167] width 136 height 8
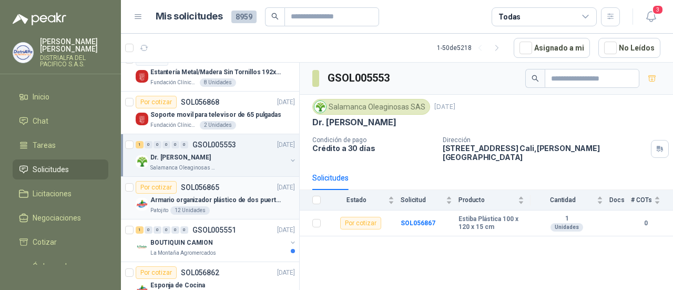
click at [245, 206] on div "Patojito 12 Unidades" at bounding box center [222, 210] width 145 height 8
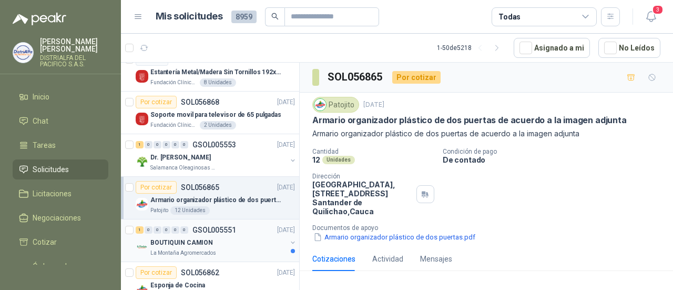
click at [258, 236] on div "BOUTIQUIN CAMION" at bounding box center [218, 242] width 136 height 13
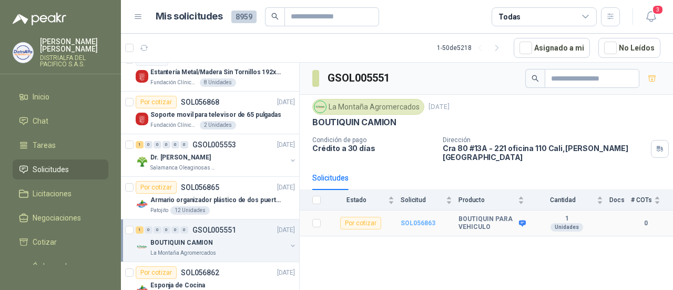
click at [420, 219] on b "SOL056863" at bounding box center [418, 222] width 35 height 7
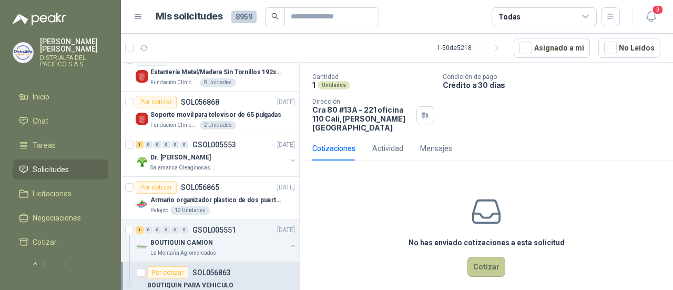
click at [476, 257] on button "Cotizar" at bounding box center [486, 267] width 38 height 20
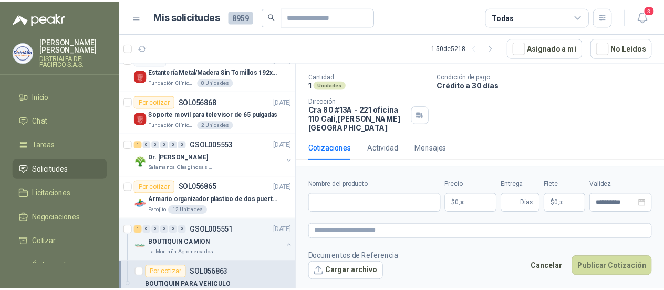
scroll to position [67, 0]
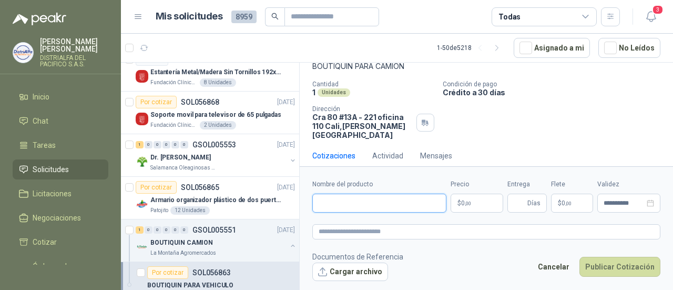
click at [372, 202] on input "Nombre del producto" at bounding box center [379, 202] width 134 height 19
drag, startPoint x: 380, startPoint y: 203, endPoint x: 175, endPoint y: 203, distance: 205.6
click at [175, 203] on div "Por cotizar SOL057191 24/09/25 HIPOCLORITO DE SODIO AL 15% Zoologico De Cali 5 …" at bounding box center [397, 177] width 552 height 231
click at [333, 228] on textarea at bounding box center [486, 231] width 348 height 15
paste textarea "**********"
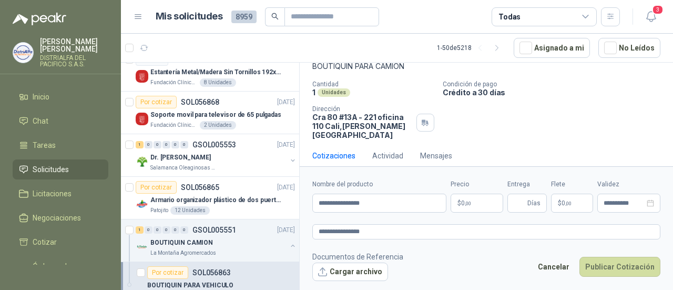
click at [475, 204] on body "LAURA GONZALEZ CRUZ DISTRIALFA DEL PACIFICO S.A.S. Inicio Chat Tareas Solicitud…" at bounding box center [336, 145] width 673 height 290
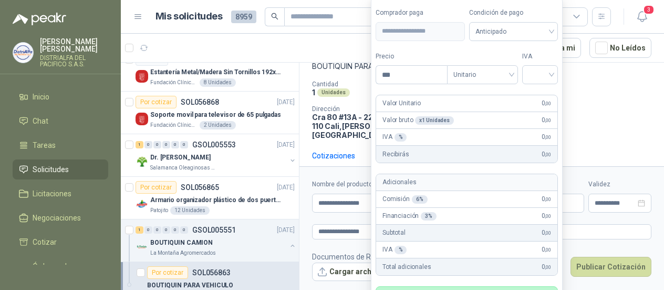
click at [403, 87] on form "**********" at bounding box center [467, 171] width 192 height 348
click at [401, 80] on input "***" at bounding box center [411, 75] width 71 height 18
click at [545, 70] on input "search" at bounding box center [540, 74] width 23 height 16
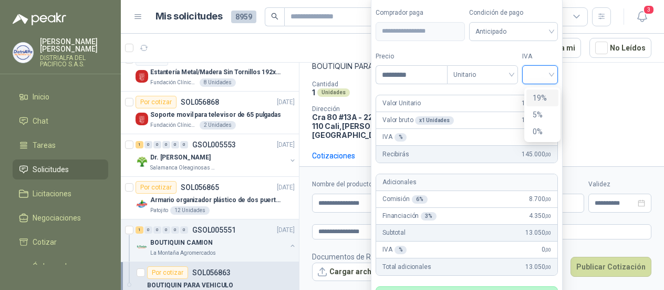
click at [545, 94] on div "19%" at bounding box center [542, 98] width 19 height 12
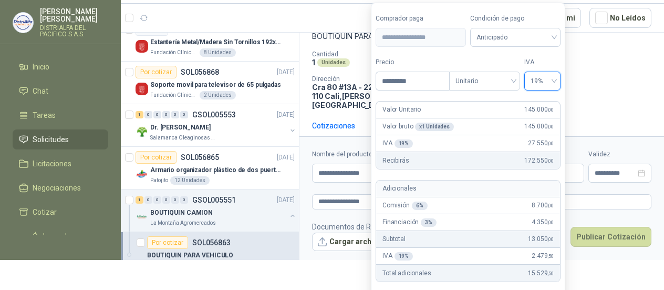
scroll to position [56, 0]
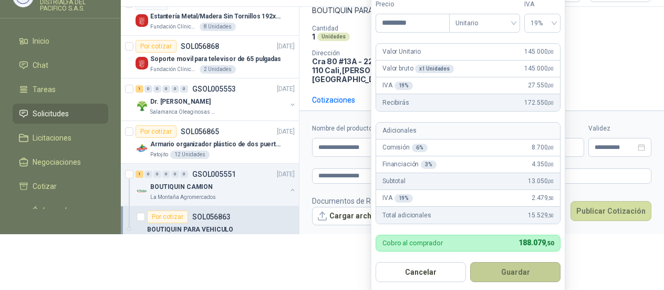
click at [540, 268] on button "Guardar" at bounding box center [516, 272] width 90 height 20
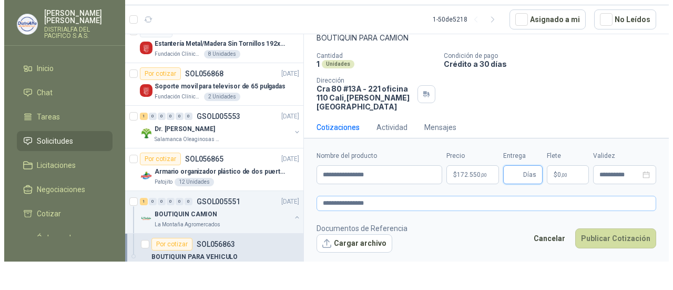
scroll to position [0, 0]
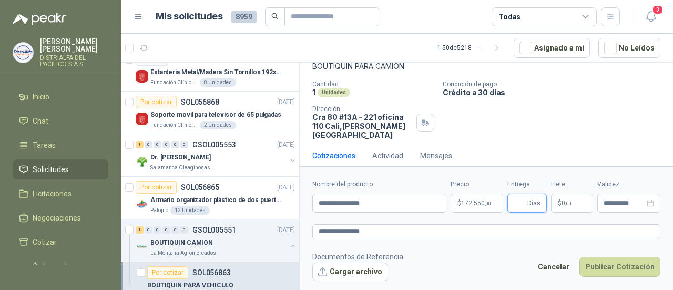
click at [523, 203] on input "Entrega" at bounding box center [520, 203] width 12 height 18
click at [621, 267] on button "Publicar Cotización" at bounding box center [619, 267] width 81 height 20
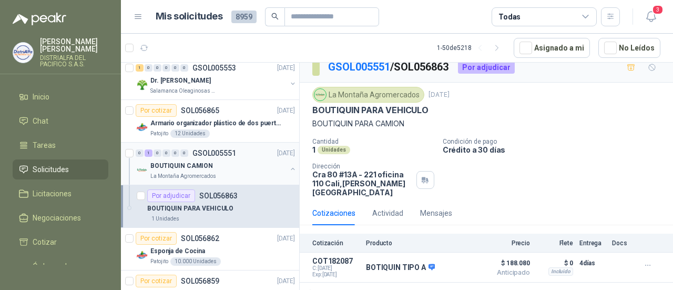
scroll to position [2418, 0]
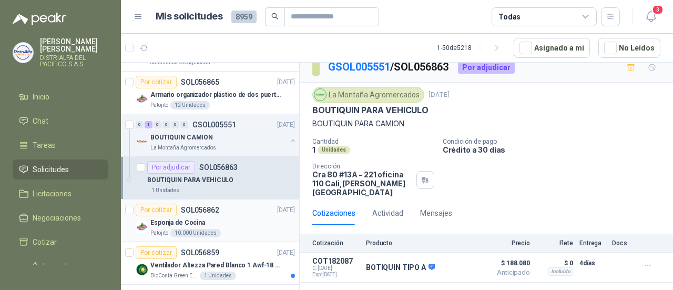
click at [243, 217] on div "Esponja de Cocina" at bounding box center [222, 222] width 145 height 13
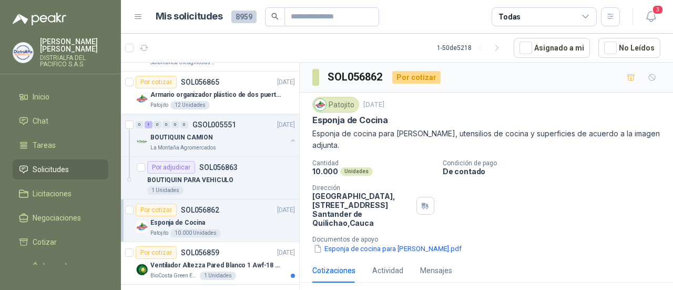
scroll to position [2471, 0]
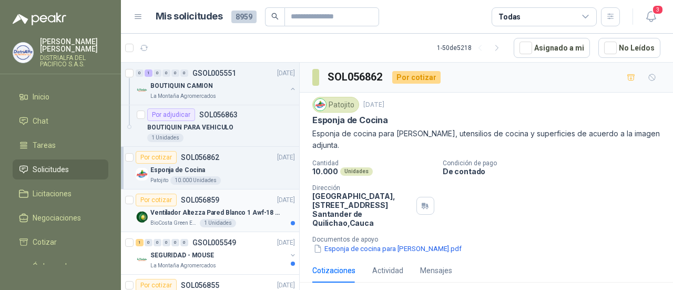
click at [246, 219] on div "BioCosta Green Energy S.A.S 1 Unidades" at bounding box center [222, 223] width 145 height 8
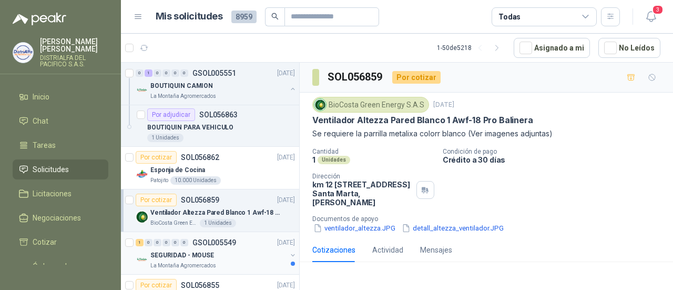
click at [255, 249] on div "SEGURIDAD - MOUSE" at bounding box center [218, 255] width 136 height 13
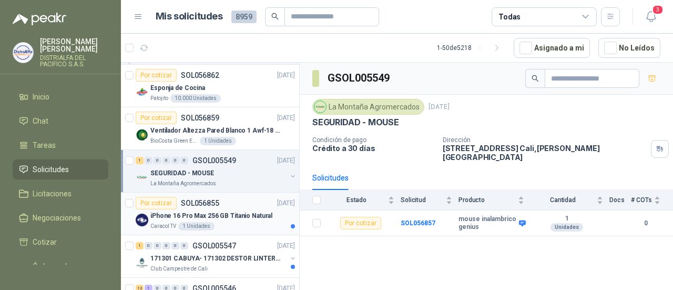
scroll to position [2576, 0]
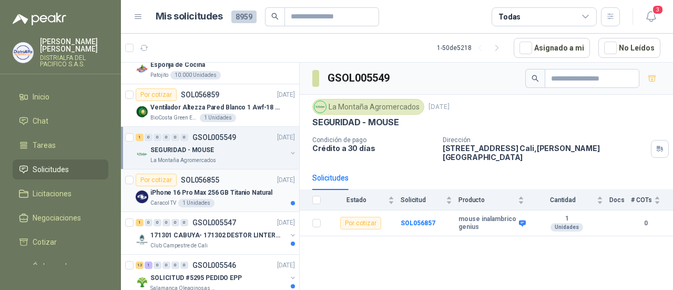
click at [250, 186] on div "iPhone 16 Pro Max 256 GB Titanio Natural" at bounding box center [222, 192] width 145 height 13
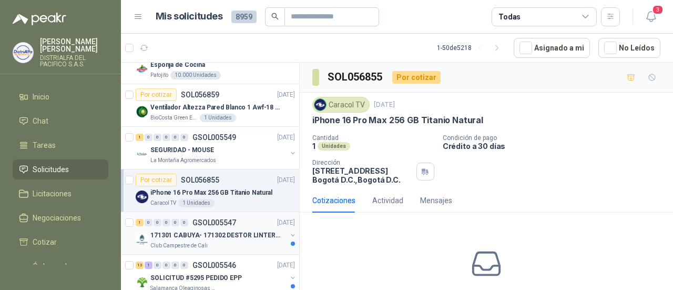
click at [246, 230] on p "171301 CABUYA- 171302 DESTOR LINTER- 171305 PINZA" at bounding box center [215, 235] width 131 height 10
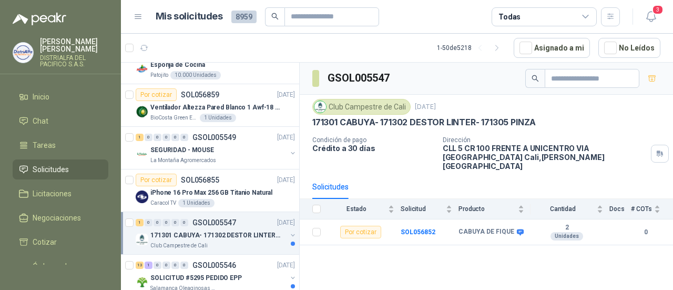
scroll to position [2629, 0]
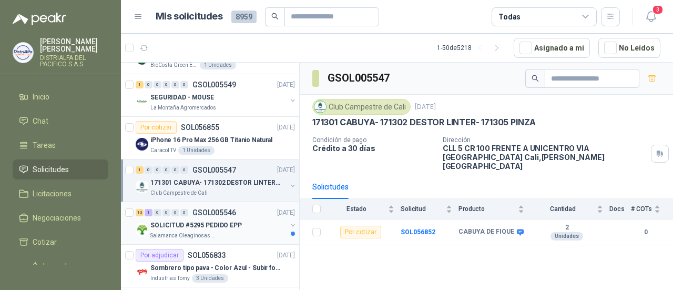
click at [244, 219] on div "SOLICITUD #5295 PEDIDO EPP" at bounding box center [218, 225] width 136 height 13
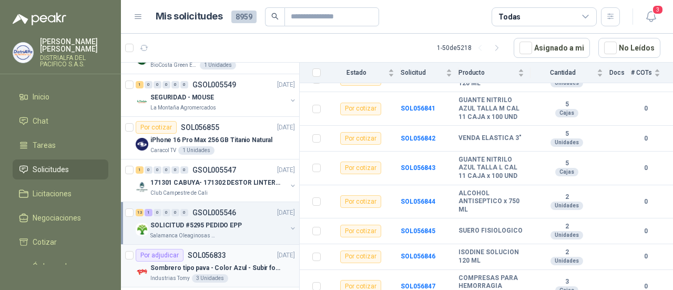
scroll to position [2681, 0]
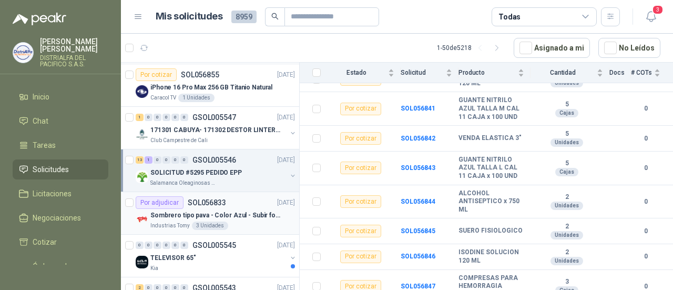
click at [242, 210] on p "Sombrero tipo pava - Color Azul - Subir foto" at bounding box center [215, 215] width 131 height 10
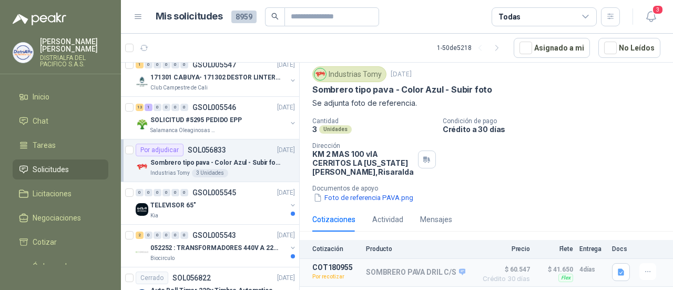
scroll to position [44, 0]
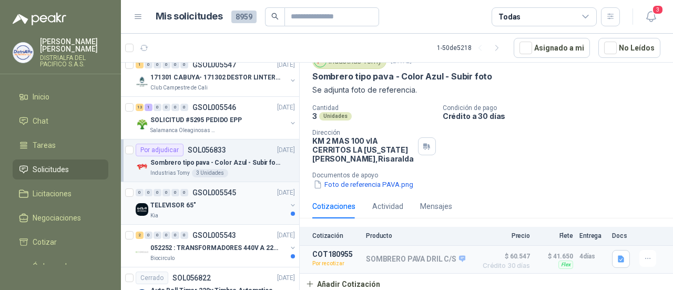
click at [222, 199] on div "TELEVISOR 65"" at bounding box center [218, 205] width 136 height 13
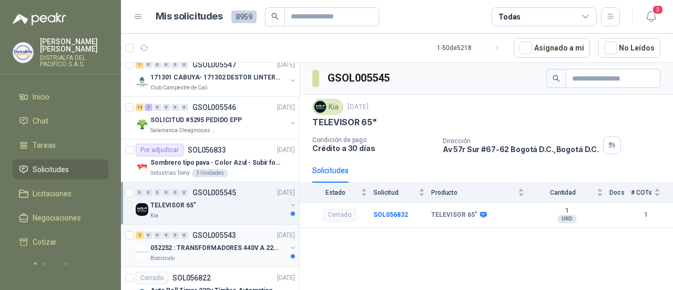
click at [242, 243] on p "052252 : TRANSFORMADORES 440V A 220 V" at bounding box center [215, 248] width 131 height 10
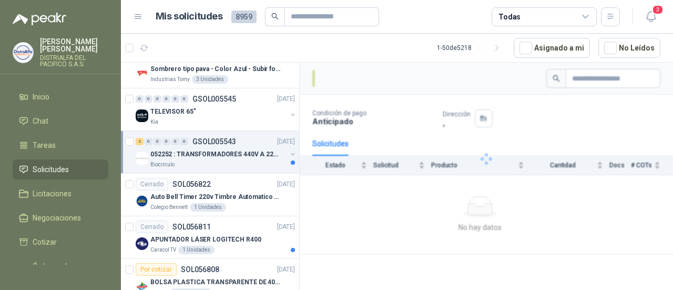
scroll to position [2839, 0]
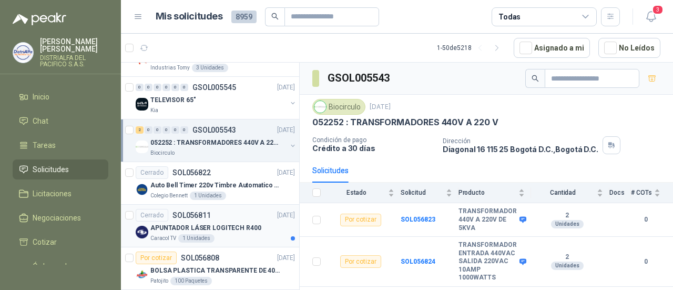
click at [244, 223] on p "APUNTADOR LÁSER LOGITECH R400" at bounding box center [205, 228] width 111 height 10
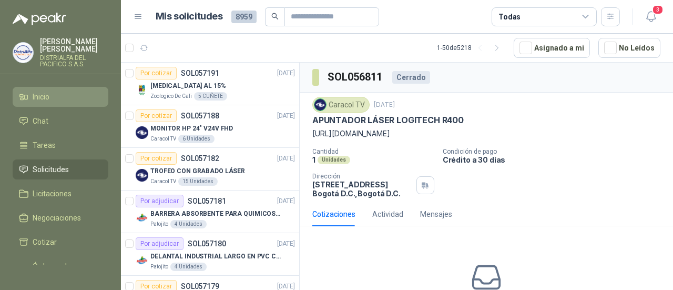
click at [34, 103] on link "Inicio" at bounding box center [61, 97] width 96 height 20
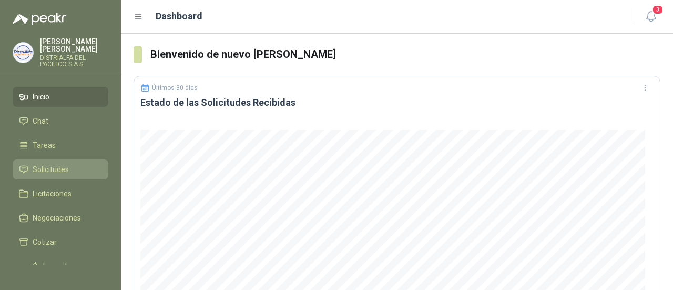
click at [53, 166] on span "Solicitudes" at bounding box center [51, 169] width 36 height 12
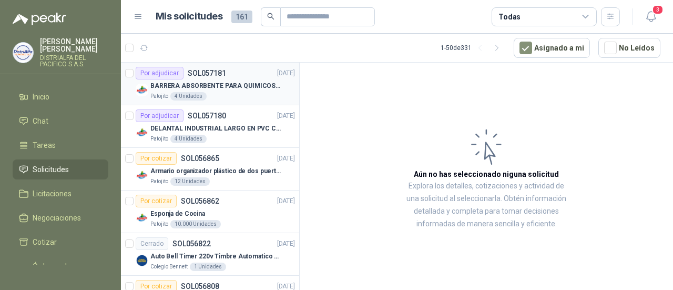
click at [242, 95] on div "Patojito 4 Unidades" at bounding box center [222, 96] width 145 height 8
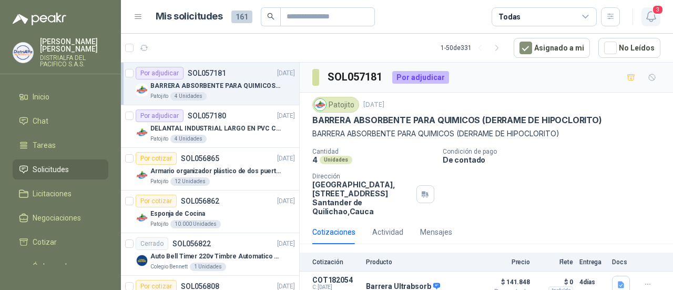
click at [649, 14] on icon "button" at bounding box center [651, 16] width 13 height 13
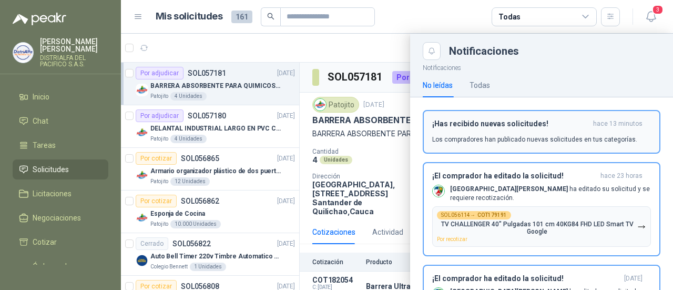
click at [527, 125] on h3 "¡Has recibido nuevas solicitudes!" at bounding box center [510, 123] width 157 height 9
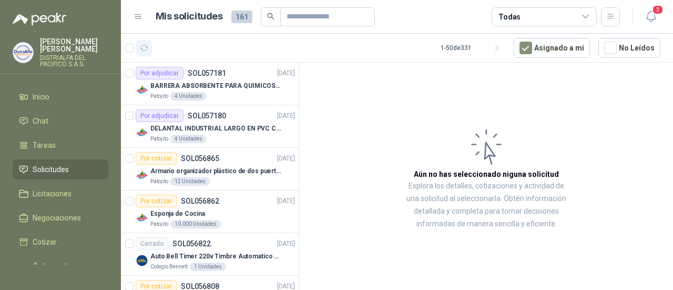
click at [144, 44] on icon "button" at bounding box center [144, 48] width 9 height 9
click at [60, 120] on li "Chat" at bounding box center [60, 121] width 83 height 12
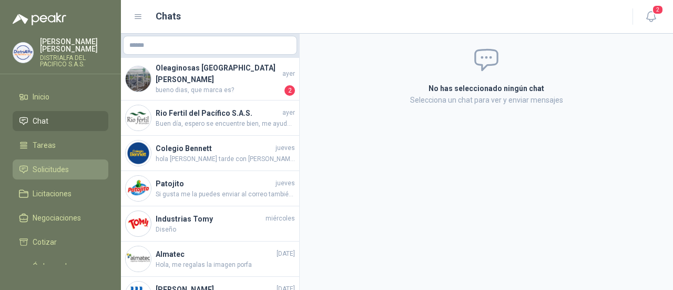
click at [71, 171] on li "Solicitudes" at bounding box center [60, 169] width 83 height 12
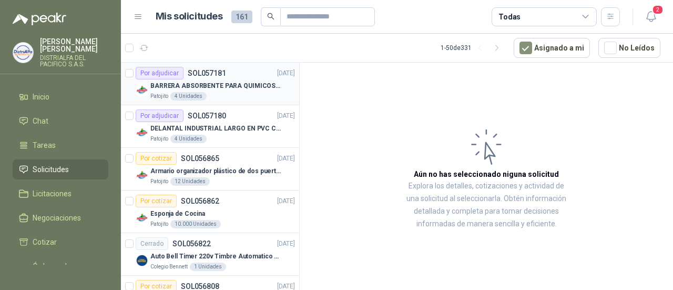
click at [240, 89] on p "BARRERA ABSORBENTE PARA QUIMICOS (DERRAME DE HIPOCLORITO)" at bounding box center [215, 86] width 131 height 10
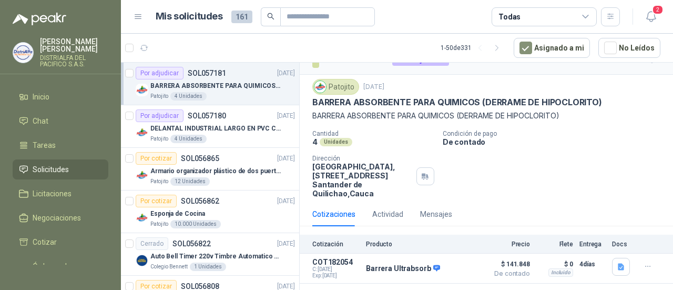
scroll to position [27, 0]
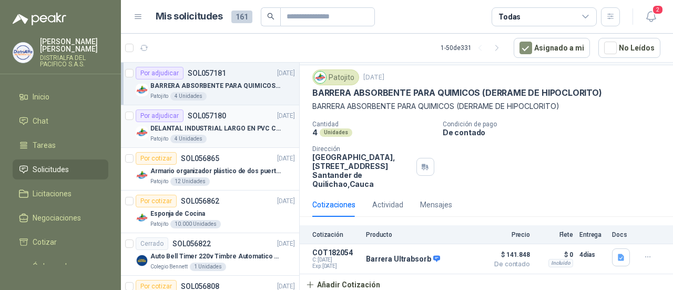
click at [246, 122] on div "DELANTAL INDUSTRIAL LARGO EN PVC COLOR AMARILLO" at bounding box center [222, 128] width 145 height 13
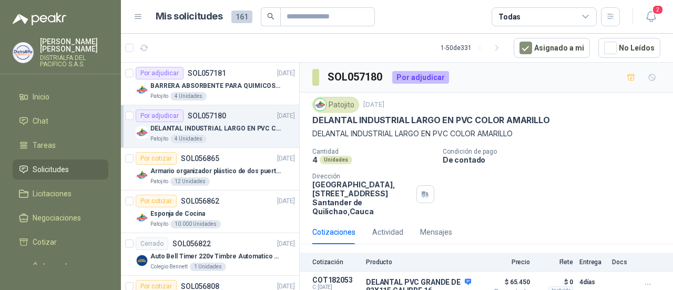
scroll to position [27, 0]
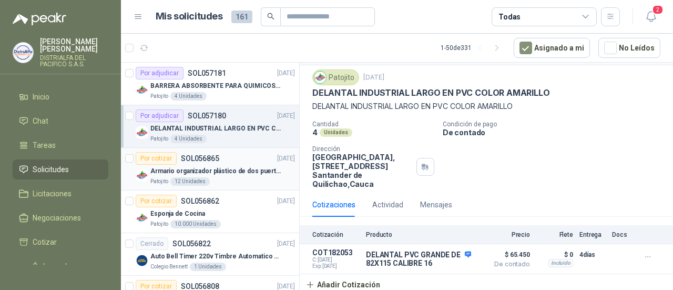
click at [226, 175] on p "Armario organizador plástico de dos puertas de acuerdo a la imagen adjunta" at bounding box center [215, 171] width 131 height 10
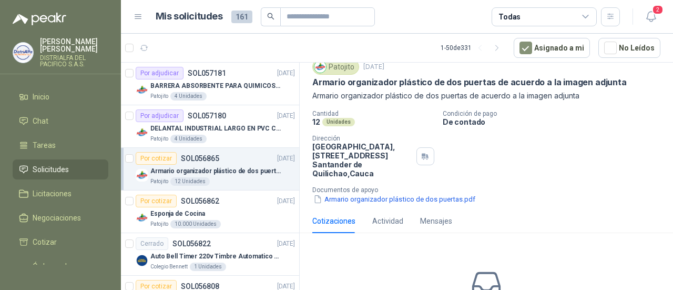
scroll to position [53, 0]
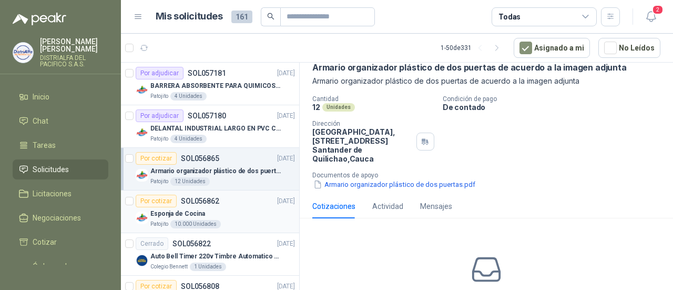
click at [229, 209] on div "Esponja de Cocina" at bounding box center [222, 213] width 145 height 13
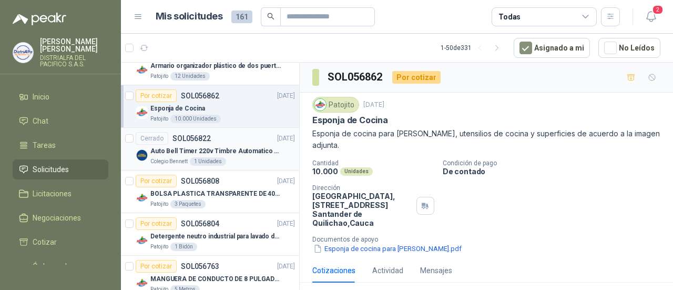
click at [262, 145] on div "Auto Bell Timer 220v Timbre Automatico Para Colegios, Indust" at bounding box center [222, 151] width 145 height 13
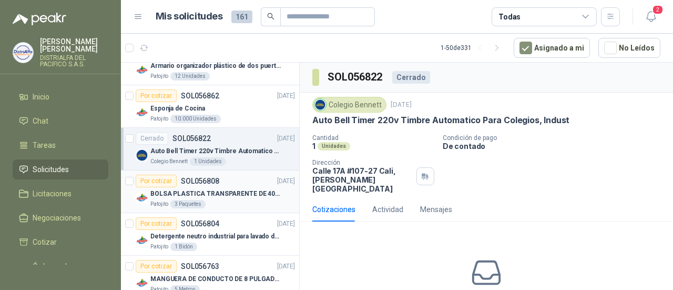
click at [255, 189] on p "BOLSA PLASTICA TRANSPARENTE DE 40*60 CMS" at bounding box center [215, 194] width 131 height 10
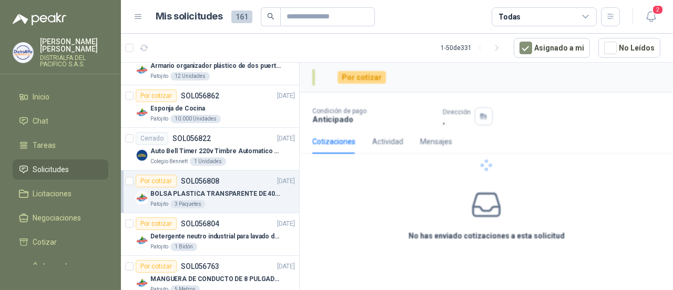
scroll to position [158, 0]
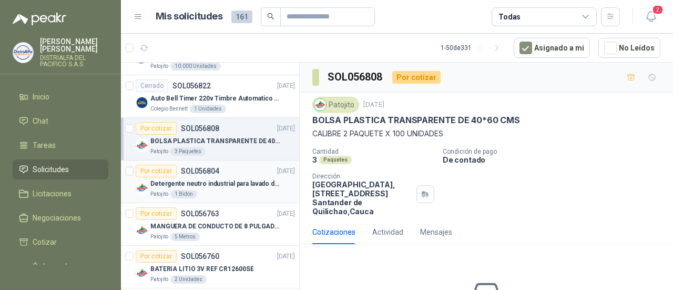
click at [255, 190] on div "Patojito 1 Bidón" at bounding box center [222, 194] width 145 height 8
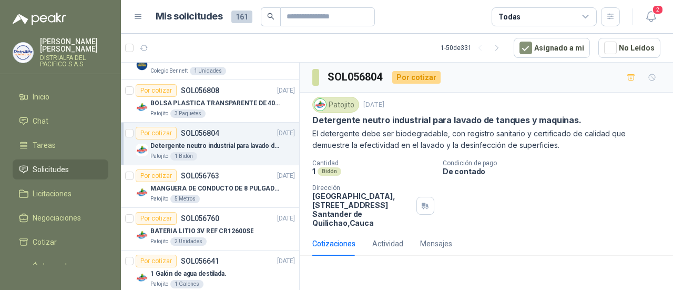
scroll to position [210, 0]
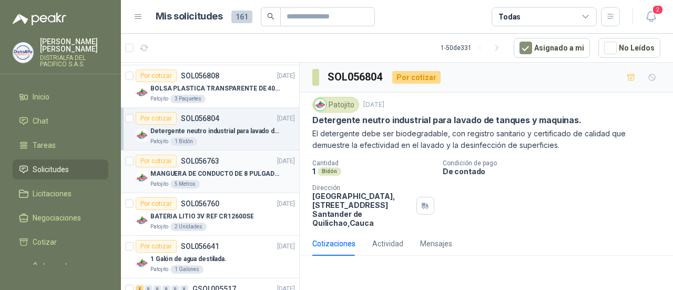
click at [253, 175] on p "MANGUERA DE CONDUCTO DE 8 PULGADAS DE ALAMBRE DE ACERO PU" at bounding box center [215, 174] width 131 height 10
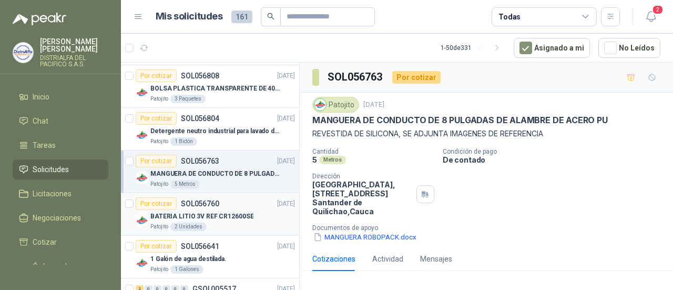
click at [247, 207] on div "Por cotizar SOL056760 18/09/25" at bounding box center [215, 203] width 159 height 13
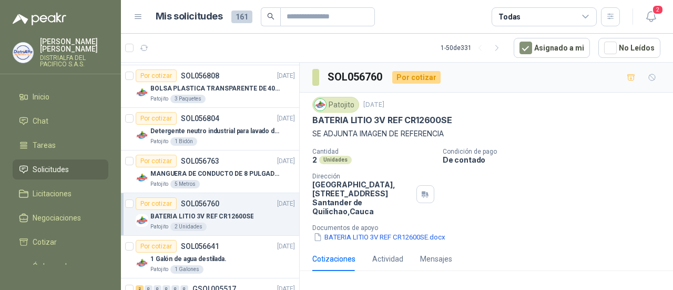
scroll to position [263, 0]
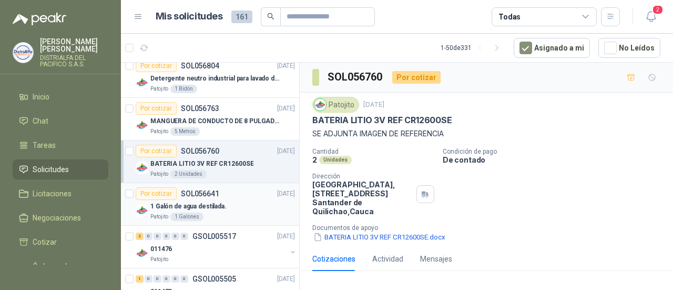
click at [247, 196] on div "Por cotizar SOL056641 18/09/25" at bounding box center [215, 193] width 159 height 13
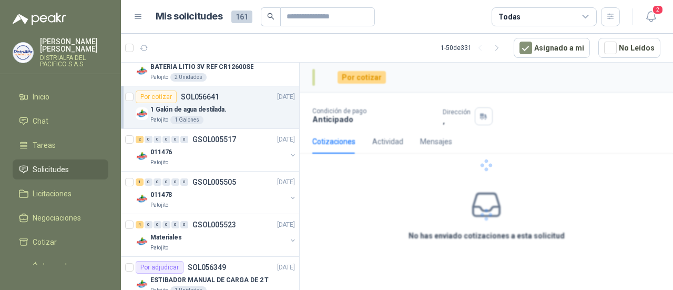
scroll to position [368, 0]
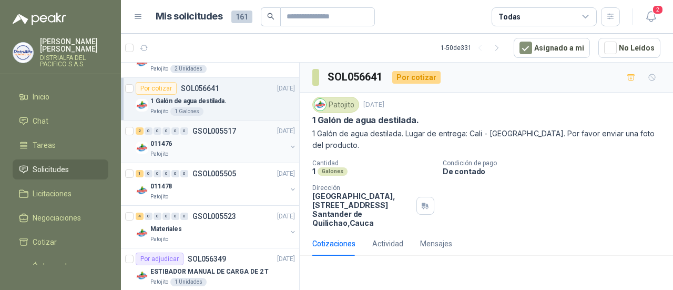
click at [248, 150] on div "Patojito" at bounding box center [218, 154] width 136 height 8
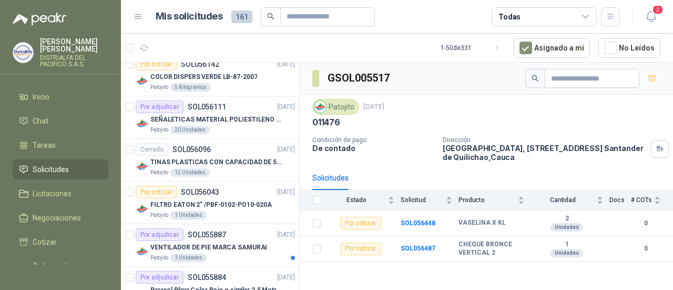
scroll to position [841, 0]
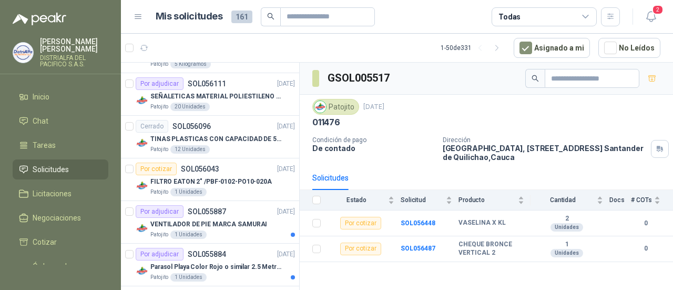
click at [48, 161] on link "Solicitudes" at bounding box center [61, 169] width 96 height 20
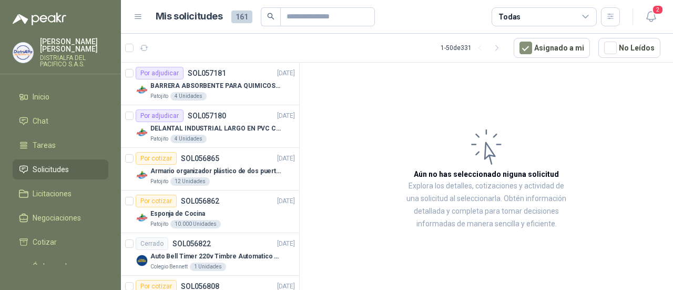
click at [247, 18] on span "161" at bounding box center [241, 17] width 21 height 13
click at [135, 13] on icon at bounding box center [138, 16] width 9 height 9
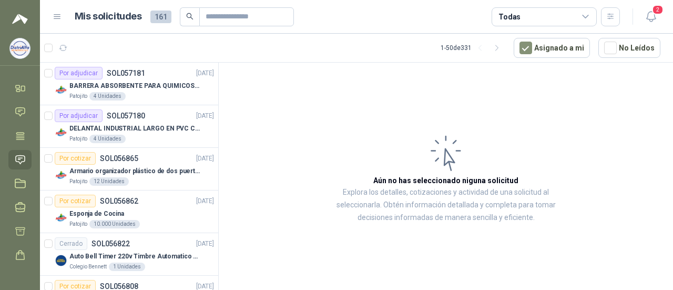
click at [59, 16] on icon at bounding box center [57, 17] width 6 height 4
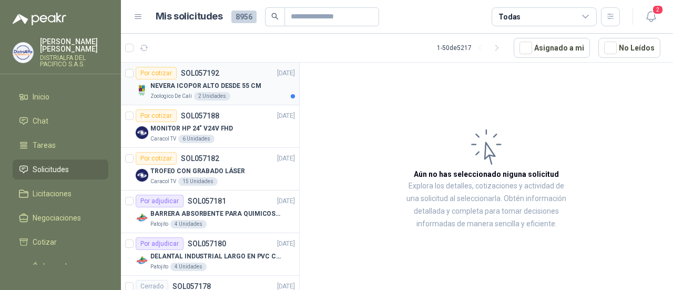
click at [261, 95] on div "Zoologico De Cali 2 Unidades" at bounding box center [222, 96] width 145 height 8
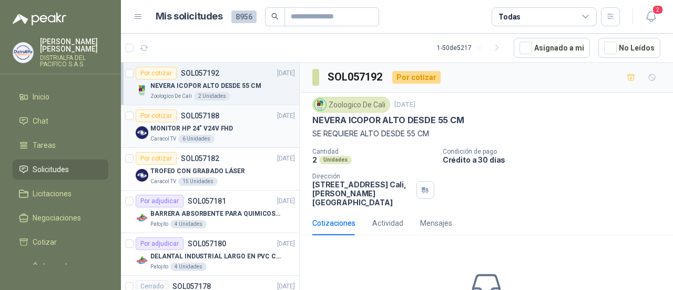
click at [258, 127] on div "MONITOR HP 24" V24V FHD" at bounding box center [222, 128] width 145 height 13
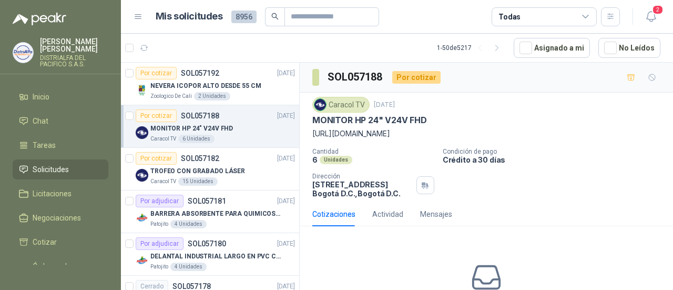
scroll to position [53, 0]
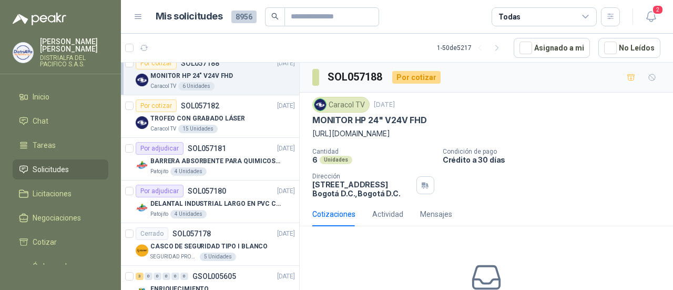
click at [258, 127] on div "Caracol TV 15 Unidades" at bounding box center [222, 129] width 145 height 8
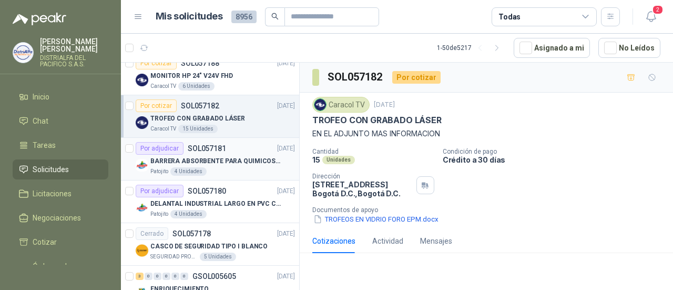
click at [236, 161] on p "BARRERA ABSORBENTE PARA QUIMICOS (DERRAME DE HIPOCLORITO)" at bounding box center [215, 161] width 131 height 10
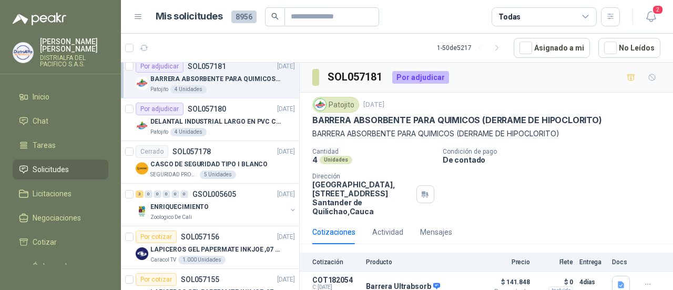
scroll to position [158, 0]
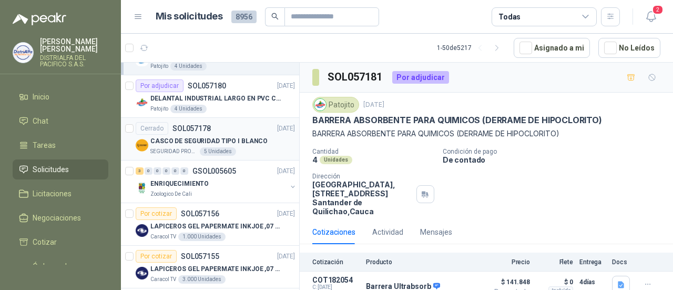
click at [249, 150] on div "SEGURIDAD PROVISER LTDA 5 Unidades" at bounding box center [222, 151] width 145 height 8
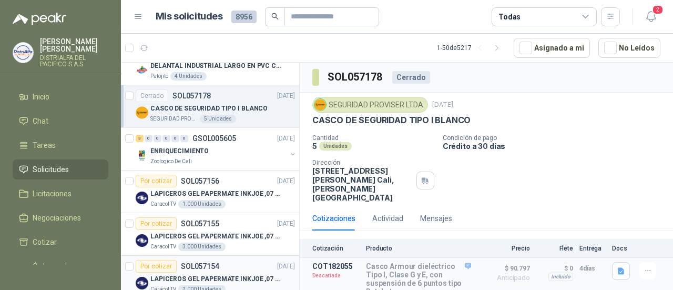
scroll to position [158, 0]
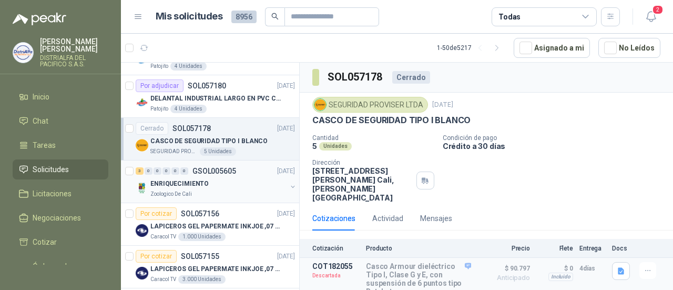
click at [240, 181] on div "ENRIQUECIMIENTO" at bounding box center [218, 183] width 136 height 13
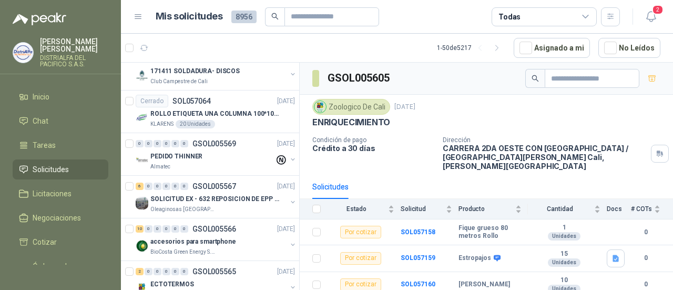
scroll to position [578, 0]
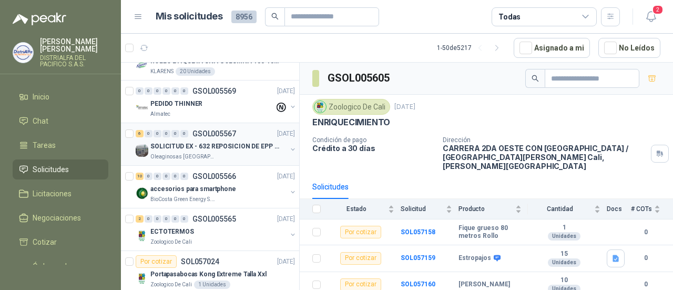
click at [241, 152] on div "Oleaginosas [GEOGRAPHIC_DATA][PERSON_NAME]" at bounding box center [218, 156] width 136 height 8
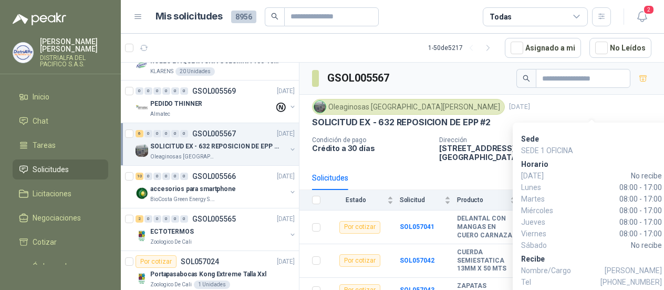
click at [589, 145] on p "SEDE 1 OFICINA" at bounding box center [591, 151] width 141 height 12
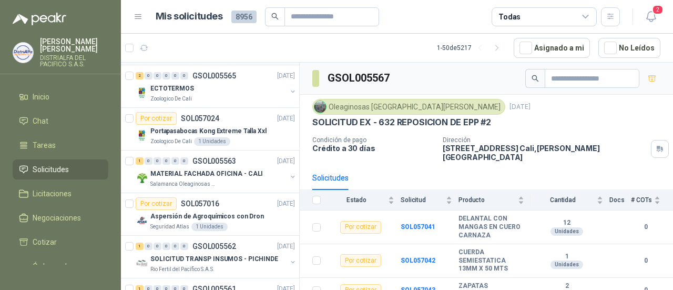
scroll to position [736, 0]
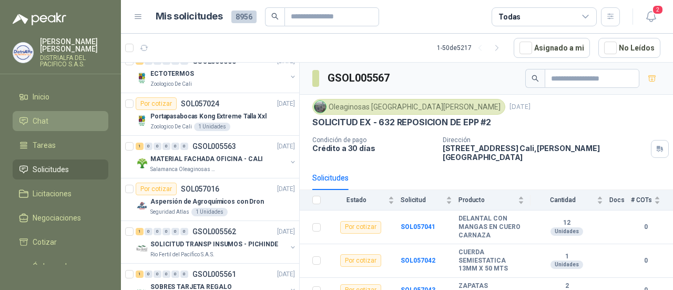
click at [59, 114] on link "Chat" at bounding box center [61, 121] width 96 height 20
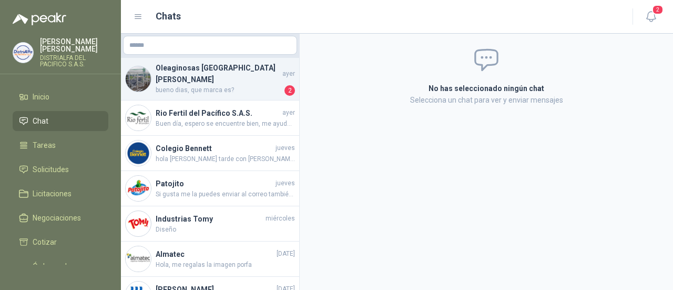
click at [224, 85] on span "bueno dias, que marca es?" at bounding box center [219, 90] width 127 height 11
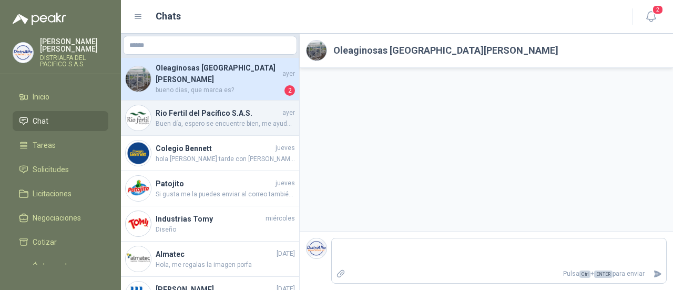
click at [211, 119] on span "Buen día, espero se encuentre bien, me ayuda por favor con la foto de la refere…" at bounding box center [225, 124] width 139 height 10
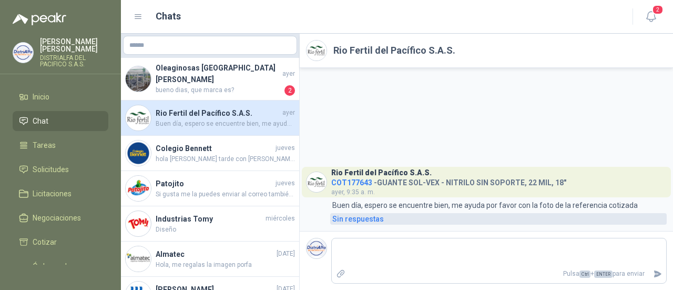
click at [357, 218] on div "Sin respuestas" at bounding box center [358, 219] width 52 height 12
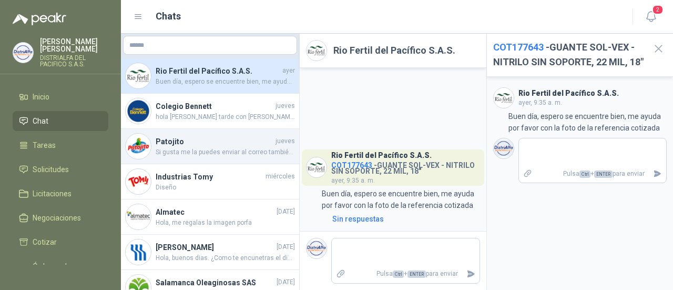
scroll to position [105, 0]
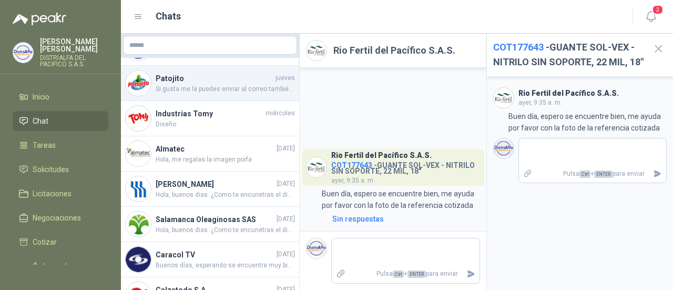
click at [218, 190] on span "Hola, buenos dias. ¿Como te encunetras el dia de hoy? Mi nombre es Brayan Palom…" at bounding box center [225, 195] width 139 height 10
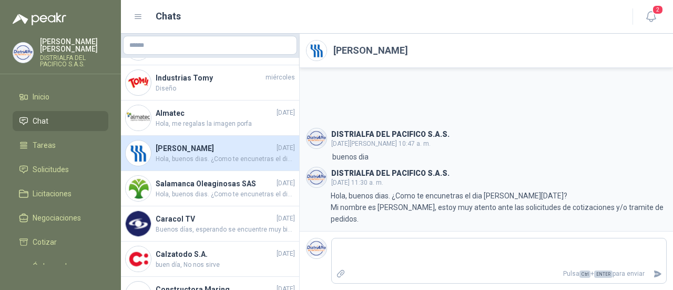
scroll to position [158, 0]
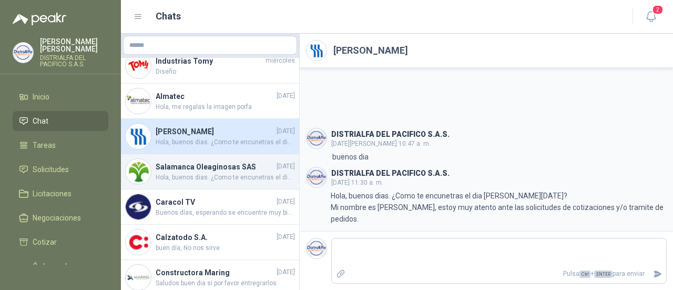
click at [254, 163] on h4 "Salamanca Oleaginosas SAS" at bounding box center [215, 167] width 119 height 12
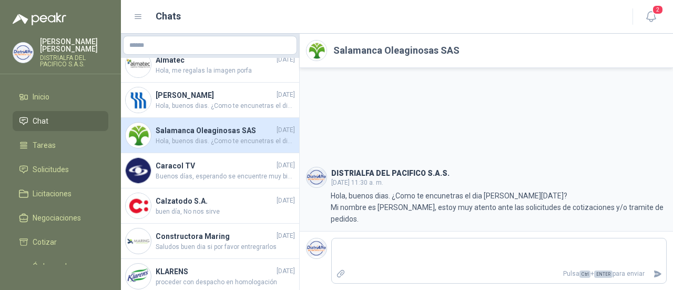
scroll to position [210, 0]
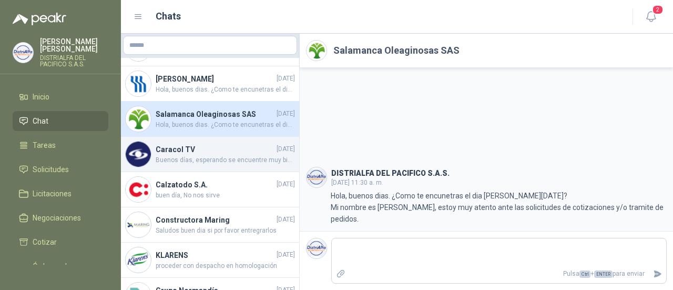
click at [252, 156] on div "Caracol TV 11/09/2025 Buenos días, esperando se encuentre muy bien. Amablemente…" at bounding box center [210, 154] width 178 height 35
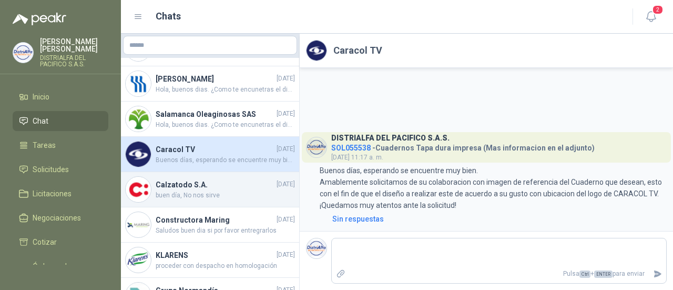
click at [232, 179] on h4 "Calzatodo S.A." at bounding box center [215, 185] width 119 height 12
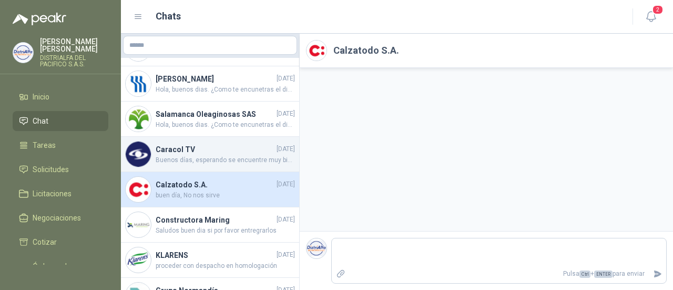
click at [233, 155] on span "Buenos días, esperando se encuentre muy bien. Amablemente solicitamos de su col…" at bounding box center [225, 160] width 139 height 10
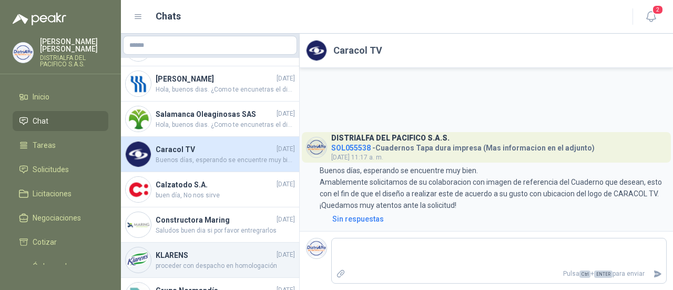
click at [210, 249] on h4 "KLARENS" at bounding box center [215, 255] width 119 height 12
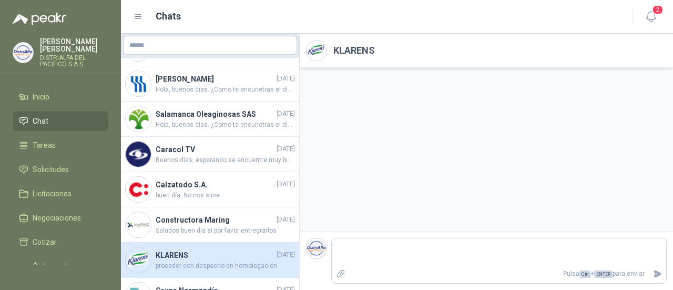
click at [357, 49] on h2 "KLARENS" at bounding box center [354, 50] width 42 height 15
click at [320, 53] on img at bounding box center [316, 50] width 20 height 20
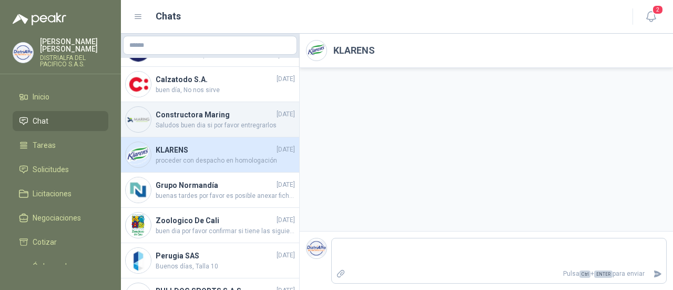
scroll to position [337, 0]
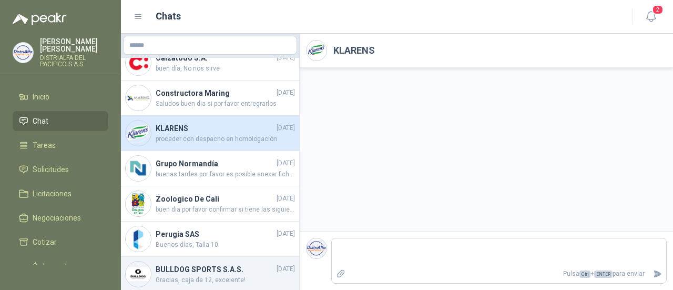
click at [223, 275] on span "Gracias, caja de 12, excelente!" at bounding box center [225, 280] width 139 height 10
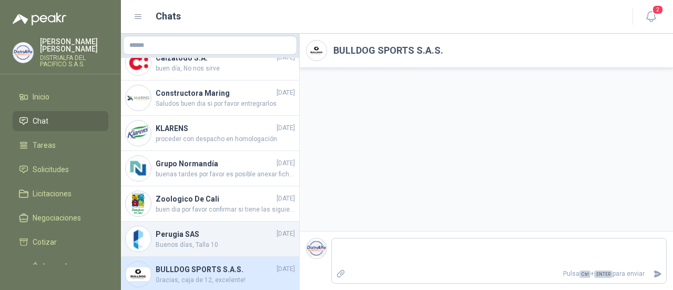
click at [233, 240] on span "Buenos días, Talla 10" at bounding box center [225, 245] width 139 height 10
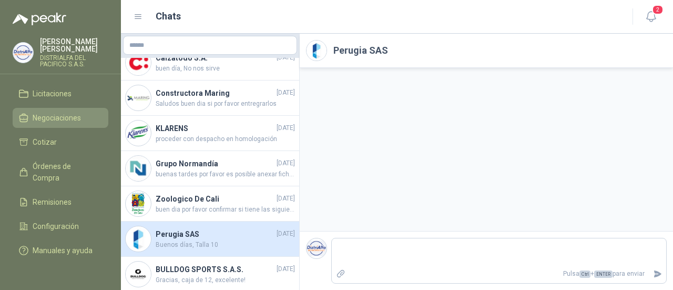
scroll to position [111, 0]
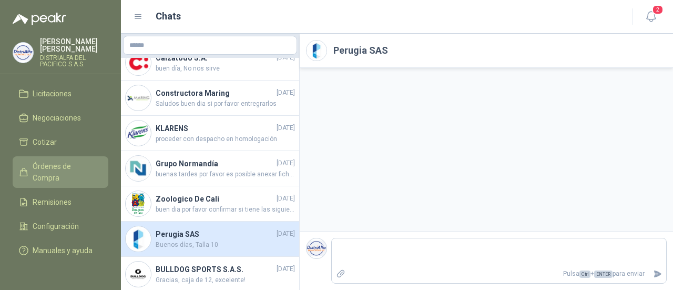
click at [54, 164] on span "Órdenes de Compra" at bounding box center [66, 171] width 66 height 23
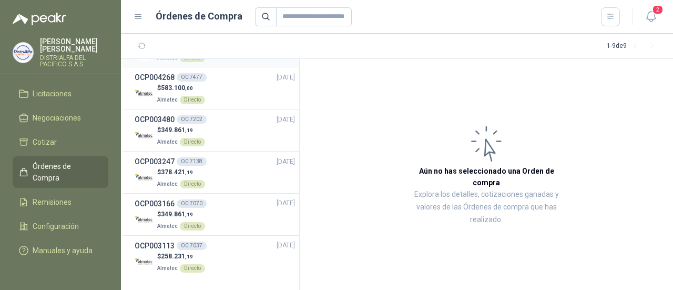
scroll to position [160, 0]
click at [42, 196] on span "Remisiones" at bounding box center [52, 202] width 39 height 12
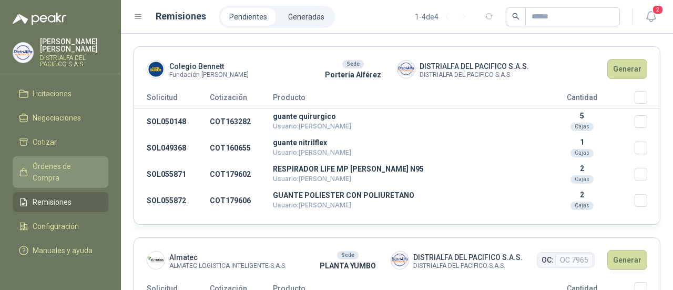
click at [67, 162] on span "Órdenes de Compra" at bounding box center [66, 171] width 66 height 23
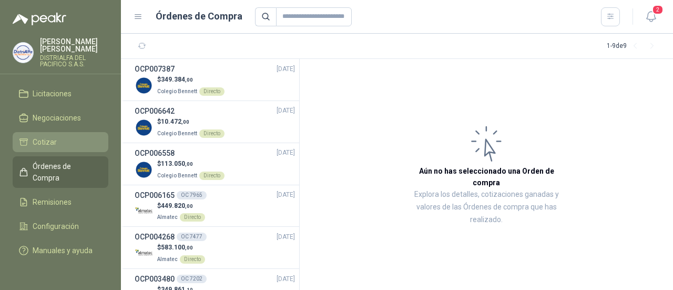
click at [72, 136] on li "Cotizar" at bounding box center [60, 142] width 83 height 12
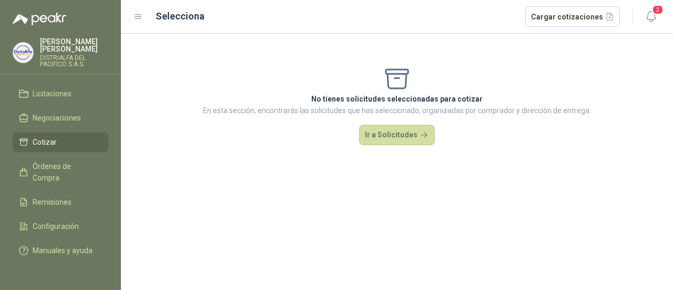
click at [28, 53] on img at bounding box center [23, 53] width 20 height 20
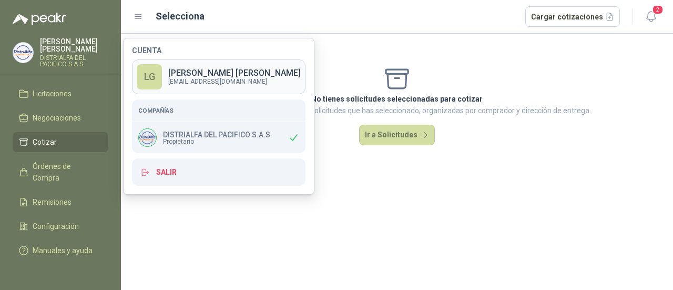
click at [230, 78] on p "ventas2@distrialfa.com" at bounding box center [234, 81] width 132 height 6
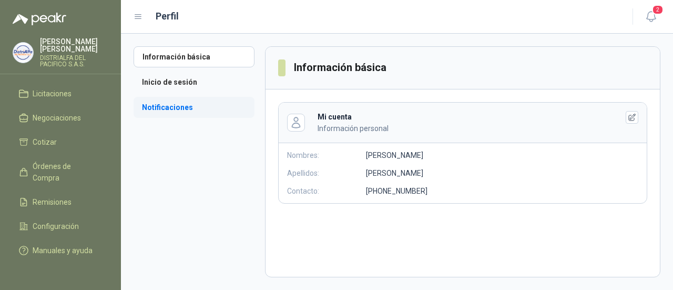
click at [195, 107] on li "Notificaciones" at bounding box center [194, 107] width 121 height 21
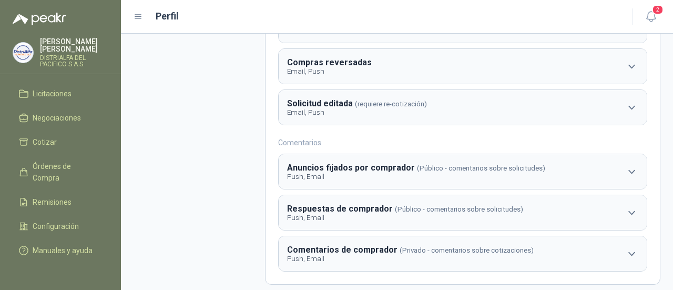
scroll to position [247, 0]
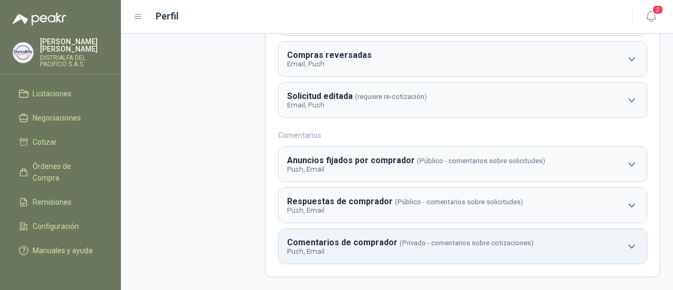
click at [628, 247] on icon "button" at bounding box center [631, 246] width 7 height 4
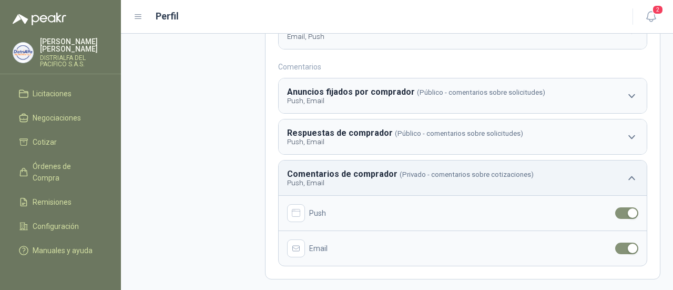
scroll to position [316, 0]
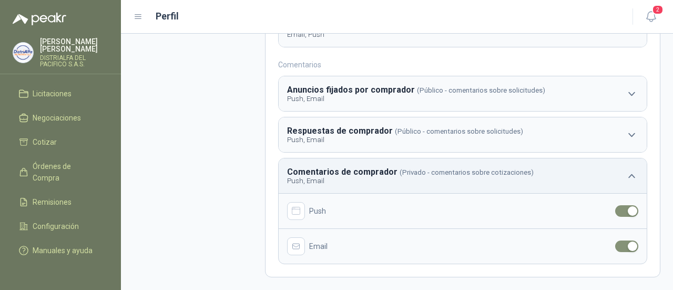
click at [205, 191] on aside "Información básica Inicio de sesión Notificaciones" at bounding box center [199, 4] width 131 height 546
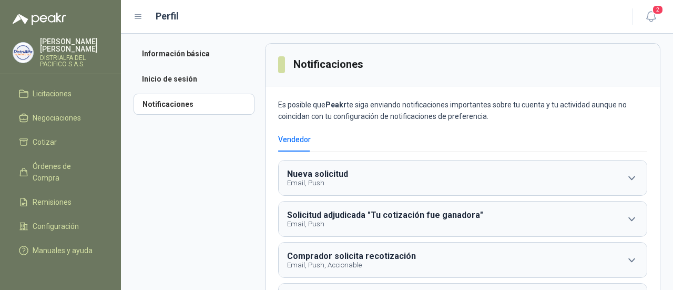
scroll to position [0, 0]
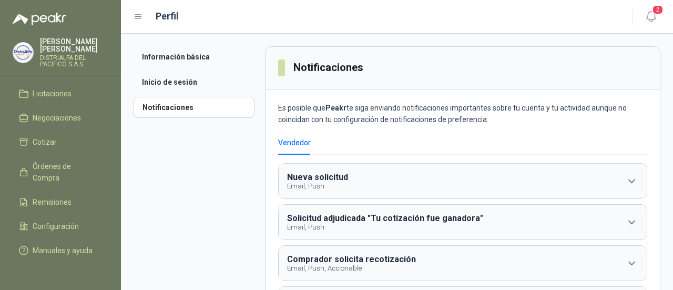
click at [140, 16] on icon at bounding box center [138, 16] width 9 height 9
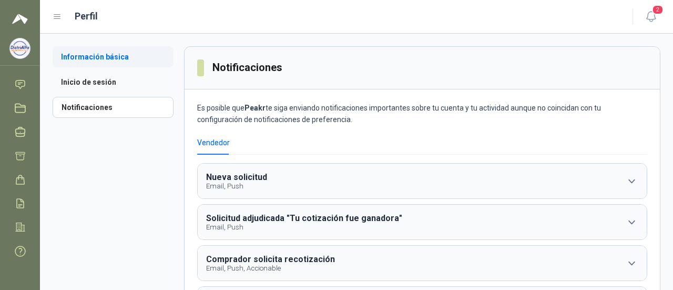
click at [116, 57] on li "Información básica" at bounding box center [113, 56] width 121 height 21
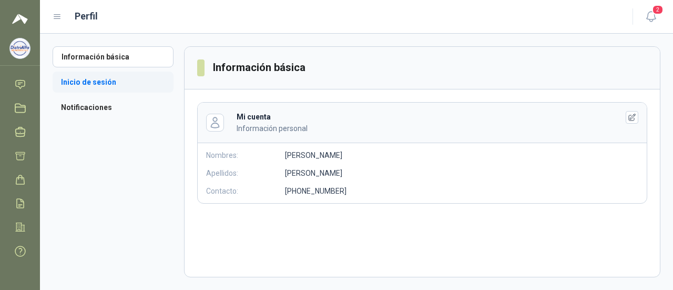
click at [111, 80] on li "Inicio de sesión" at bounding box center [113, 81] width 121 height 21
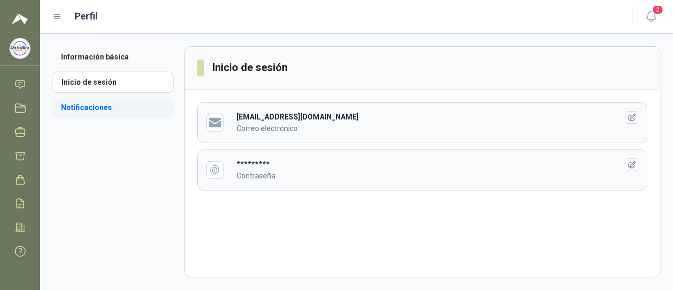
click at [95, 106] on li "Notificaciones" at bounding box center [113, 107] width 121 height 21
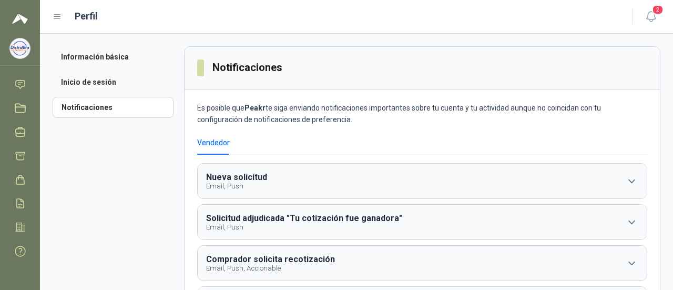
click at [27, 18] on img at bounding box center [20, 19] width 16 height 13
click at [19, 19] on img at bounding box center [20, 19] width 16 height 13
click at [11, 36] on menu "LAURA GONZALEZ CRUZ DISTRIALFA DEL PACIFICO S.A.S. Inicio Chat Tareas Solicitud…" at bounding box center [20, 145] width 40 height 290
click at [19, 51] on img at bounding box center [20, 48] width 20 height 20
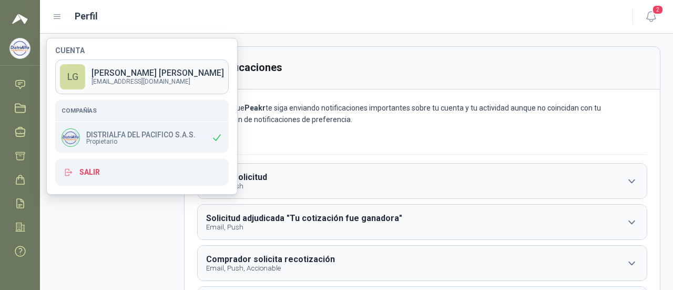
click at [78, 71] on div "LG" at bounding box center [72, 76] width 25 height 25
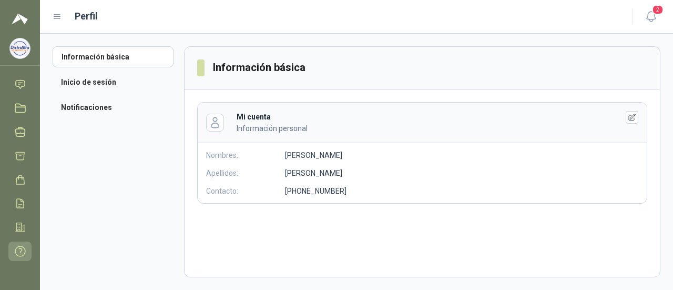
click at [20, 254] on icon at bounding box center [20, 251] width 11 height 11
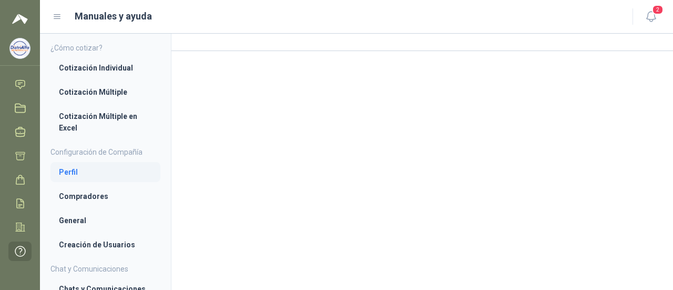
click at [66, 173] on li "Perfil" at bounding box center [105, 172] width 93 height 12
click at [92, 202] on link "Compradores" at bounding box center [105, 197] width 110 height 20
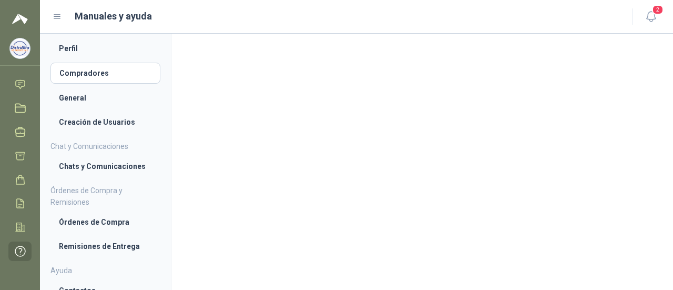
scroll to position [134, 0]
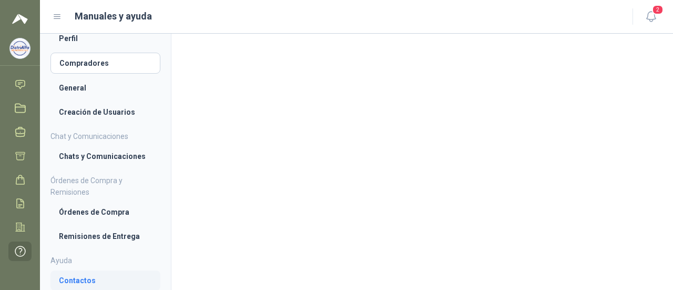
click at [81, 277] on li "Contactos" at bounding box center [105, 280] width 93 height 12
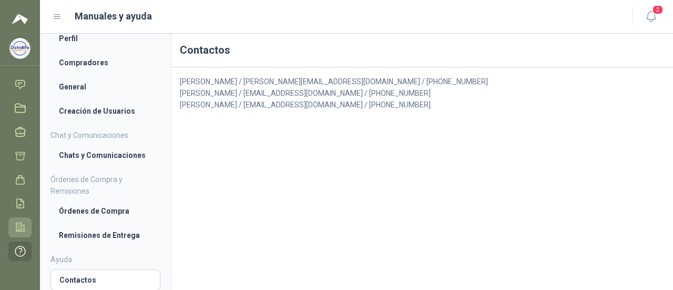
click at [16, 222] on icon at bounding box center [20, 226] width 11 height 11
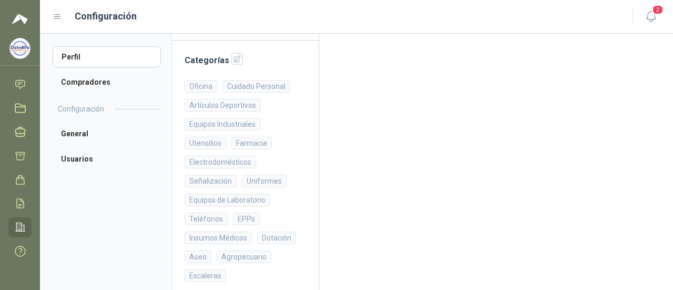
scroll to position [242, 0]
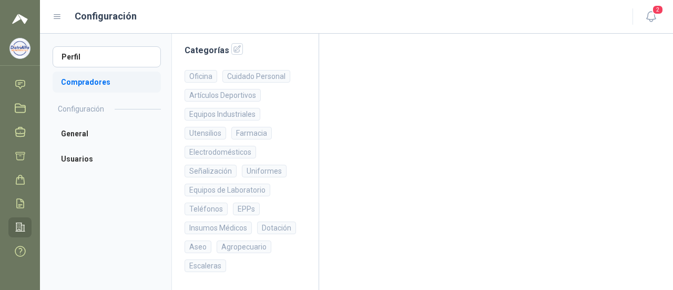
click at [91, 83] on li "Compradores" at bounding box center [107, 81] width 108 height 21
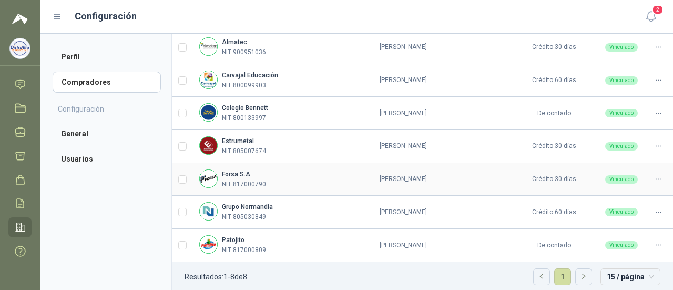
scroll to position [183, 0]
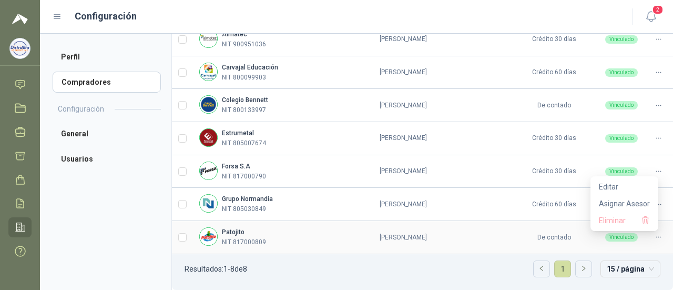
click at [655, 238] on icon at bounding box center [659, 237] width 8 height 8
click at [655, 107] on icon at bounding box center [659, 105] width 8 height 8
click at [610, 122] on td "Vinculado" at bounding box center [619, 105] width 49 height 33
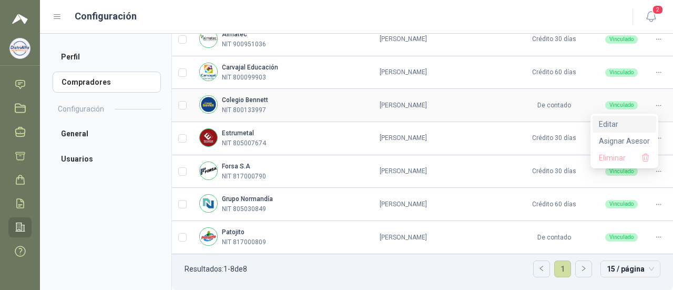
click at [605, 122] on span "Editar" at bounding box center [624, 124] width 51 height 12
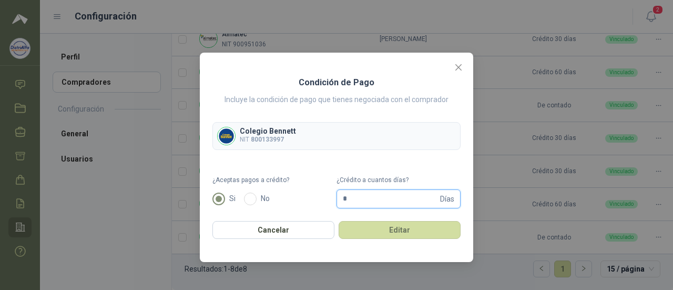
click at [414, 198] on input "*" at bounding box center [390, 199] width 95 height 18
drag, startPoint x: 414, startPoint y: 198, endPoint x: 308, endPoint y: 194, distance: 106.3
click at [308, 194] on form "¿Aceptas pagos a crédito? Si No ¿Crédito a cuantos días? * Días" at bounding box center [336, 191] width 248 height 33
type input "**"
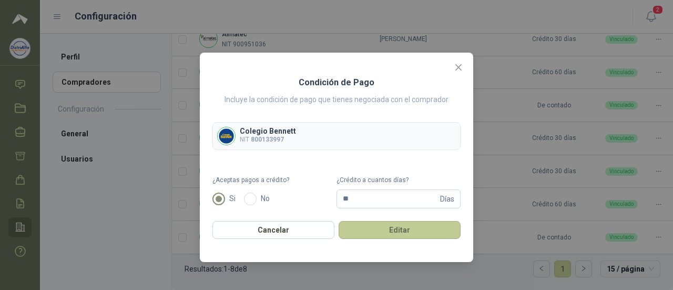
click at [377, 226] on button "Editar" at bounding box center [400, 230] width 122 height 18
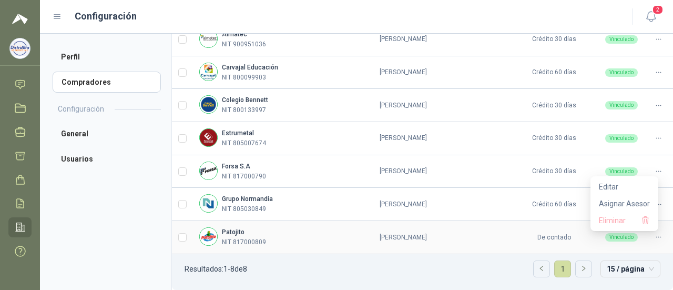
click at [655, 239] on icon at bounding box center [659, 237] width 8 height 8
click at [626, 187] on span "Editar" at bounding box center [624, 187] width 51 height 12
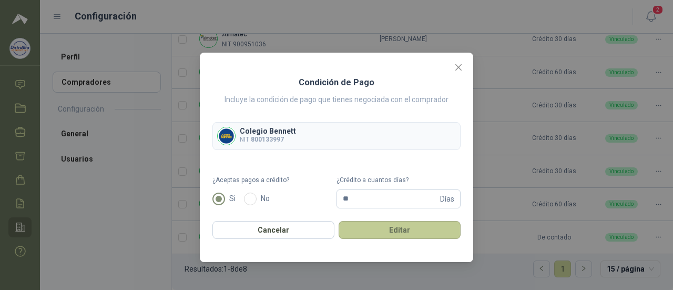
click at [394, 230] on button "Editar" at bounding box center [400, 230] width 122 height 18
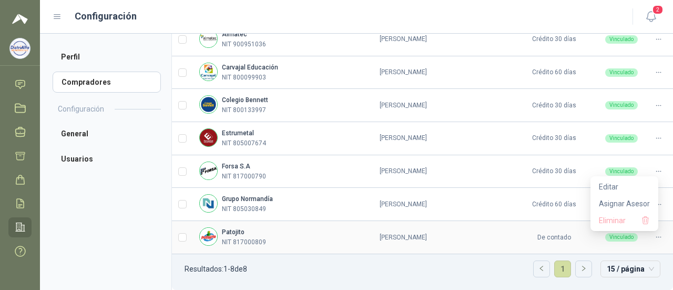
click at [655, 240] on icon at bounding box center [659, 237] width 8 height 8
click at [560, 240] on td "De contado" at bounding box center [554, 237] width 80 height 33
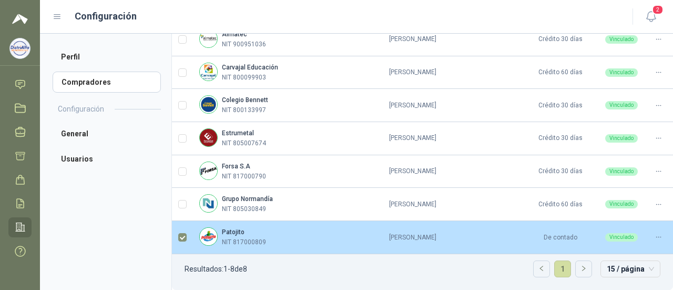
scroll to position [175, 0]
click at [655, 239] on icon at bounding box center [659, 237] width 8 height 8
click at [616, 186] on span "Editar" at bounding box center [624, 186] width 51 height 12
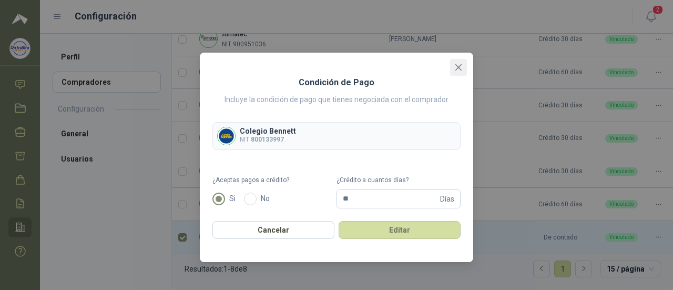
click at [458, 72] on button "Close" at bounding box center [458, 67] width 17 height 17
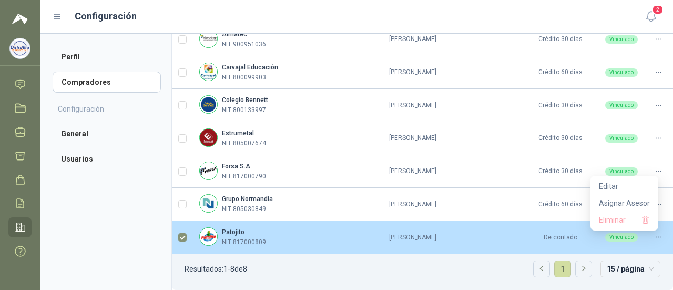
click at [655, 237] on icon at bounding box center [659, 237] width 8 height 8
click at [613, 191] on span "Editar" at bounding box center [624, 186] width 51 height 12
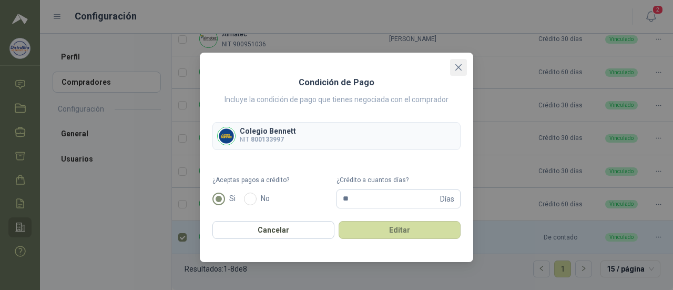
click at [457, 69] on icon "close" at bounding box center [458, 67] width 8 height 8
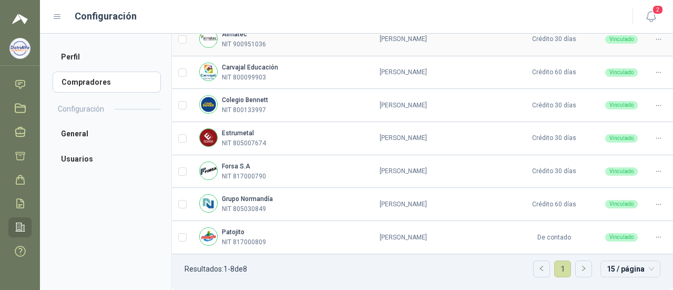
scroll to position [183, 0]
click at [237, 238] on p "NIT 817000809" at bounding box center [244, 242] width 44 height 10
click at [238, 230] on b "Patojito" at bounding box center [233, 231] width 23 height 7
click at [655, 241] on div at bounding box center [658, 237] width 16 height 10
click at [608, 182] on span "Editar" at bounding box center [624, 187] width 51 height 12
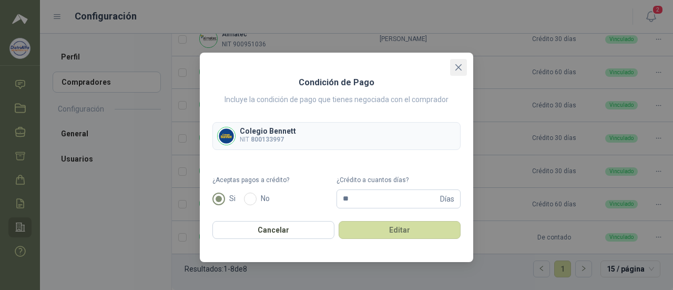
click at [460, 67] on icon "close" at bounding box center [458, 67] width 8 height 8
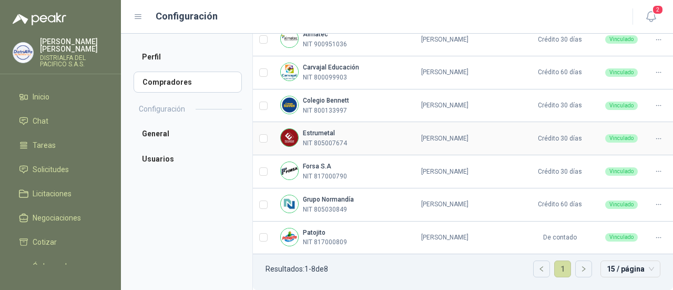
scroll to position [193, 0]
click at [655, 238] on icon at bounding box center [659, 237] width 8 height 8
click at [614, 187] on span "Editar" at bounding box center [624, 186] width 51 height 12
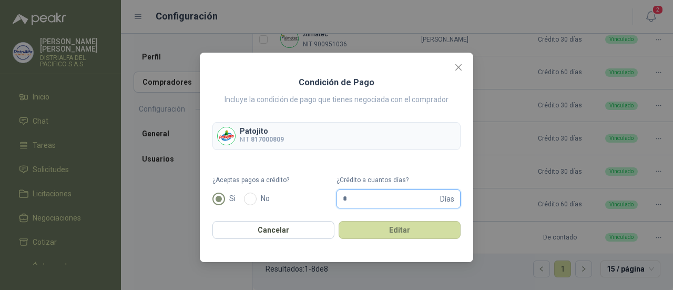
click at [382, 196] on input "*" at bounding box center [390, 199] width 95 height 18
drag, startPoint x: 382, startPoint y: 196, endPoint x: 347, endPoint y: 201, distance: 35.0
click at [347, 201] on input "*" at bounding box center [390, 199] width 95 height 18
type input "**"
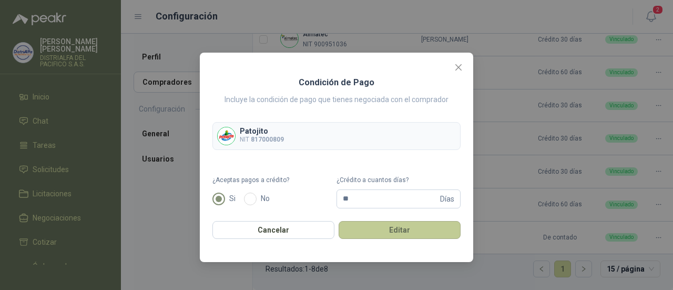
click at [373, 222] on button "Editar" at bounding box center [400, 230] width 122 height 18
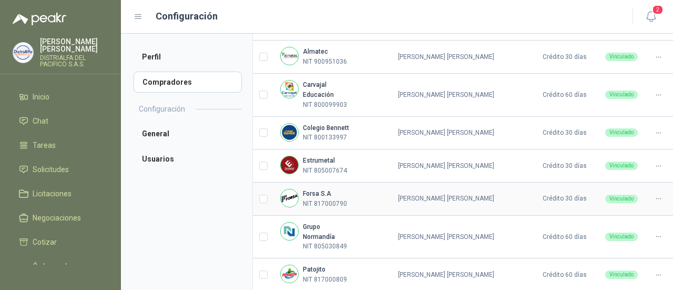
scroll to position [193, 0]
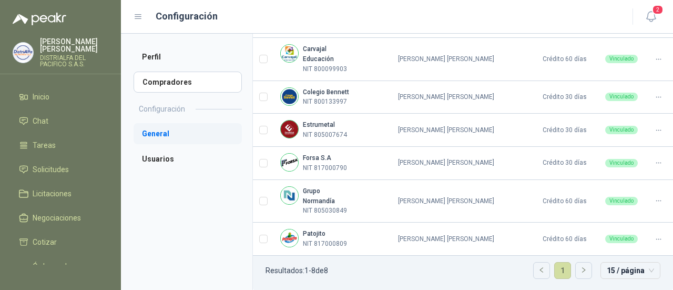
click at [166, 138] on li "General" at bounding box center [188, 133] width 108 height 21
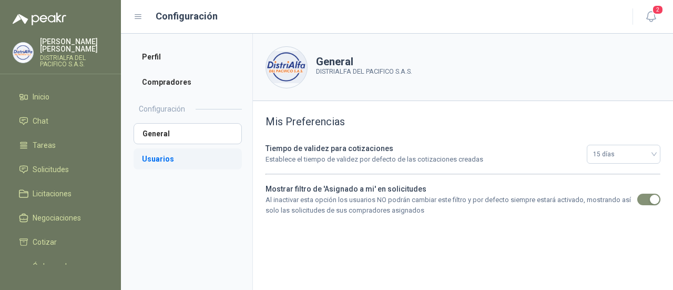
click at [152, 160] on li "Usuarios" at bounding box center [188, 158] width 108 height 21
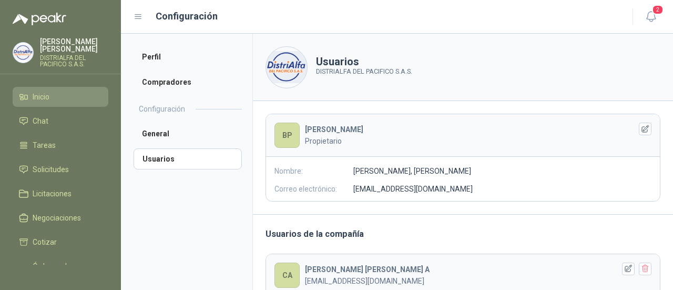
click at [52, 87] on link "Inicio" at bounding box center [61, 97] width 96 height 20
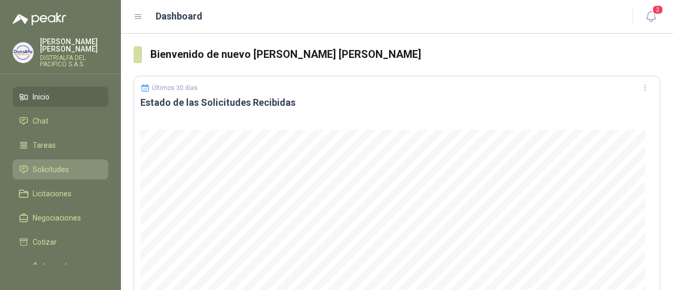
click at [49, 172] on span "Solicitudes" at bounding box center [51, 169] width 36 height 12
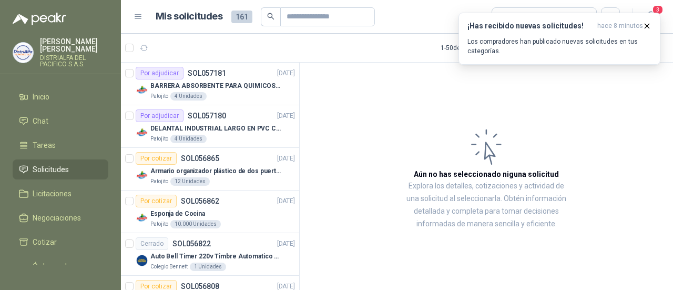
click at [56, 170] on span "Solicitudes" at bounding box center [51, 169] width 36 height 12
click at [548, 43] on p "Los compradores han publicado nuevas solicitudes en tus categorías." at bounding box center [559, 46] width 184 height 19
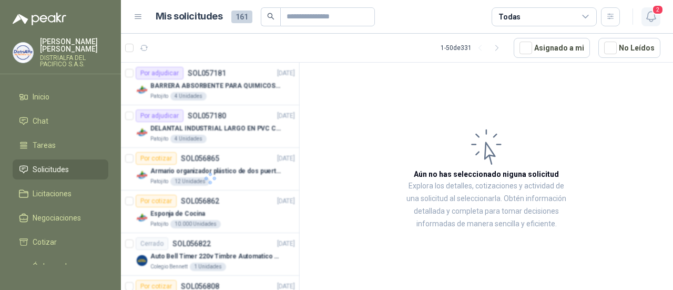
click at [654, 17] on icon "button" at bounding box center [650, 17] width 9 height 10
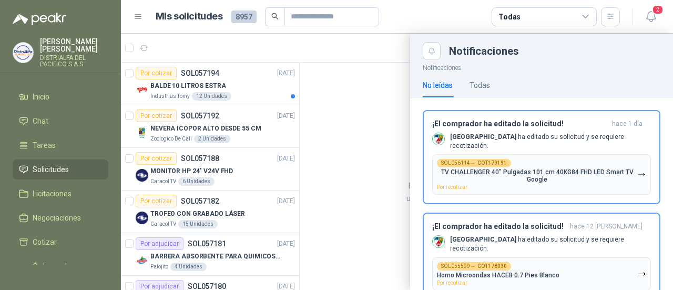
click at [340, 47] on div at bounding box center [397, 162] width 552 height 256
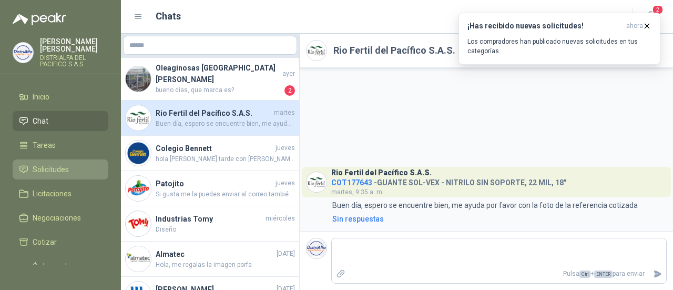
click at [50, 162] on link "Solicitudes" at bounding box center [61, 169] width 96 height 20
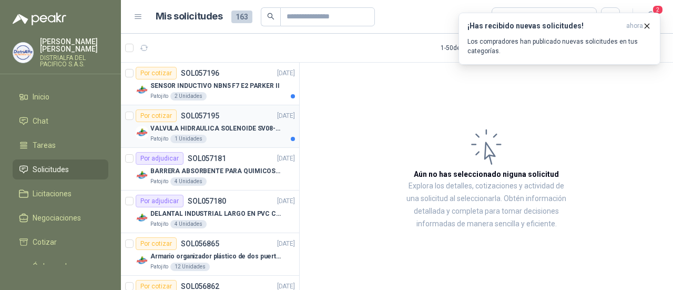
click at [239, 135] on div "Patojito 1 Unidades" at bounding box center [222, 139] width 145 height 8
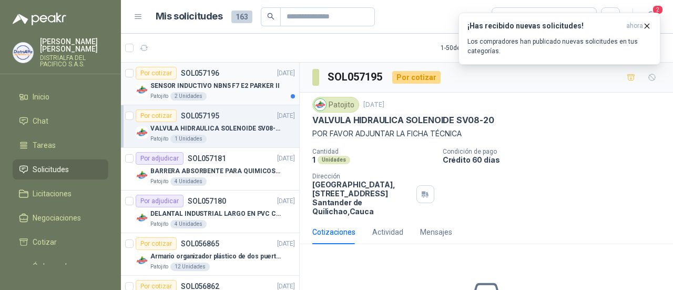
click at [243, 85] on p "SENSOR INDUCTIVO NBN5 F7 E2 PARKER II" at bounding box center [214, 86] width 129 height 10
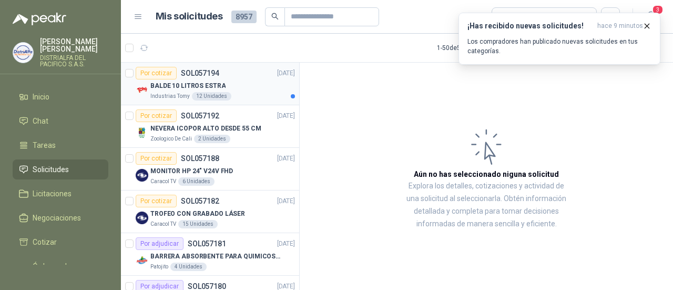
click at [243, 84] on div "BALDE 10 LITROS ESTRA" at bounding box center [222, 85] width 145 height 13
